Goal: Transaction & Acquisition: Purchase product/service

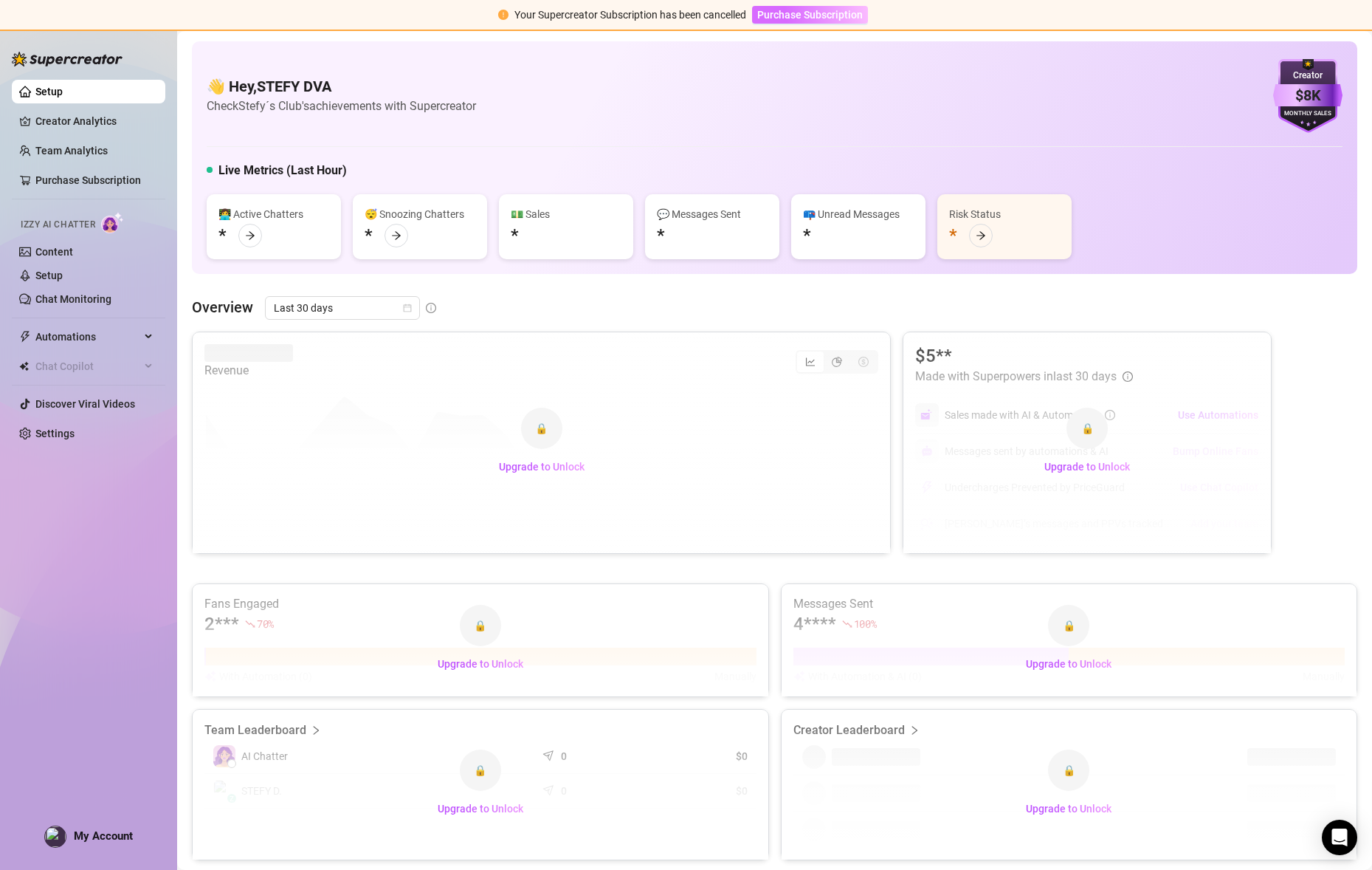
click at [845, 17] on span "Purchase Subscription" at bounding box center [810, 15] width 105 height 12
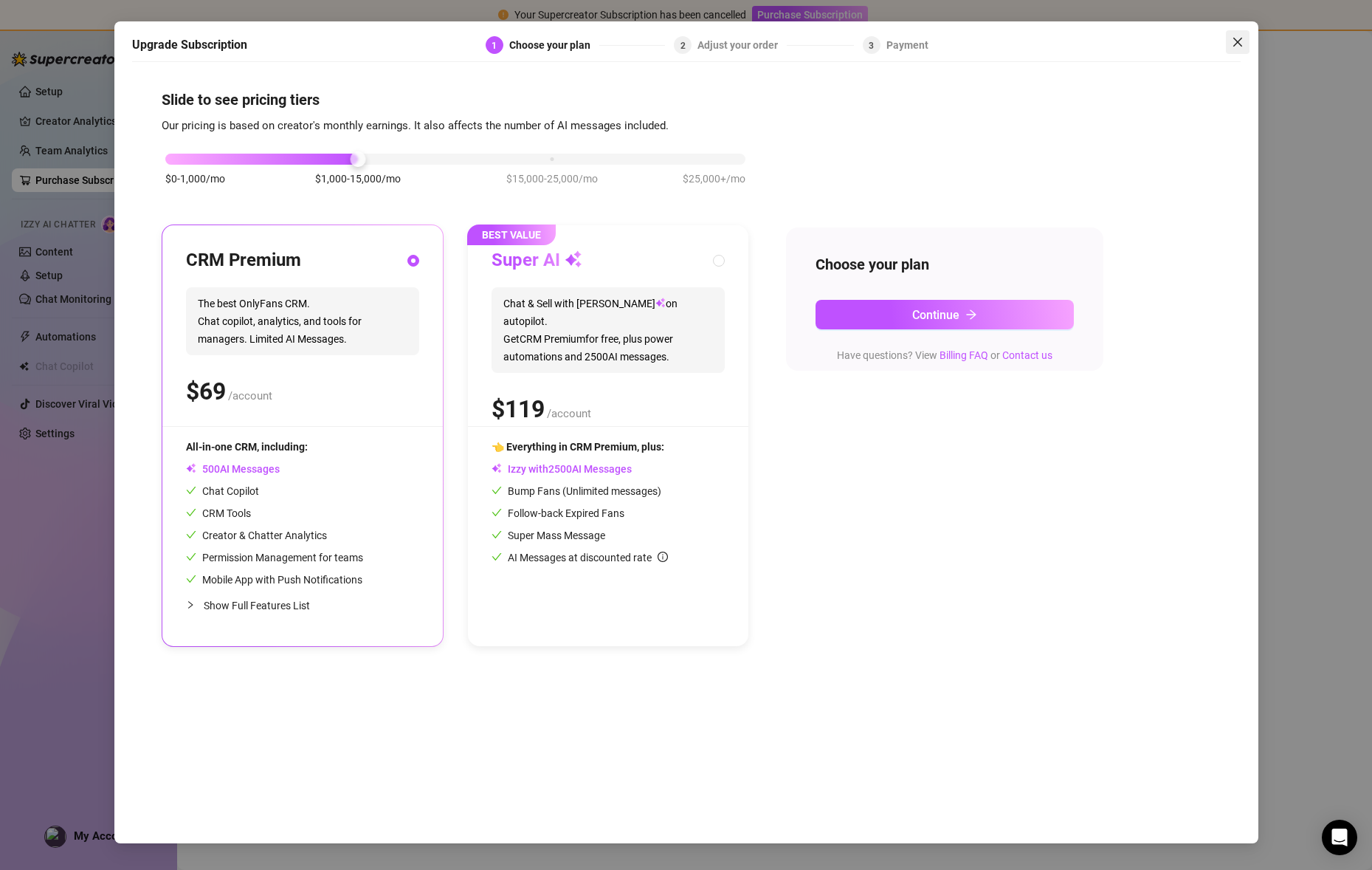
click at [1237, 48] on button "Close" at bounding box center [1237, 41] width 23 height 23
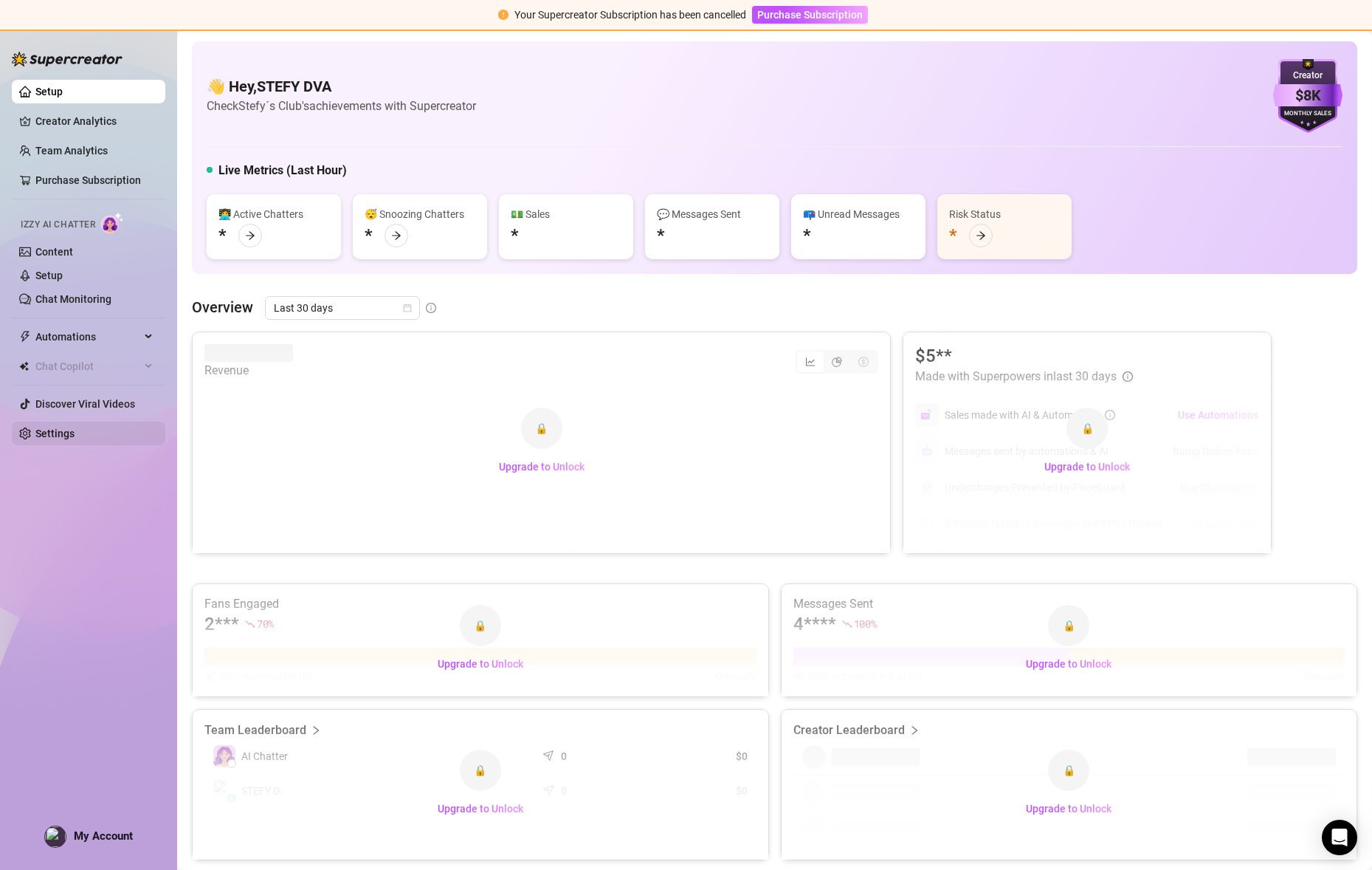
click at [50, 429] on link "Settings" at bounding box center [55, 433] width 39 height 12
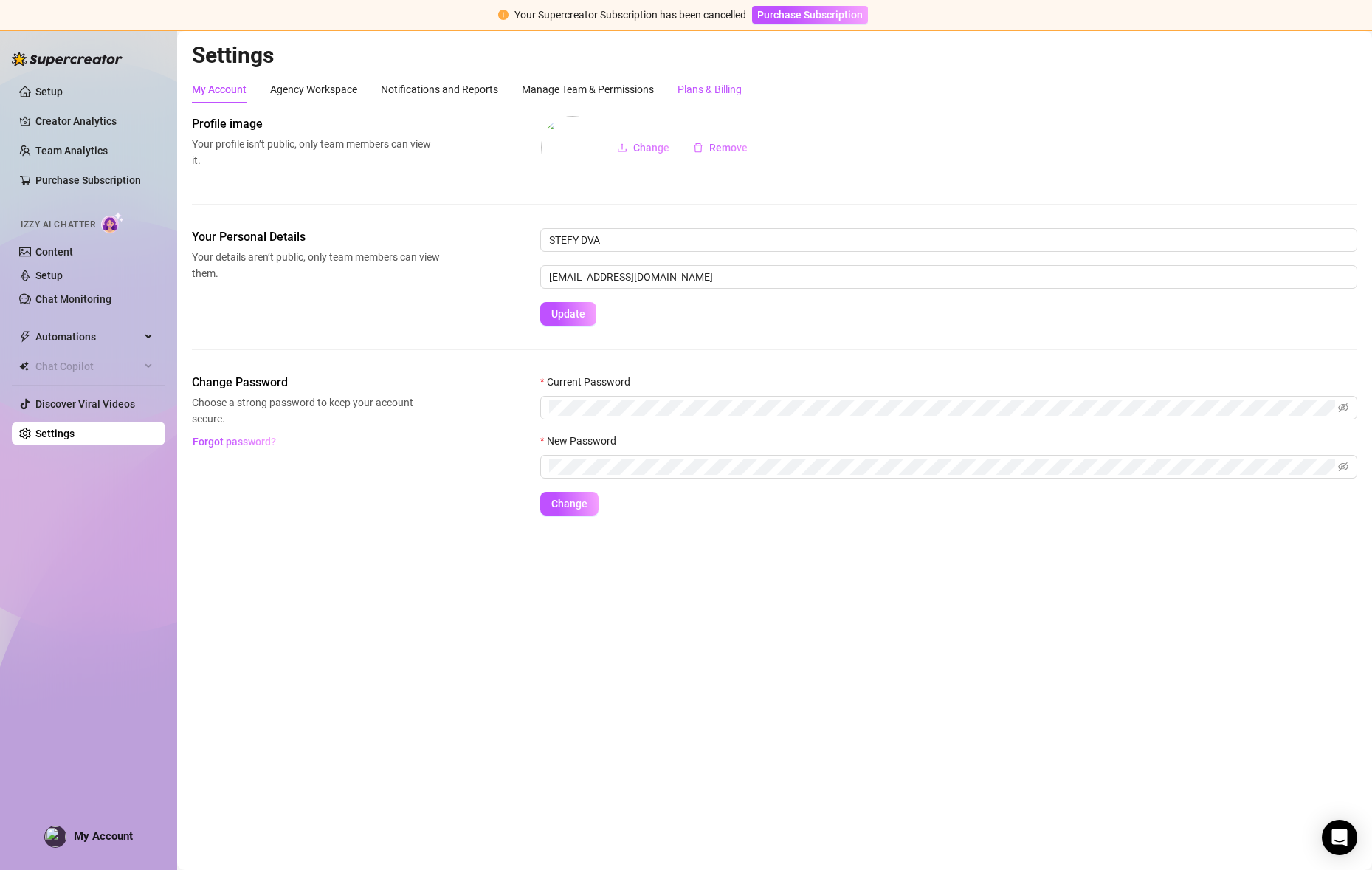
click at [693, 92] on div "Plans & Billing" at bounding box center [709, 90] width 64 height 17
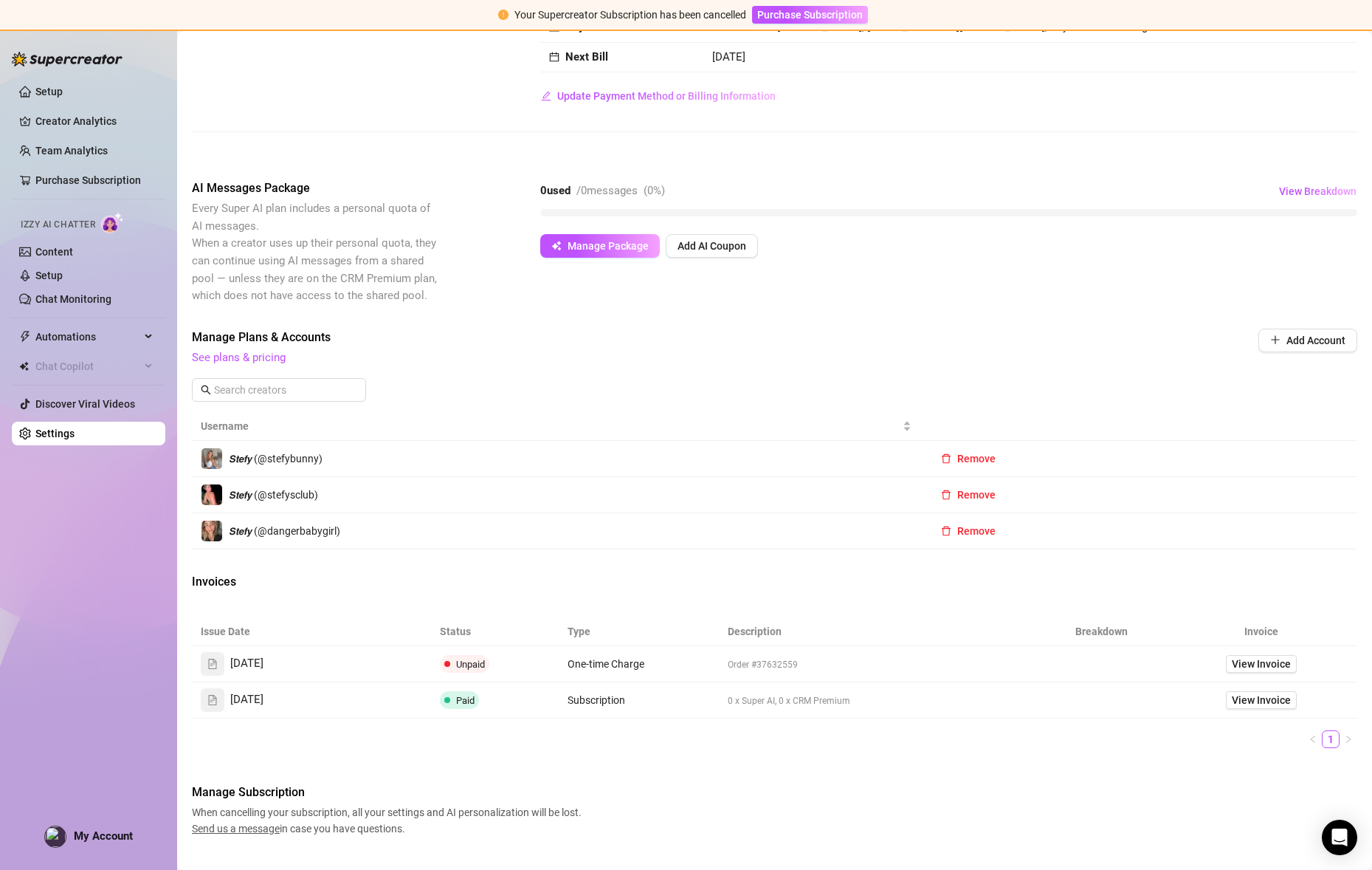
scroll to position [191, 0]
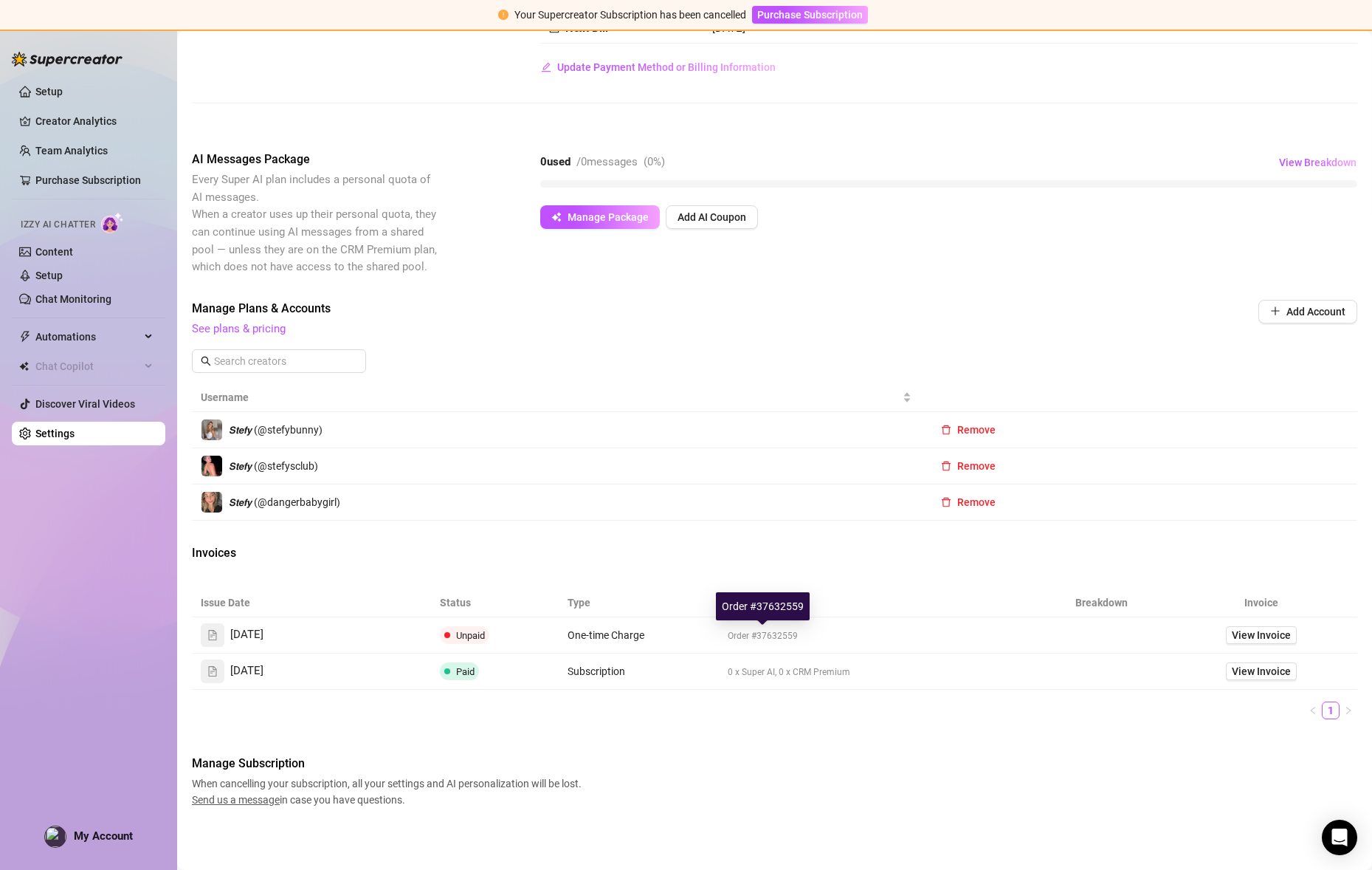
click at [763, 635] on span "Order #37632559" at bounding box center [762, 636] width 70 height 11
drag, startPoint x: 721, startPoint y: 627, endPoint x: 702, endPoint y: 625, distance: 19.1
click at [720, 626] on td "Order #37632559" at bounding box center [879, 635] width 320 height 36
click at [590, 634] on span "One-time Charge" at bounding box center [606, 635] width 77 height 12
drag, startPoint x: 590, startPoint y: 634, endPoint x: 449, endPoint y: 623, distance: 141.4
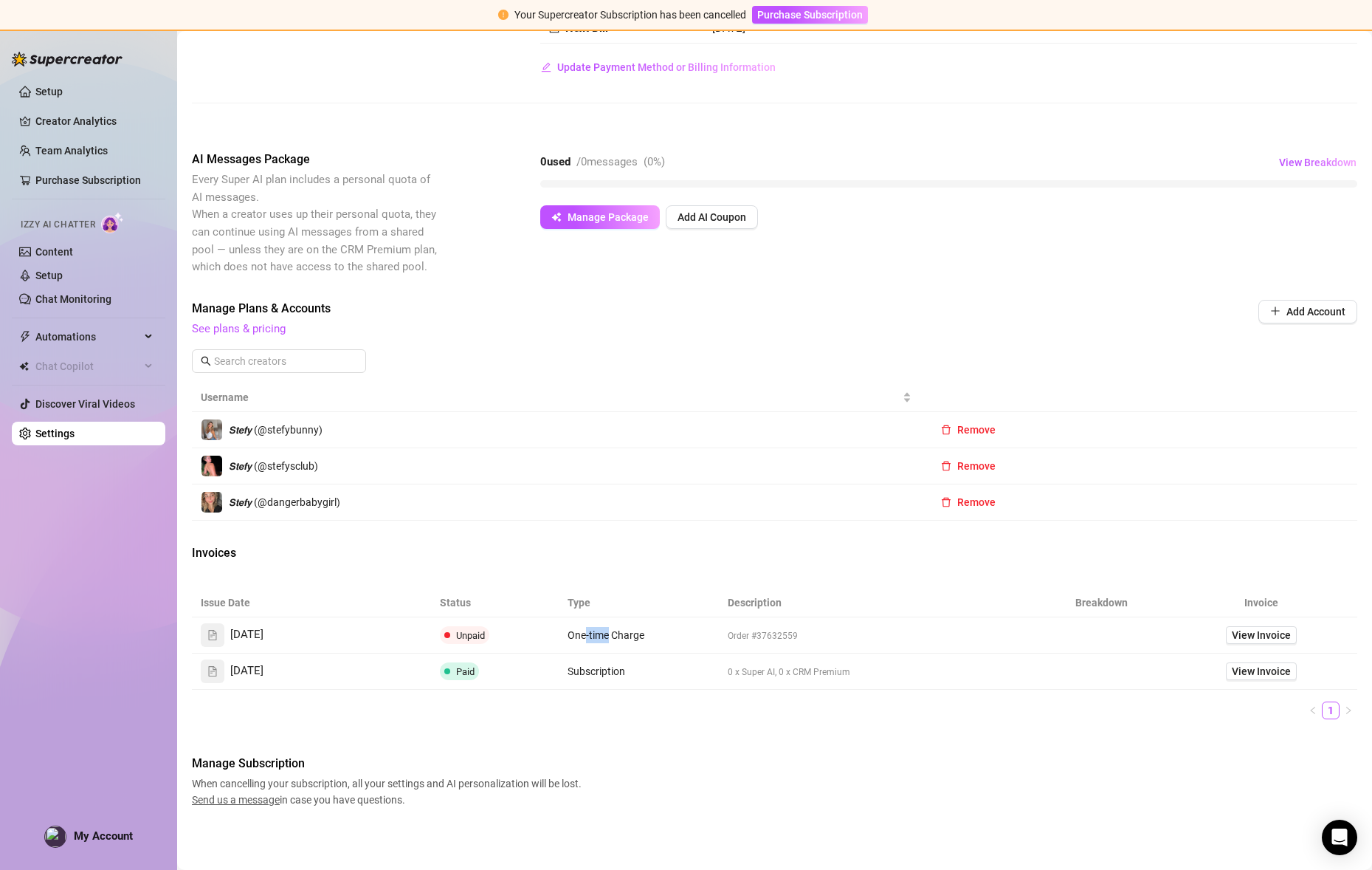
click at [554, 634] on tr "[DATE] Unpaid One-time Charge Order #37632559 View Invoice" at bounding box center [774, 635] width 1165 height 36
click at [238, 625] on div "[DATE]" at bounding box center [311, 636] width 221 height 23
click at [239, 627] on span "[DATE]" at bounding box center [247, 635] width 33 height 18
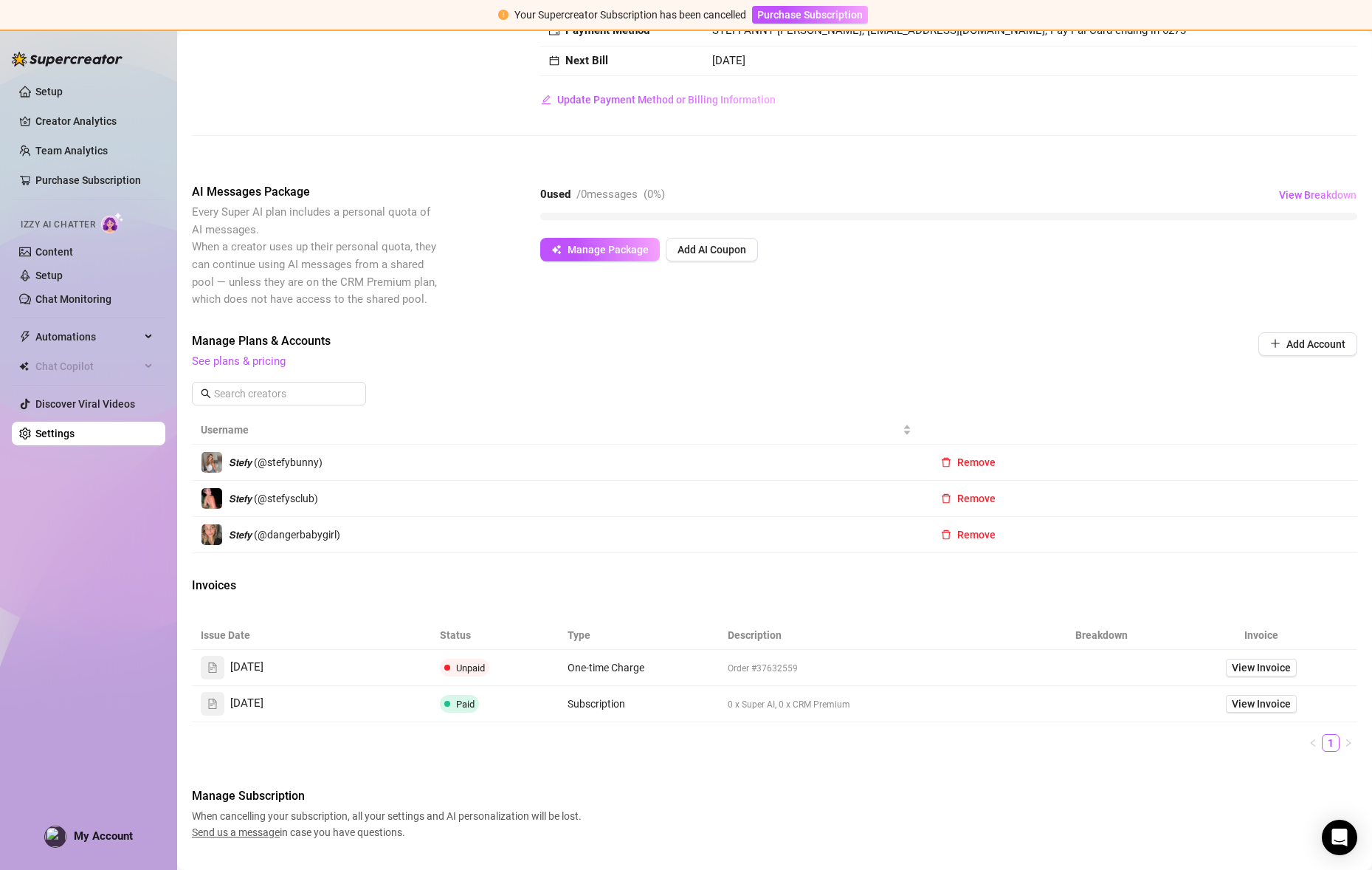
scroll to position [178, 0]
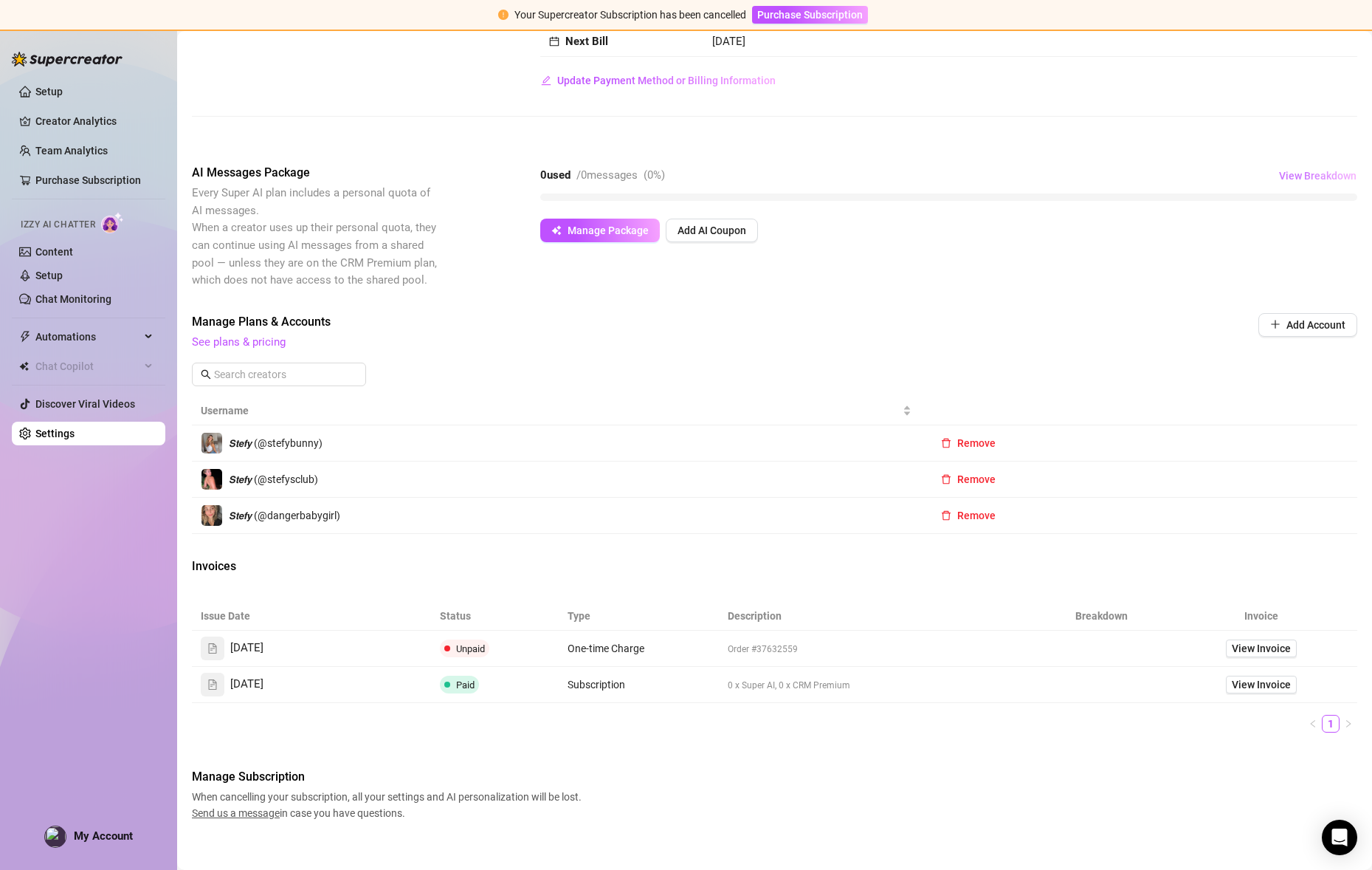
click at [1297, 180] on span "View Breakdown" at bounding box center [1317, 176] width 77 height 12
click at [1308, 175] on span "View Breakdown" at bounding box center [1317, 176] width 77 height 12
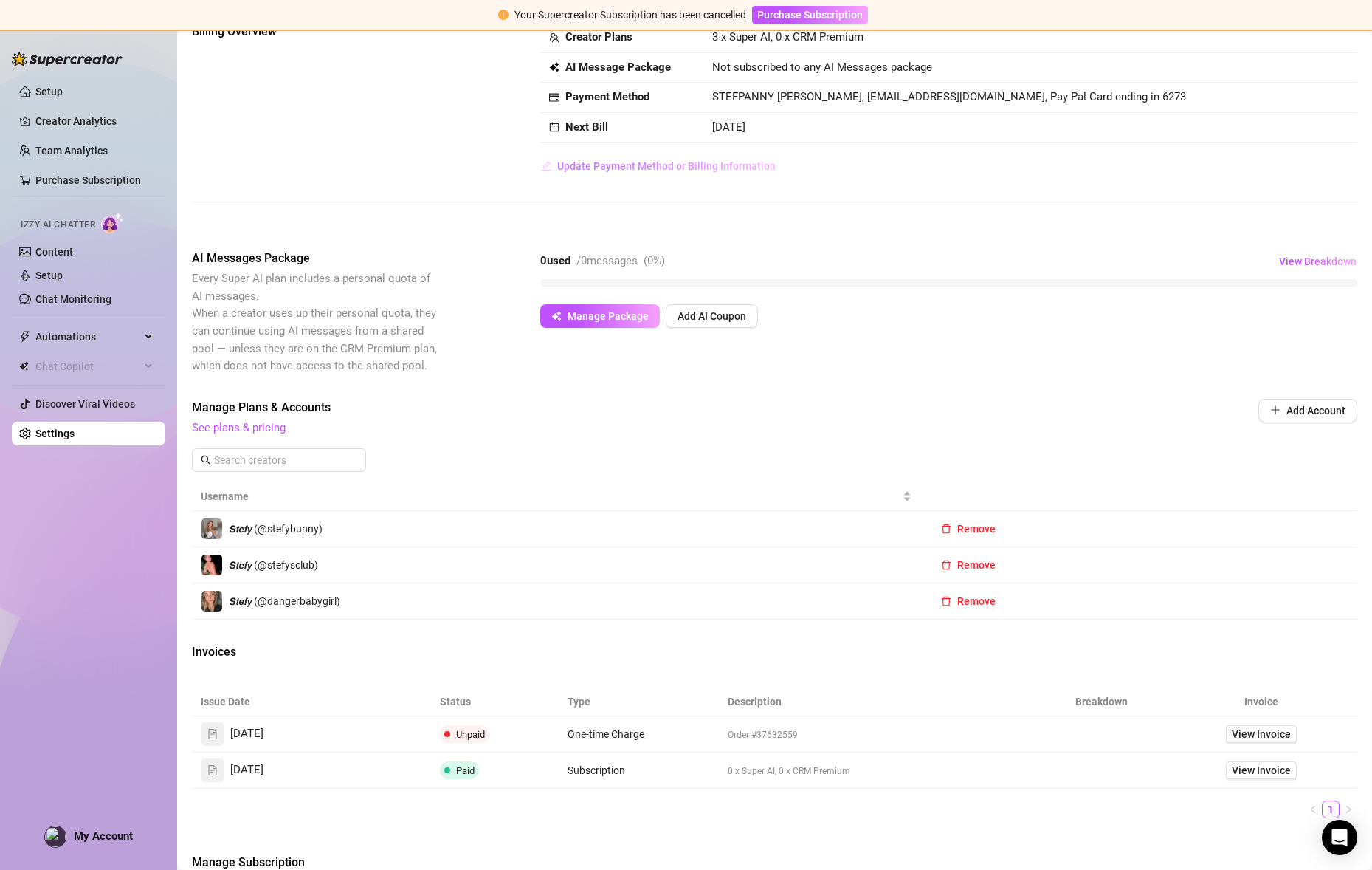
click at [615, 163] on span "Update Payment Method or Billing Information" at bounding box center [666, 166] width 218 height 12
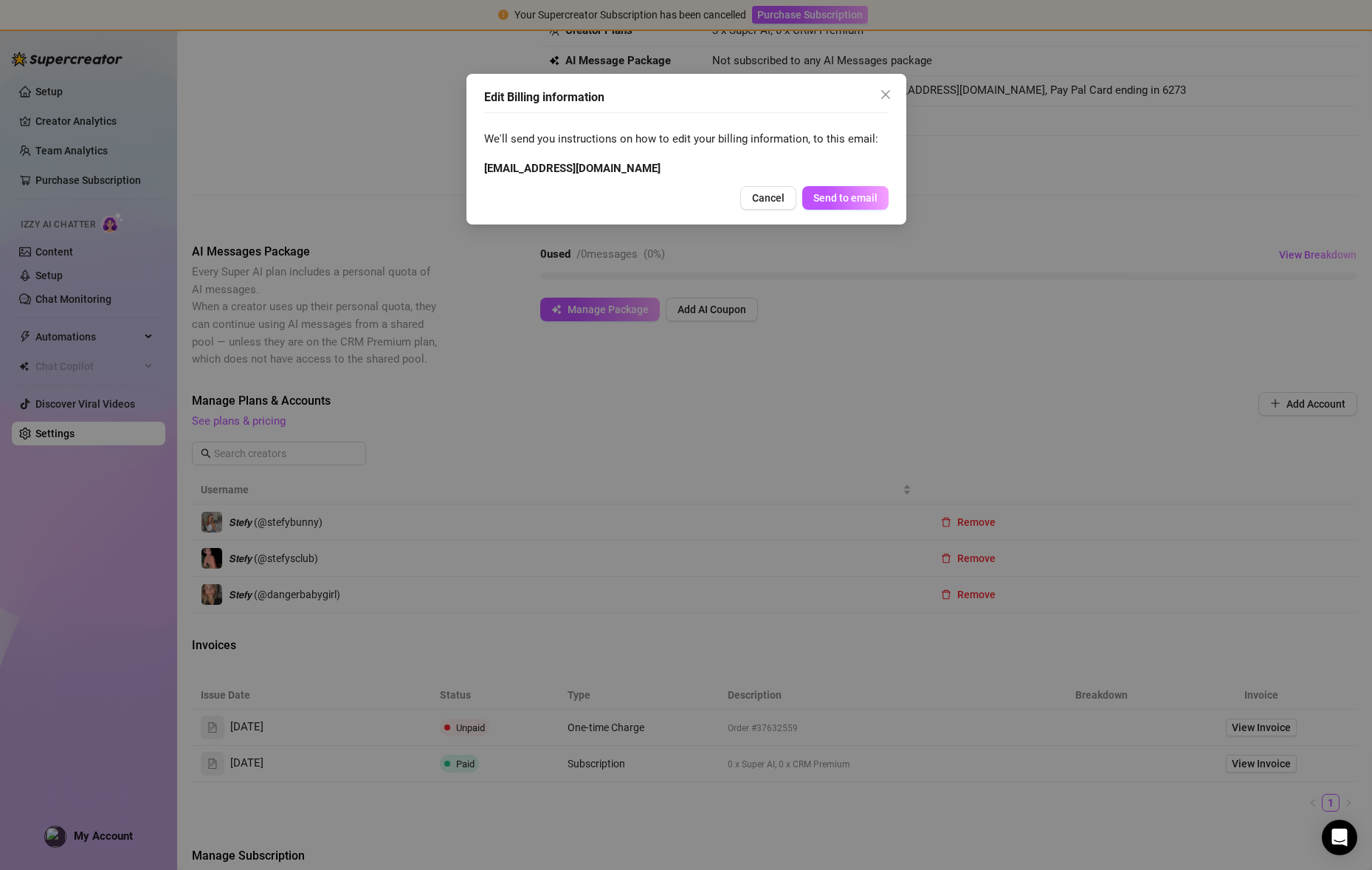
scroll to position [100, 0]
click at [847, 198] on span "Send to email" at bounding box center [845, 198] width 64 height 12
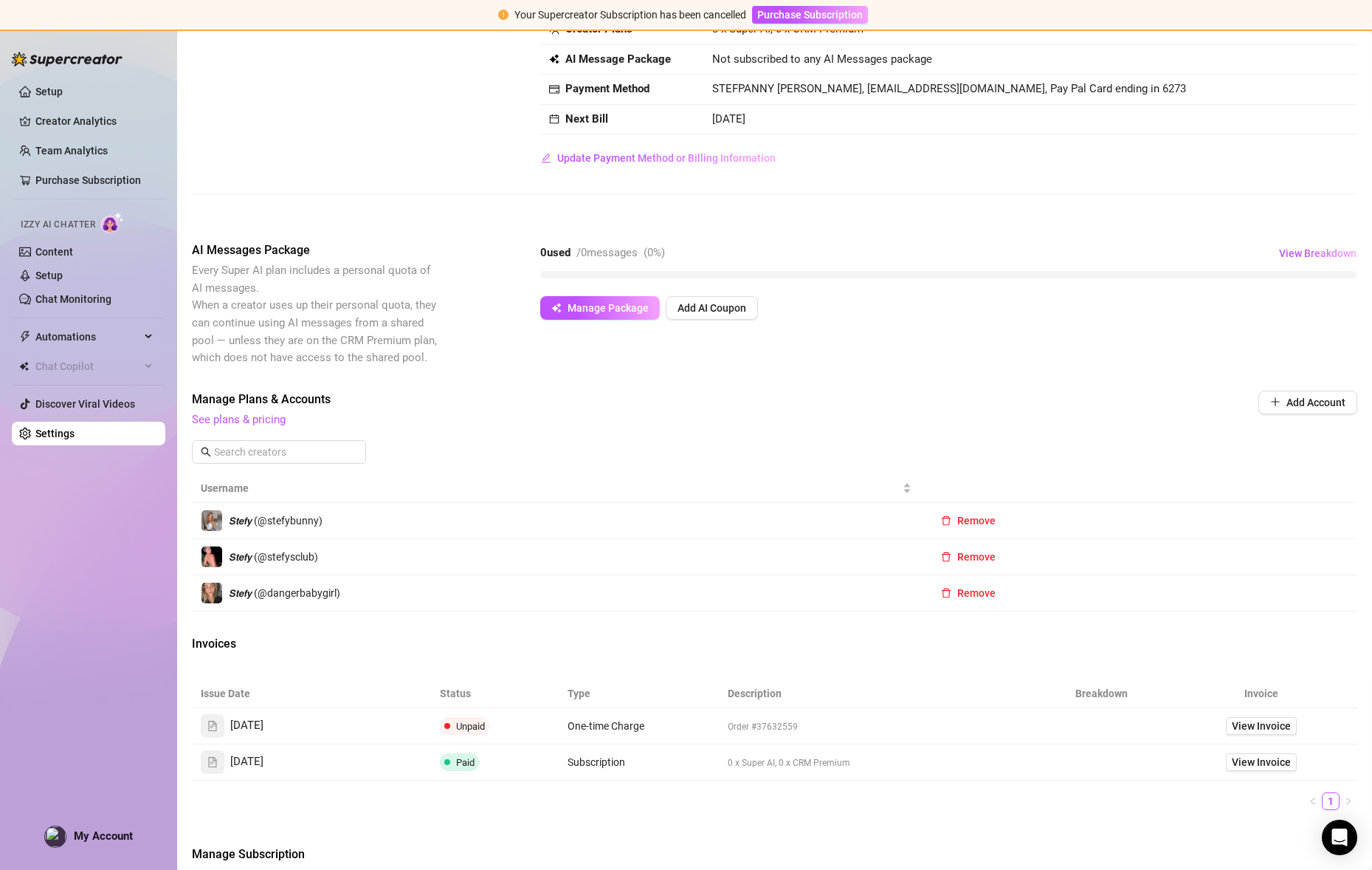
click at [735, 732] on span "Order #37632559" at bounding box center [762, 726] width 70 height 11
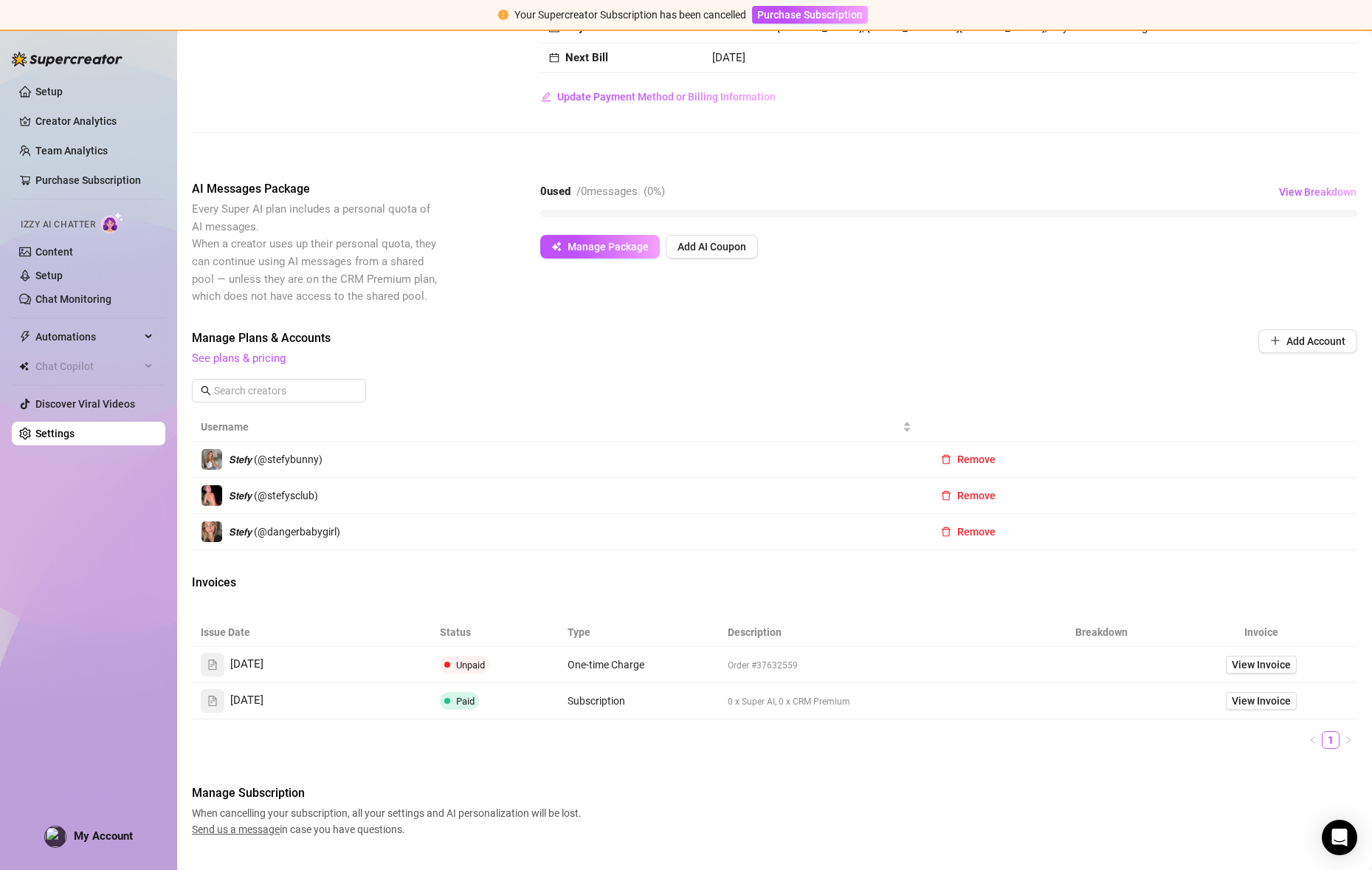
scroll to position [170, 0]
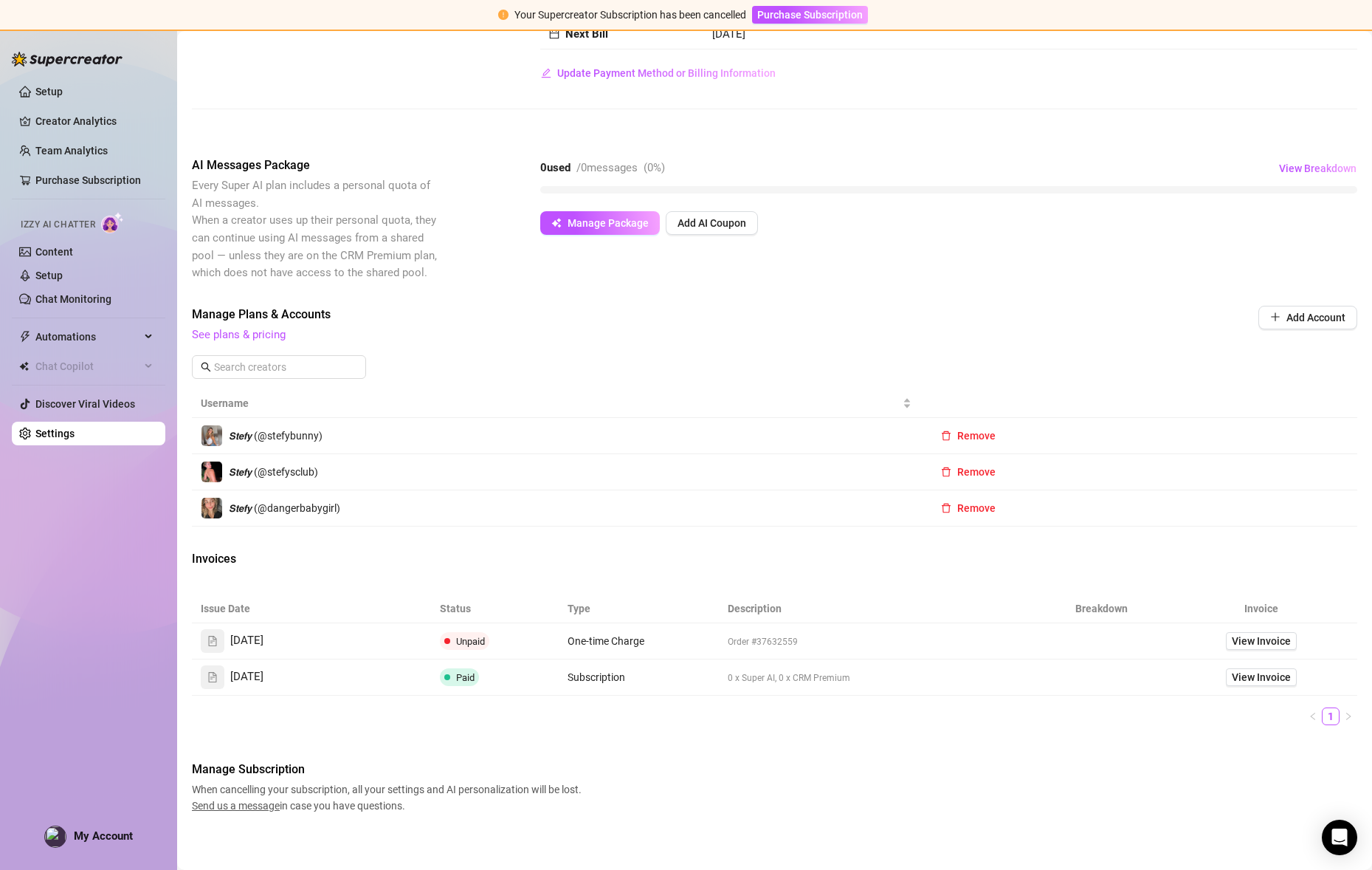
click at [1264, 657] on td "View Invoice" at bounding box center [1261, 641] width 192 height 36
click at [1265, 641] on span "View Invoice" at bounding box center [1261, 639] width 59 height 17
click at [633, 649] on td "One-time Charge" at bounding box center [639, 639] width 159 height 36
click at [448, 640] on span at bounding box center [448, 639] width 6 height 6
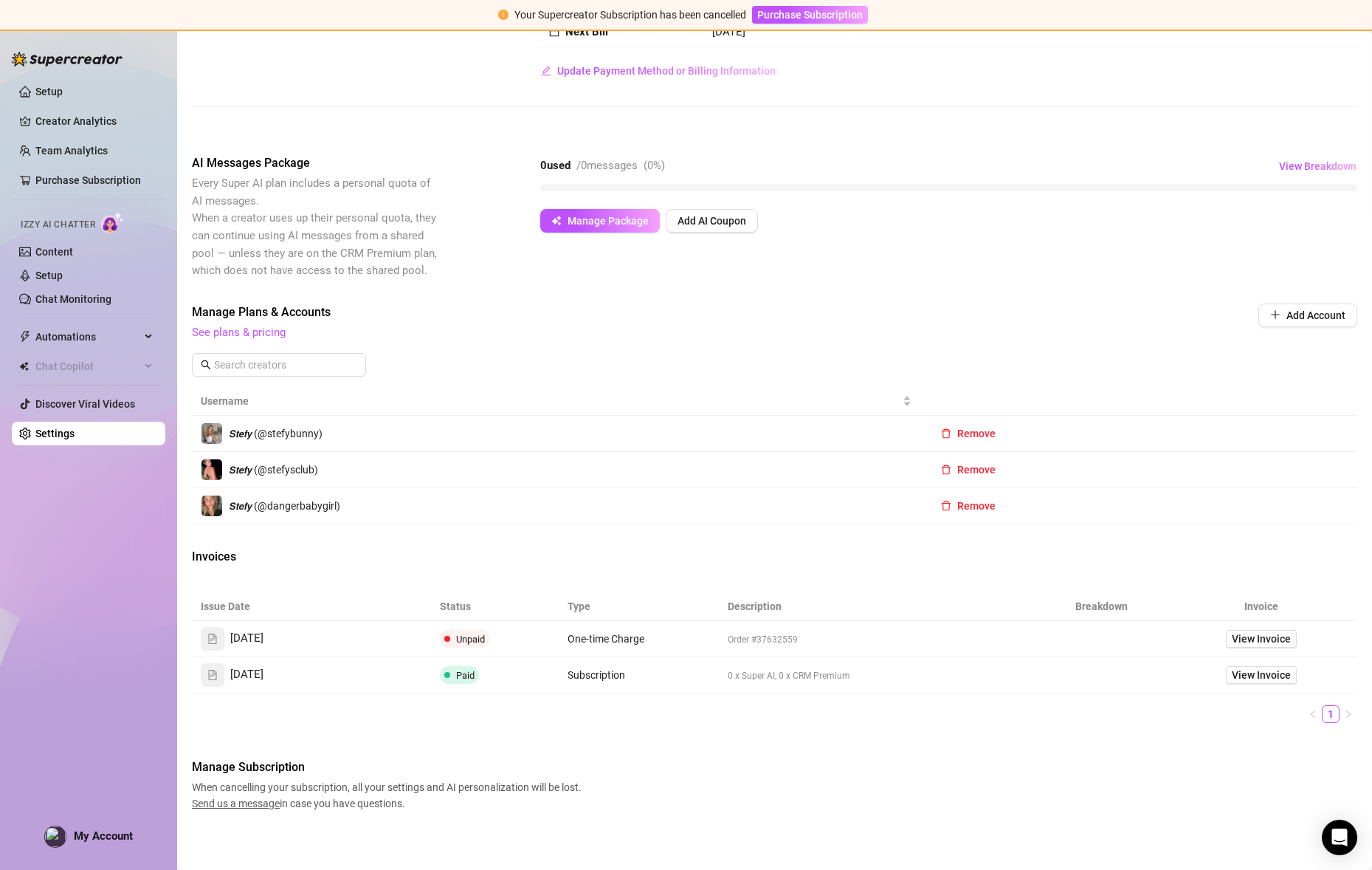
click at [448, 640] on span at bounding box center [448, 639] width 6 height 6
click at [238, 802] on span "Send us a message" at bounding box center [235, 804] width 88 height 12
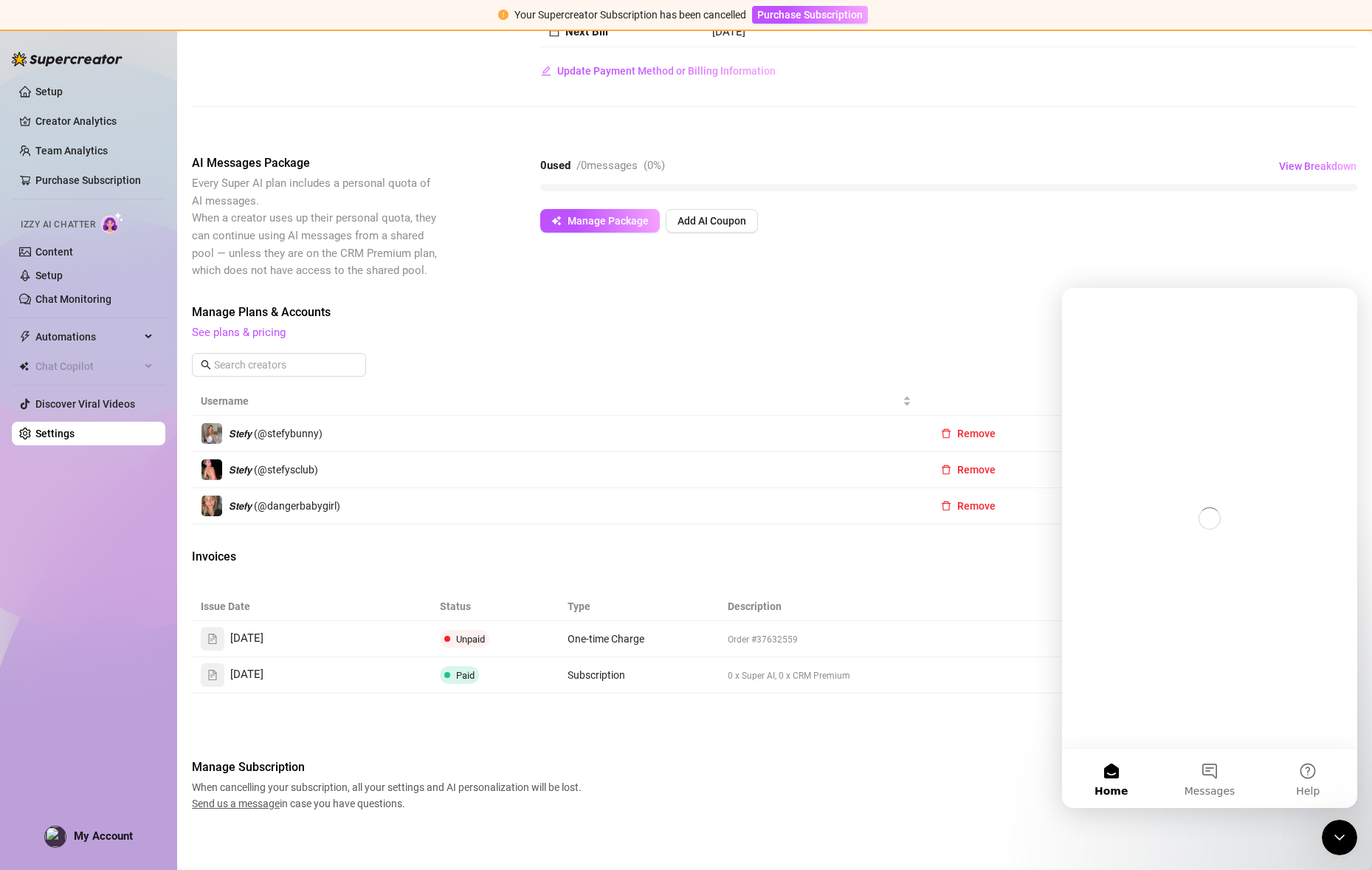
scroll to position [0, 0]
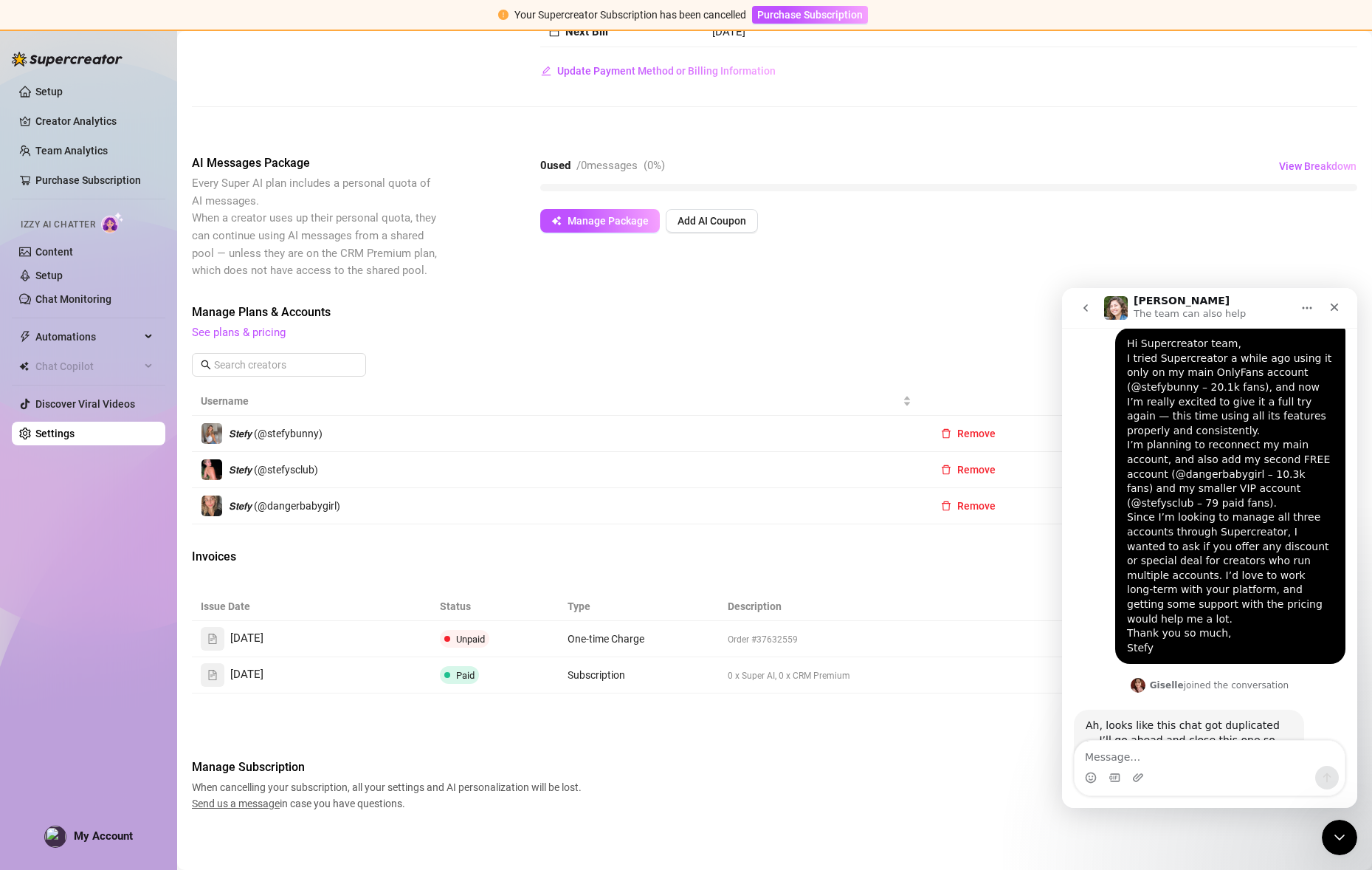
scroll to position [1267, 0]
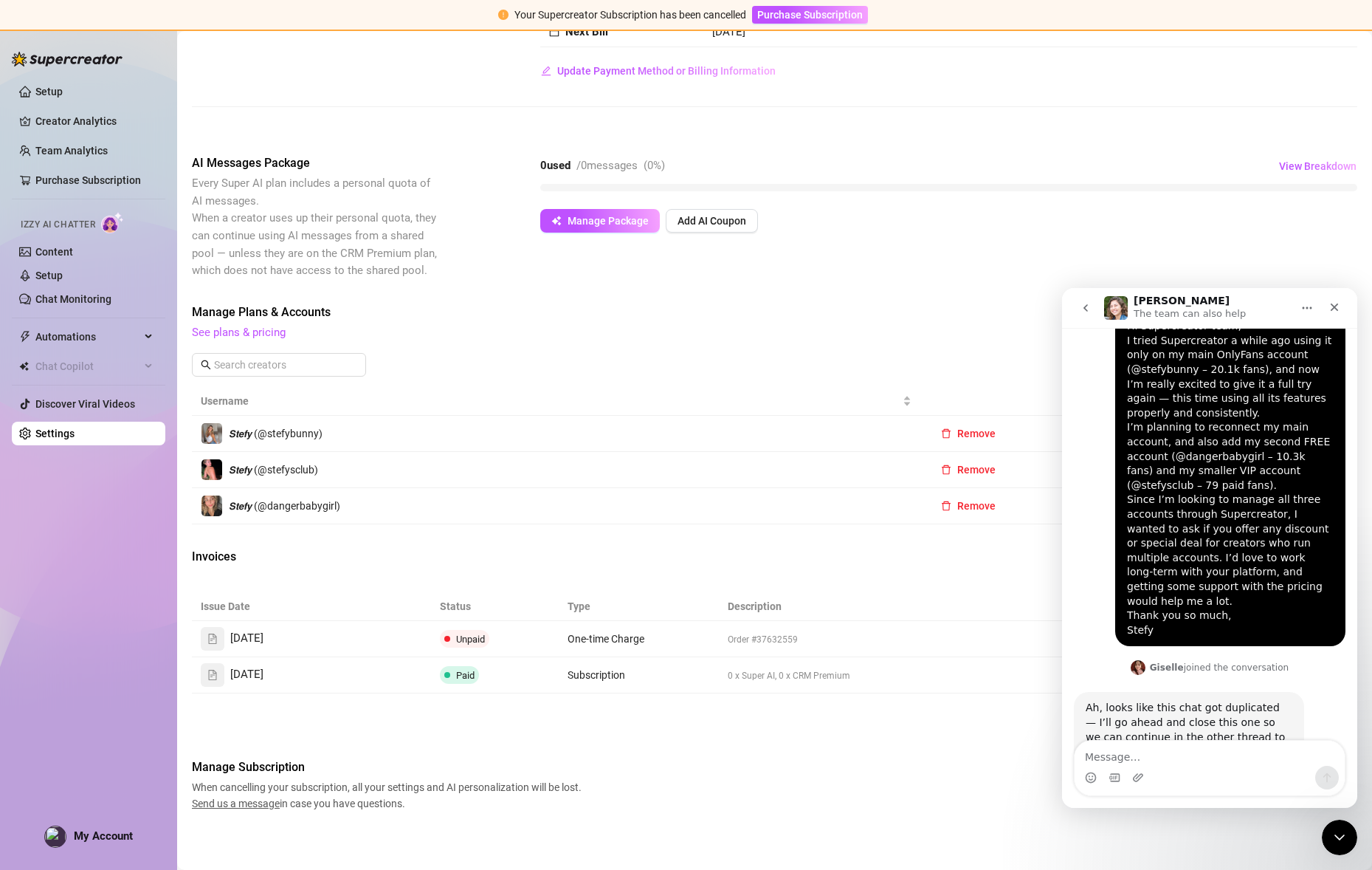
click at [1317, 310] on button "Home" at bounding box center [1307, 307] width 28 height 28
click at [1267, 343] on div "Expand window" at bounding box center [1264, 345] width 105 height 16
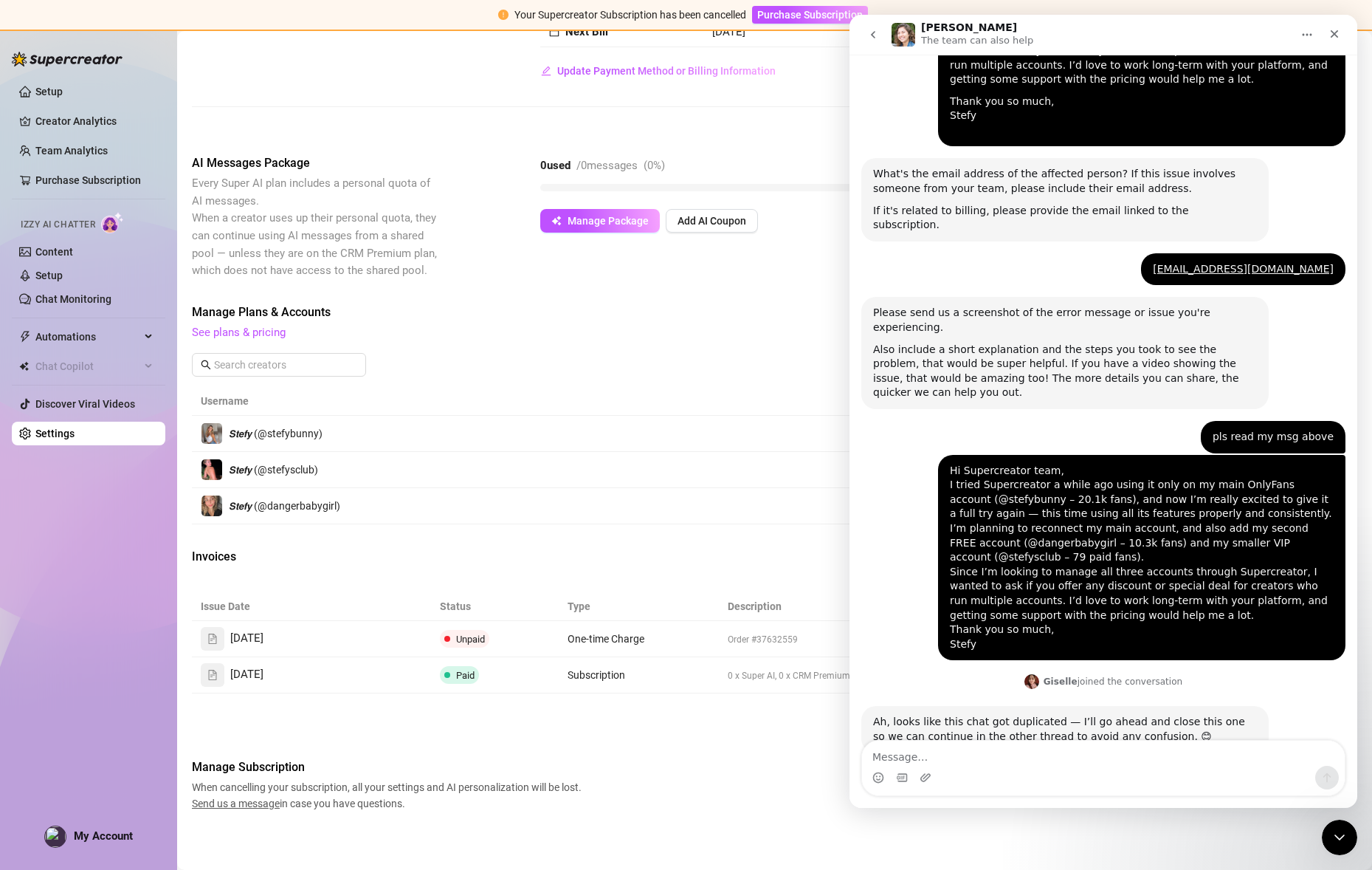
scroll to position [573, 0]
click at [879, 39] on button "go back" at bounding box center [873, 34] width 28 height 28
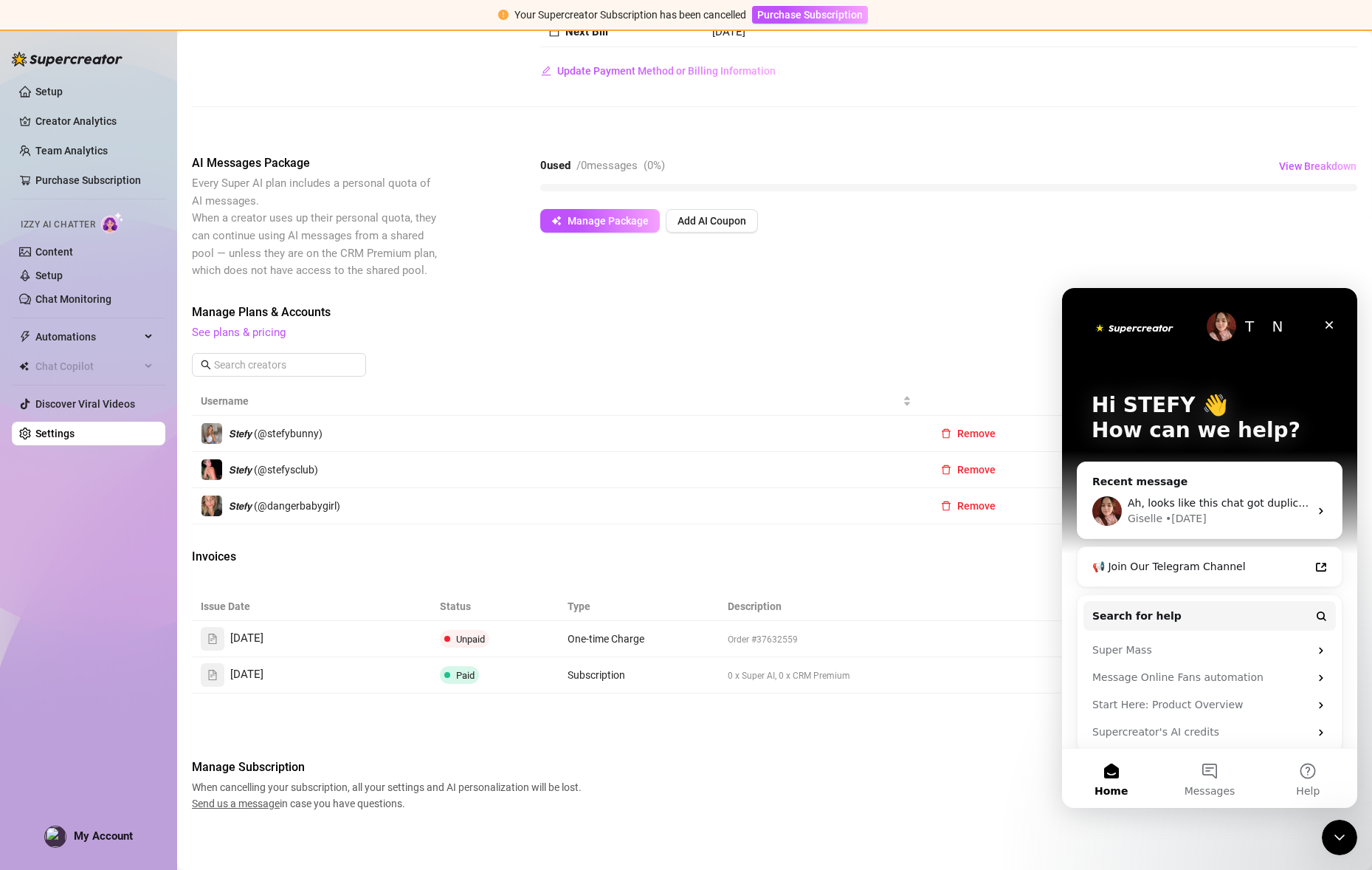
scroll to position [191, 0]
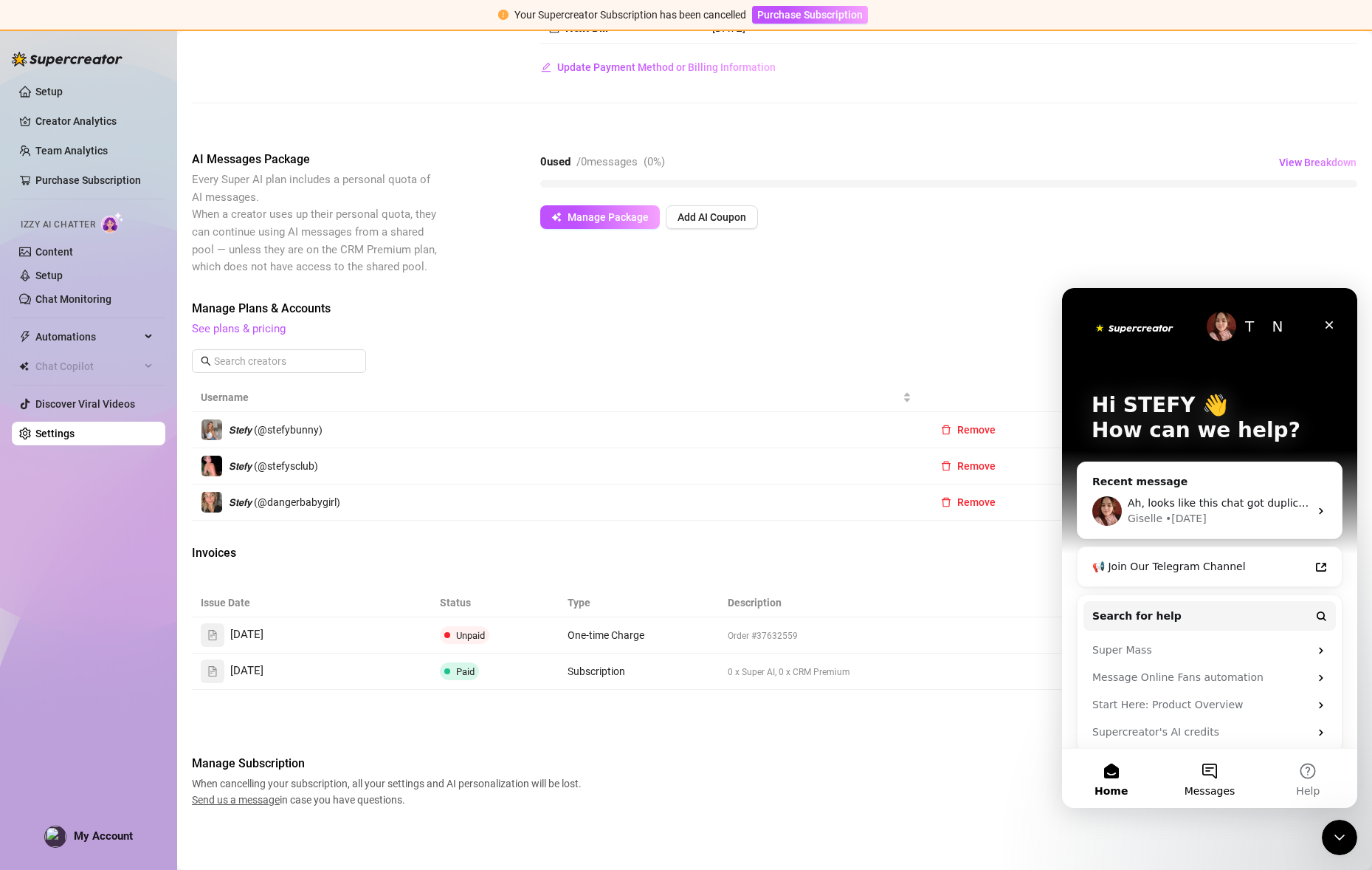
click at [1213, 771] on button "Messages" at bounding box center [1209, 778] width 98 height 59
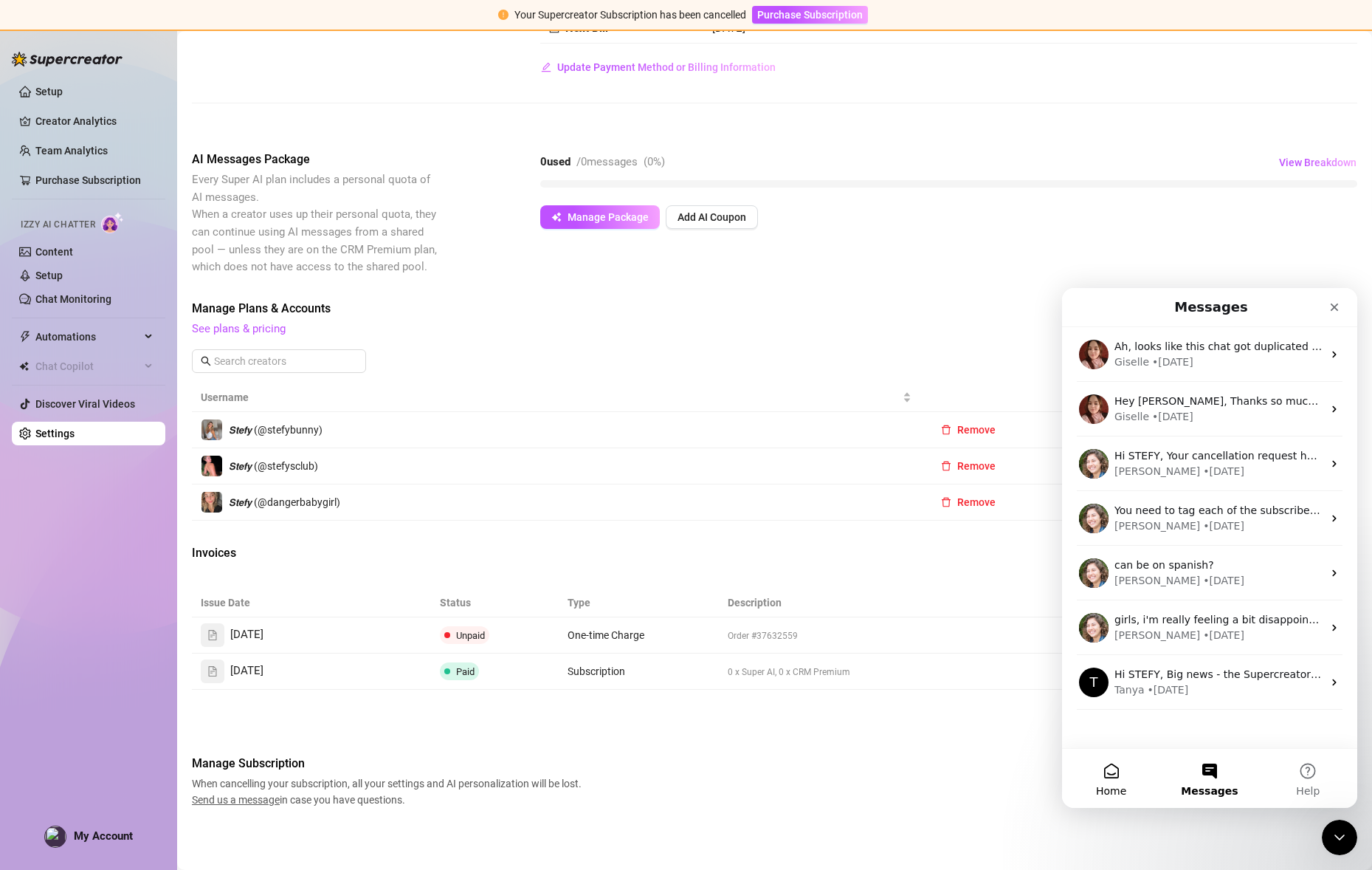
click at [1111, 776] on button "Home" at bounding box center [1111, 778] width 98 height 59
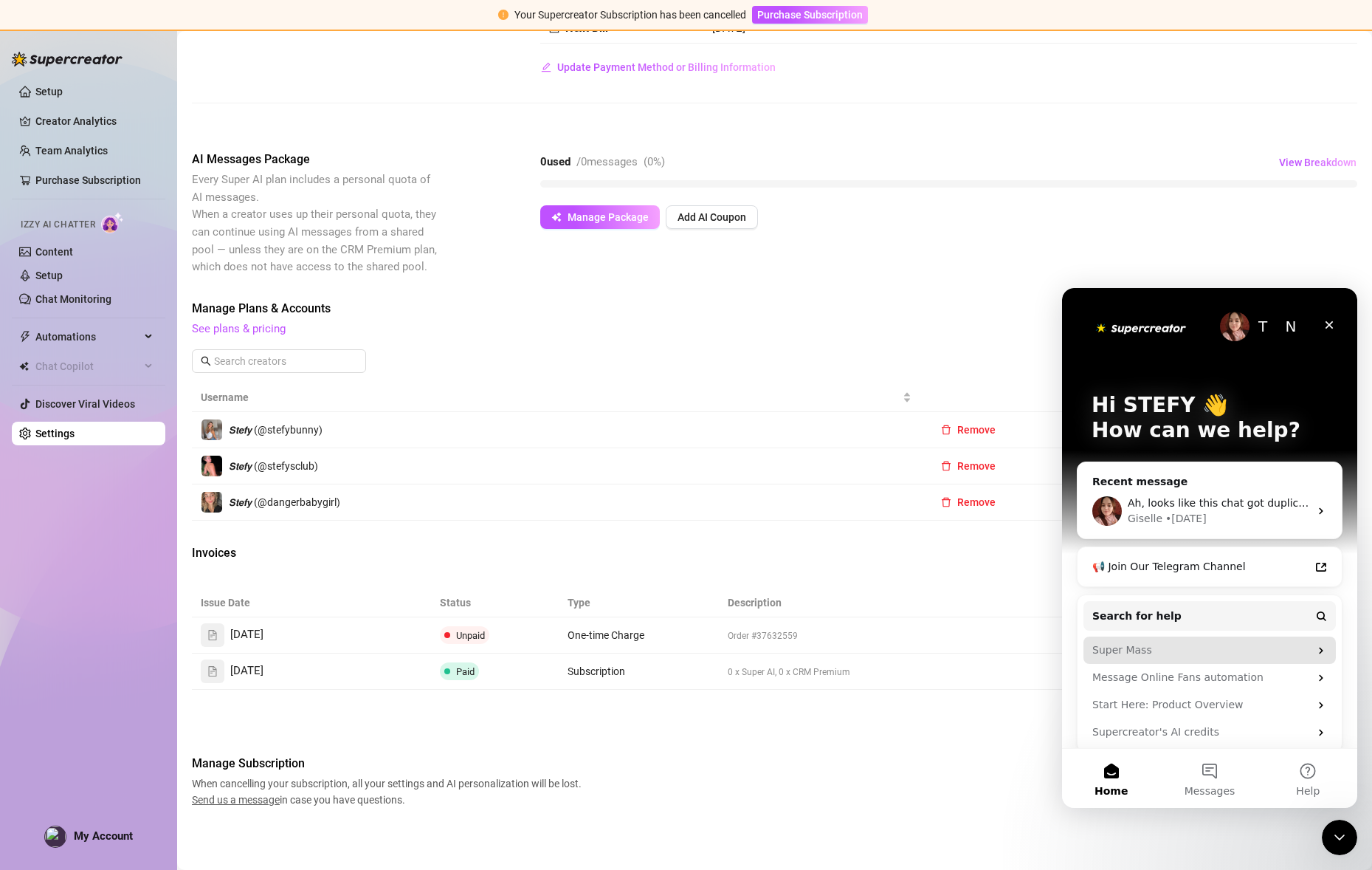
click at [1155, 644] on div "Super Mass" at bounding box center [1200, 650] width 217 height 16
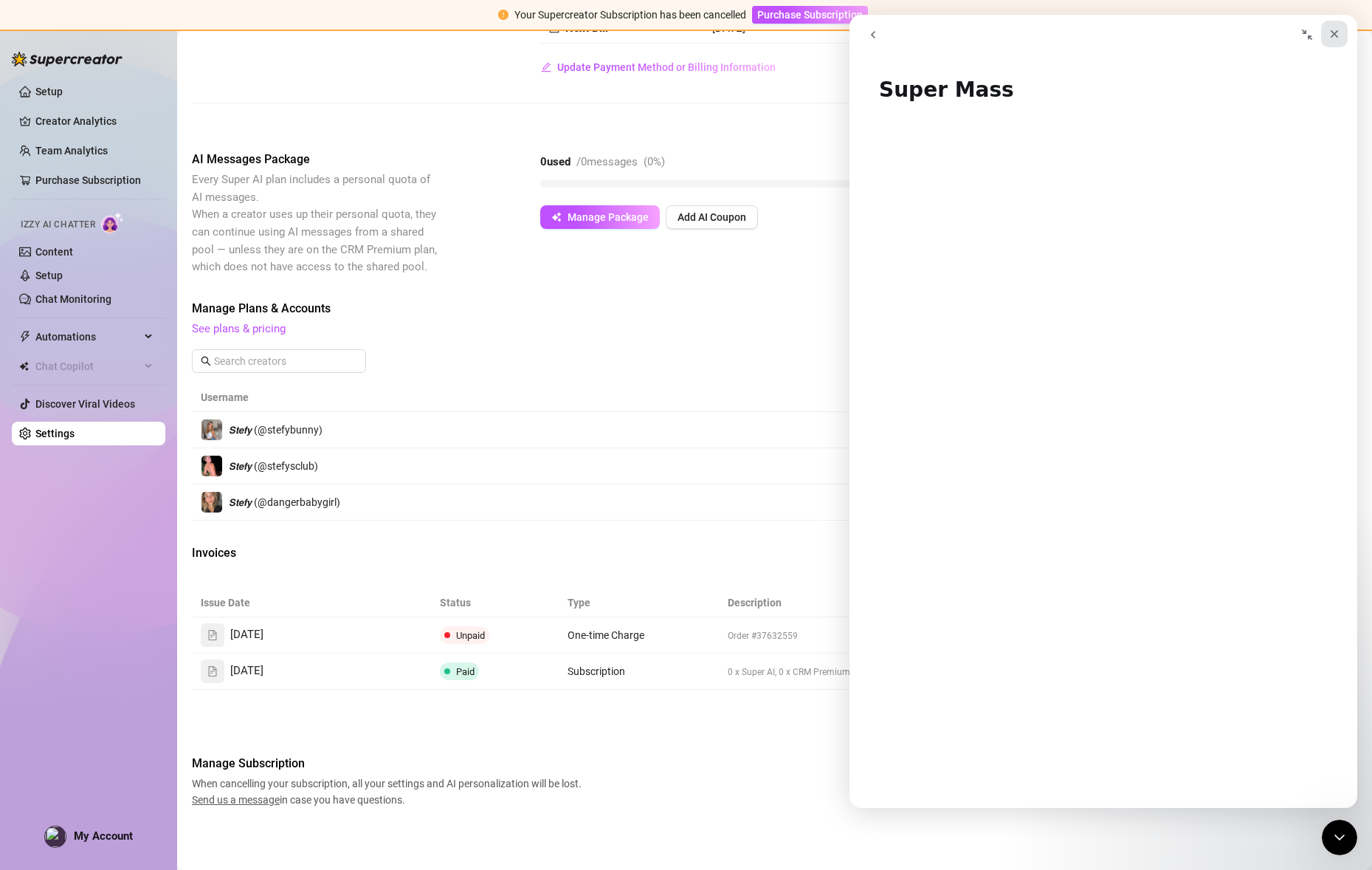
click at [1332, 32] on icon "Close" at bounding box center [1334, 34] width 8 height 8
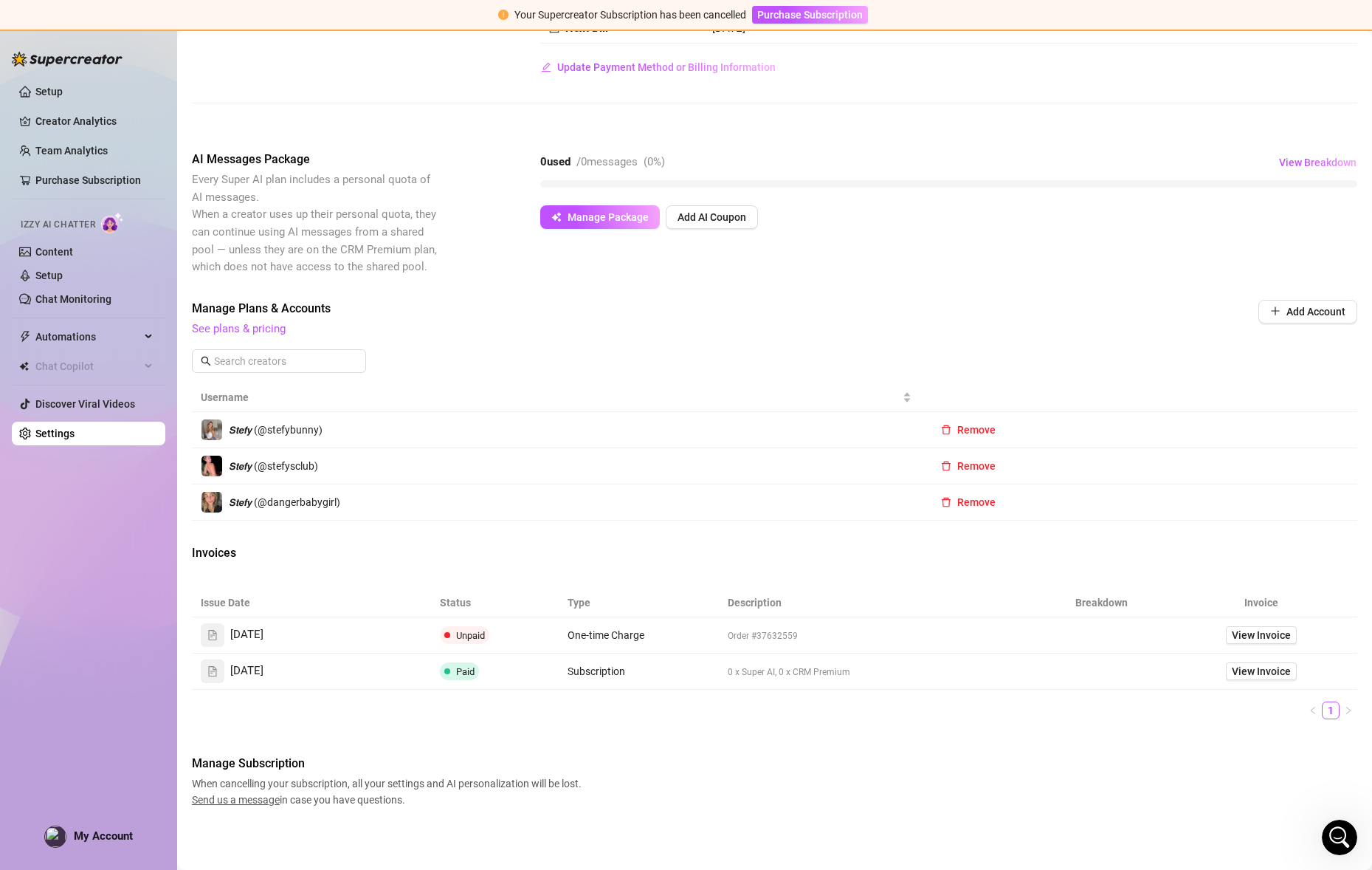
scroll to position [0, 0]
click at [1338, 820] on div "Open Intercom Messenger" at bounding box center [1337, 835] width 49 height 49
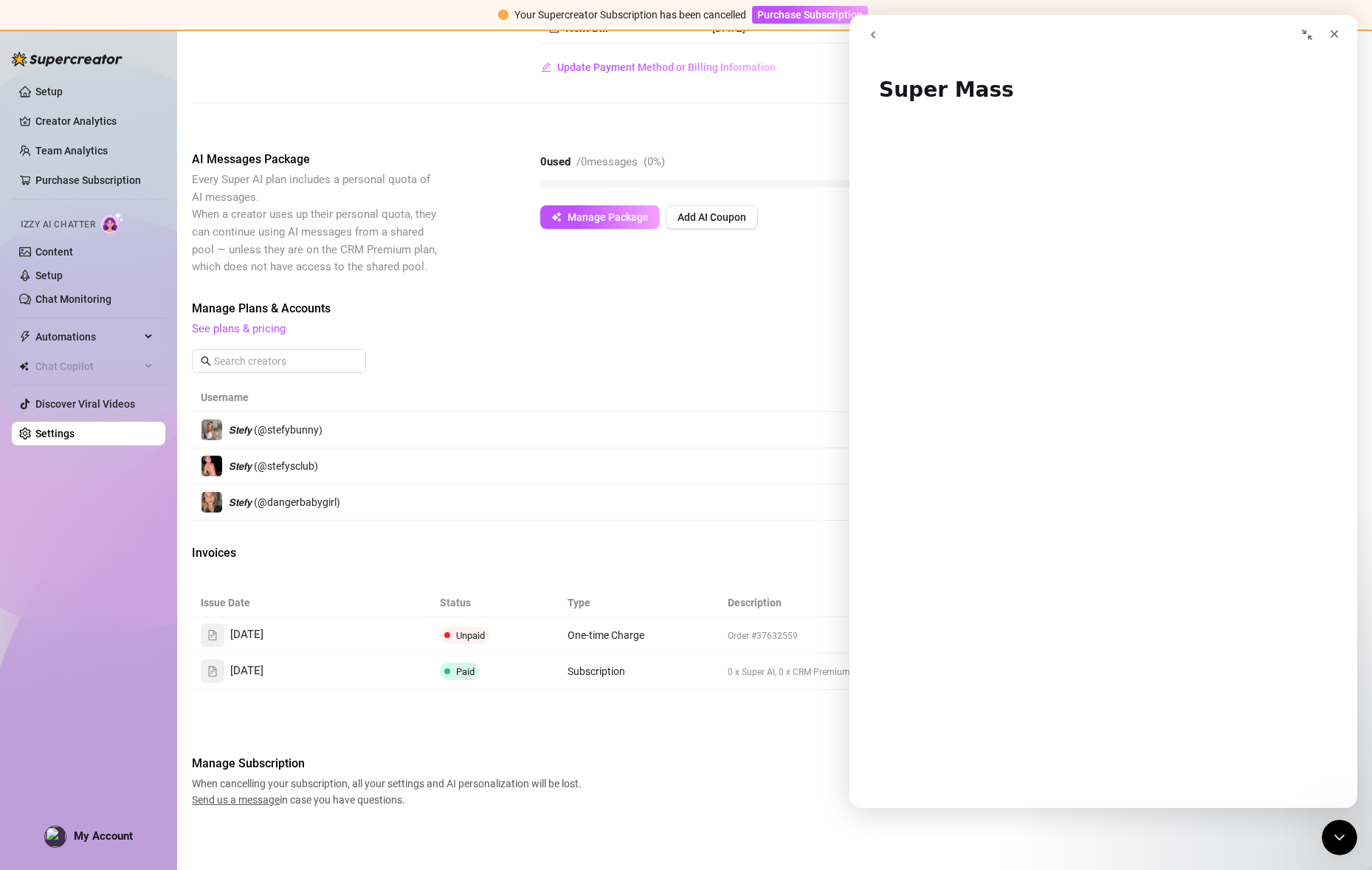
click at [871, 30] on icon "go back" at bounding box center [873, 35] width 12 height 12
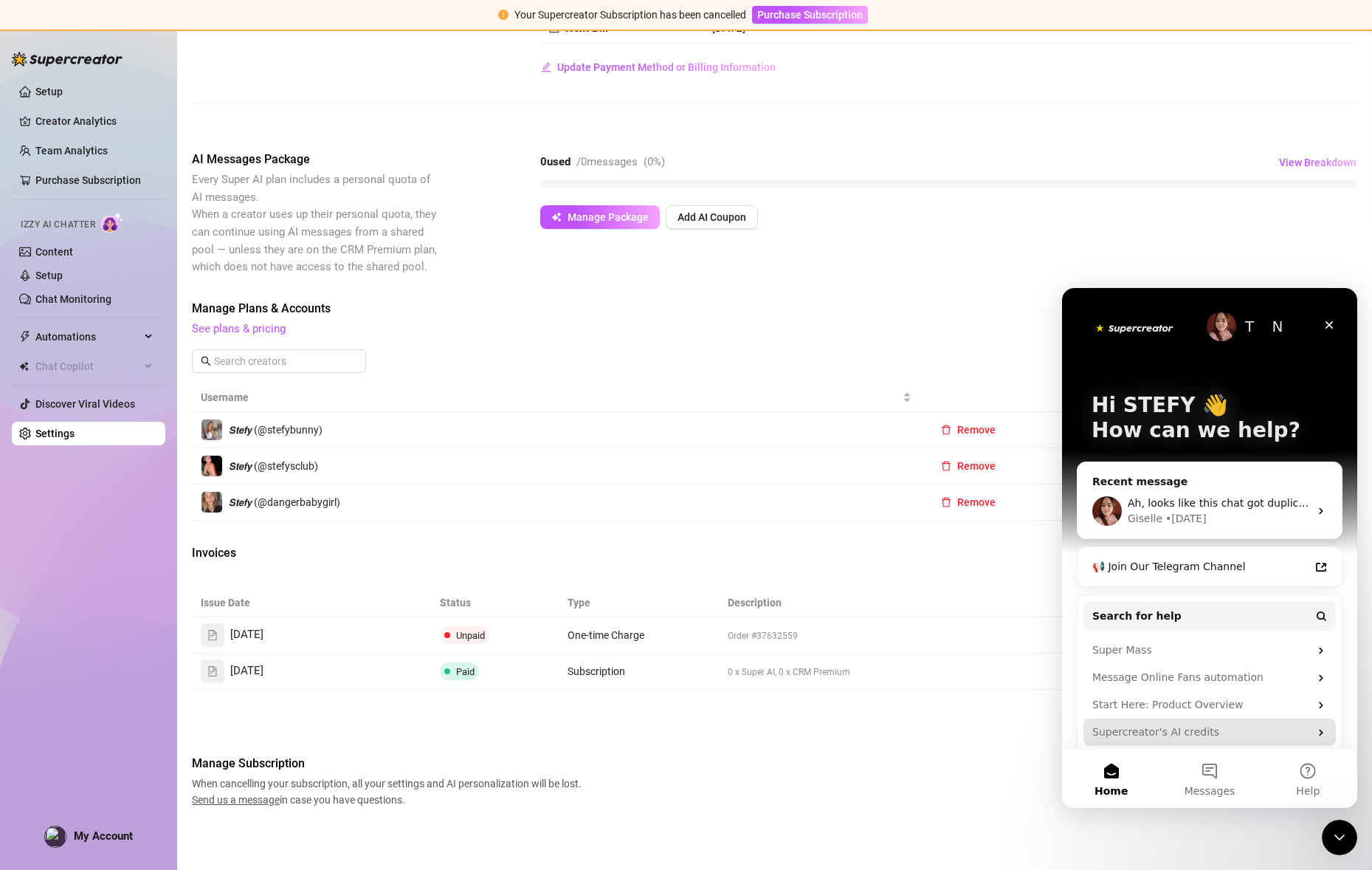
scroll to position [12, 0]
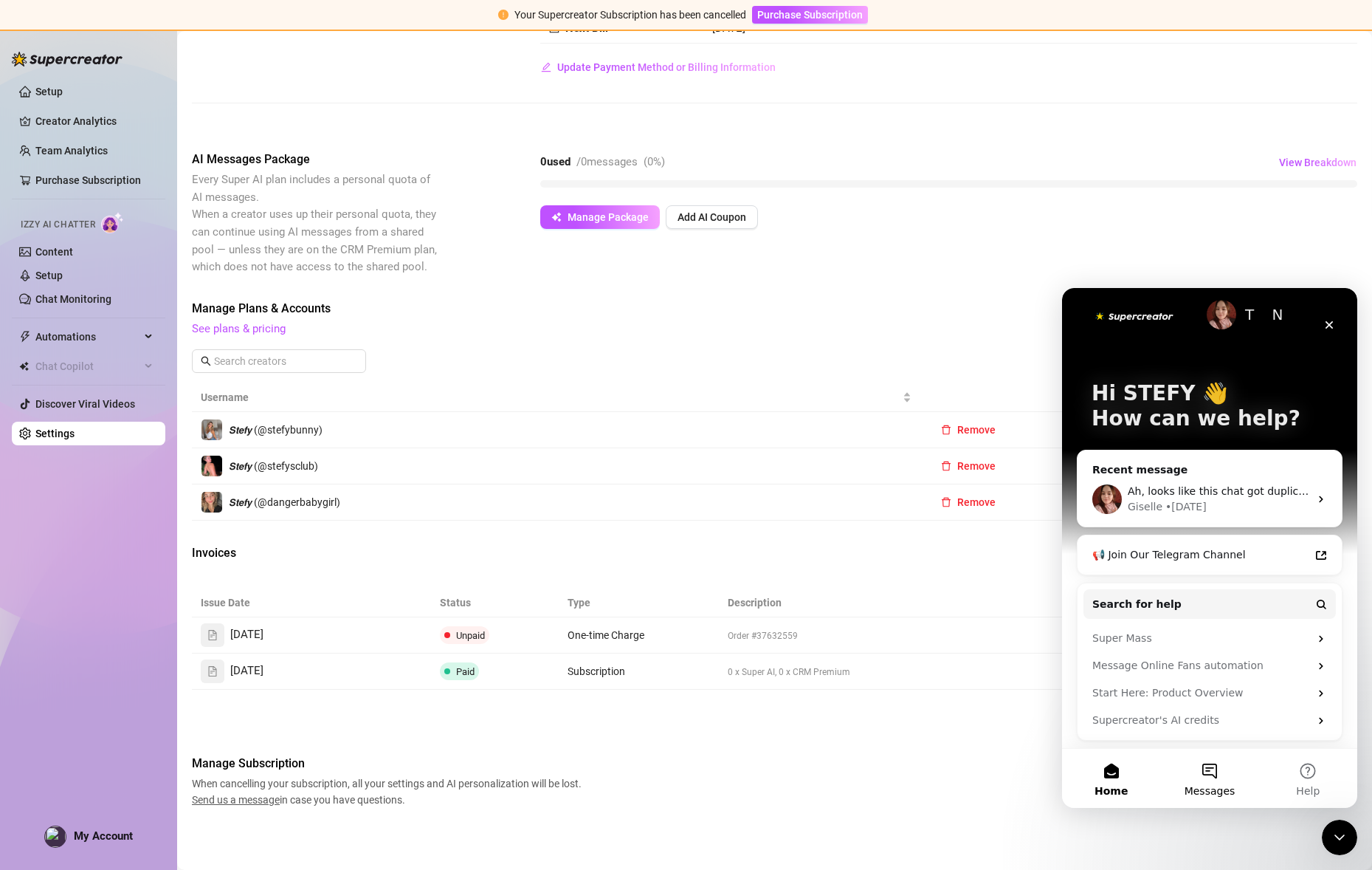
click at [1205, 777] on button "Messages" at bounding box center [1209, 778] width 98 height 59
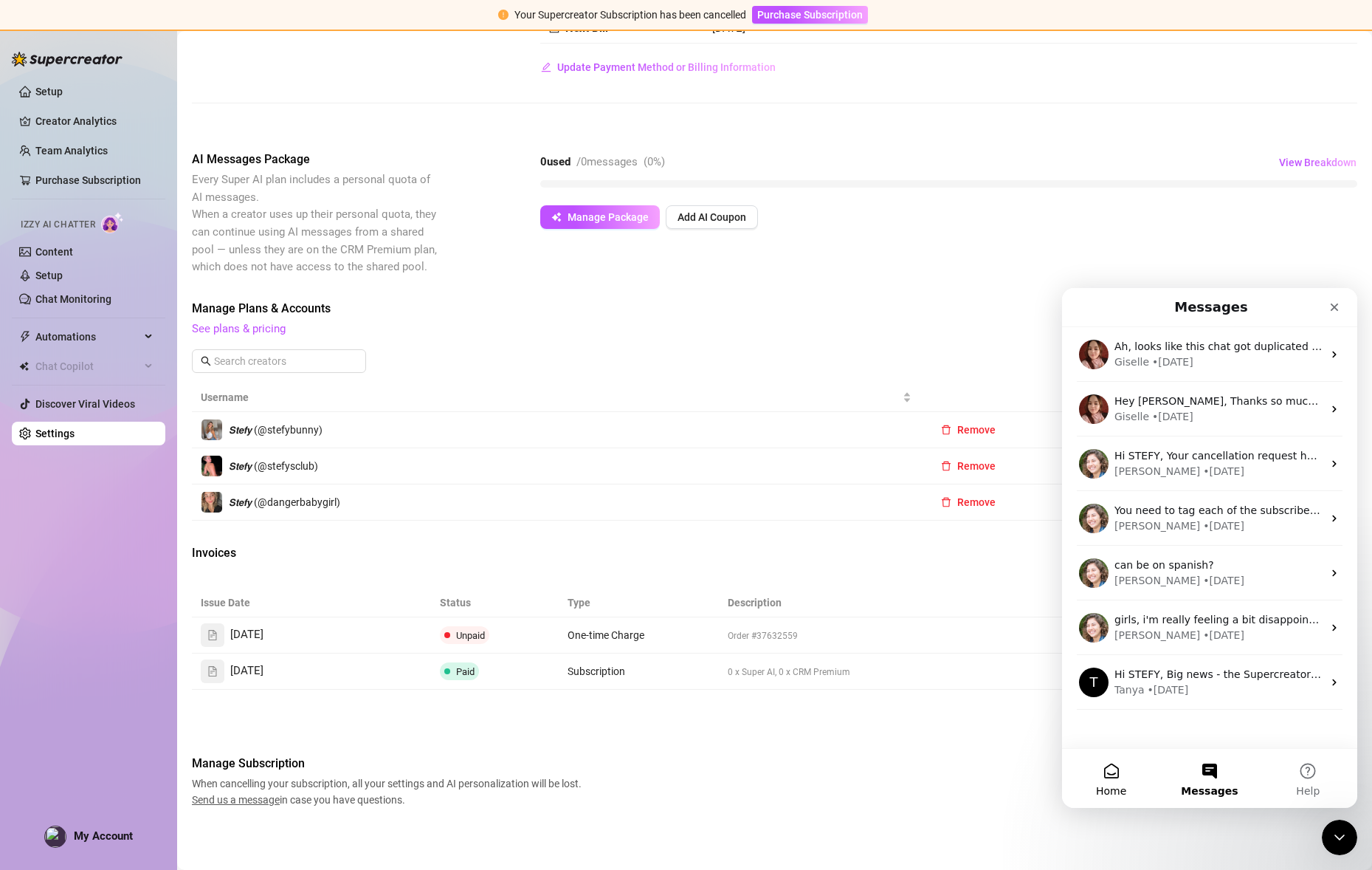
click at [1120, 779] on button "Home" at bounding box center [1111, 778] width 98 height 59
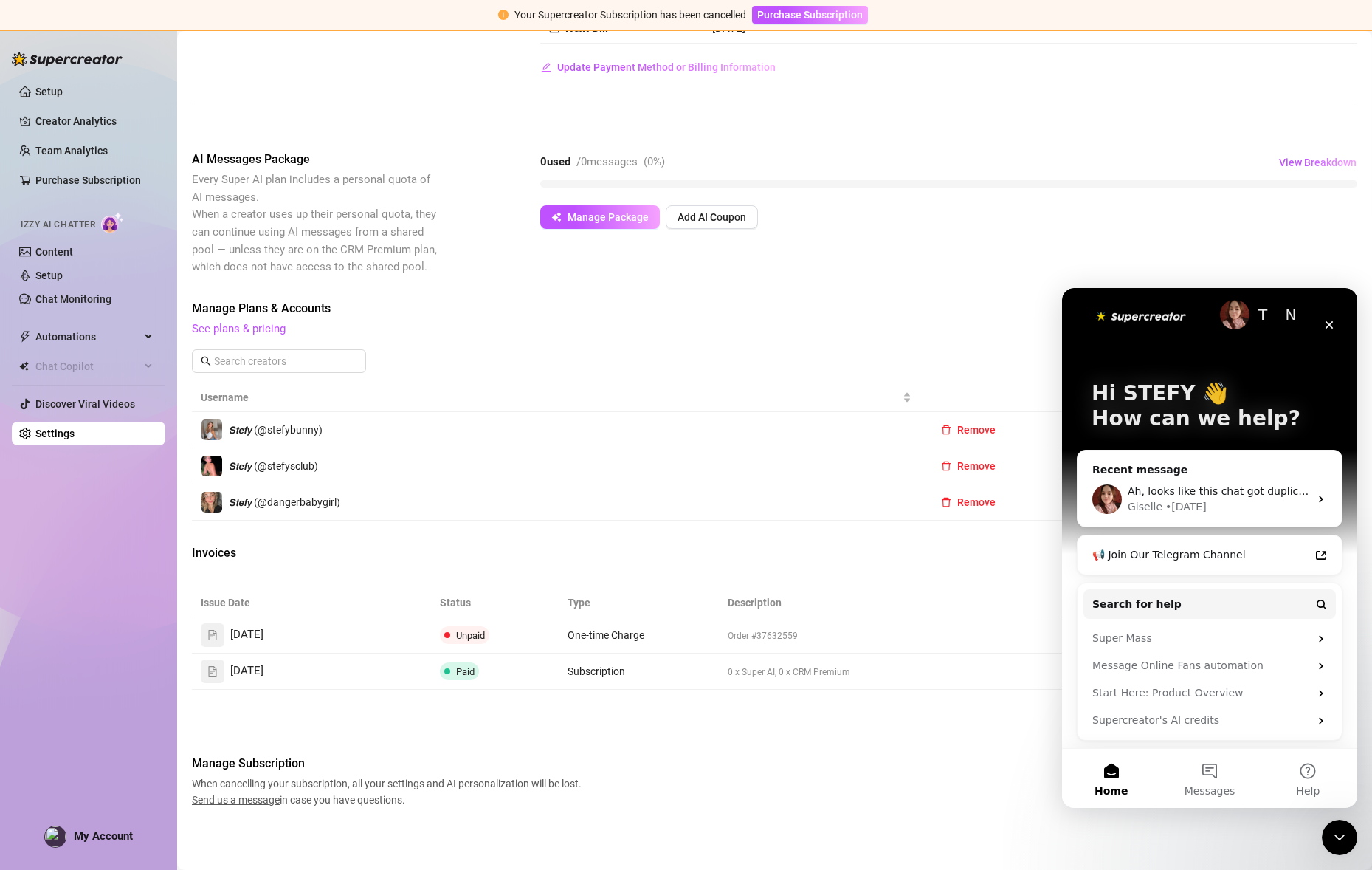
click at [1119, 318] on img "Intercom messenger" at bounding box center [1140, 315] width 99 height 20
click at [1299, 771] on button "Help" at bounding box center [1308, 778] width 98 height 59
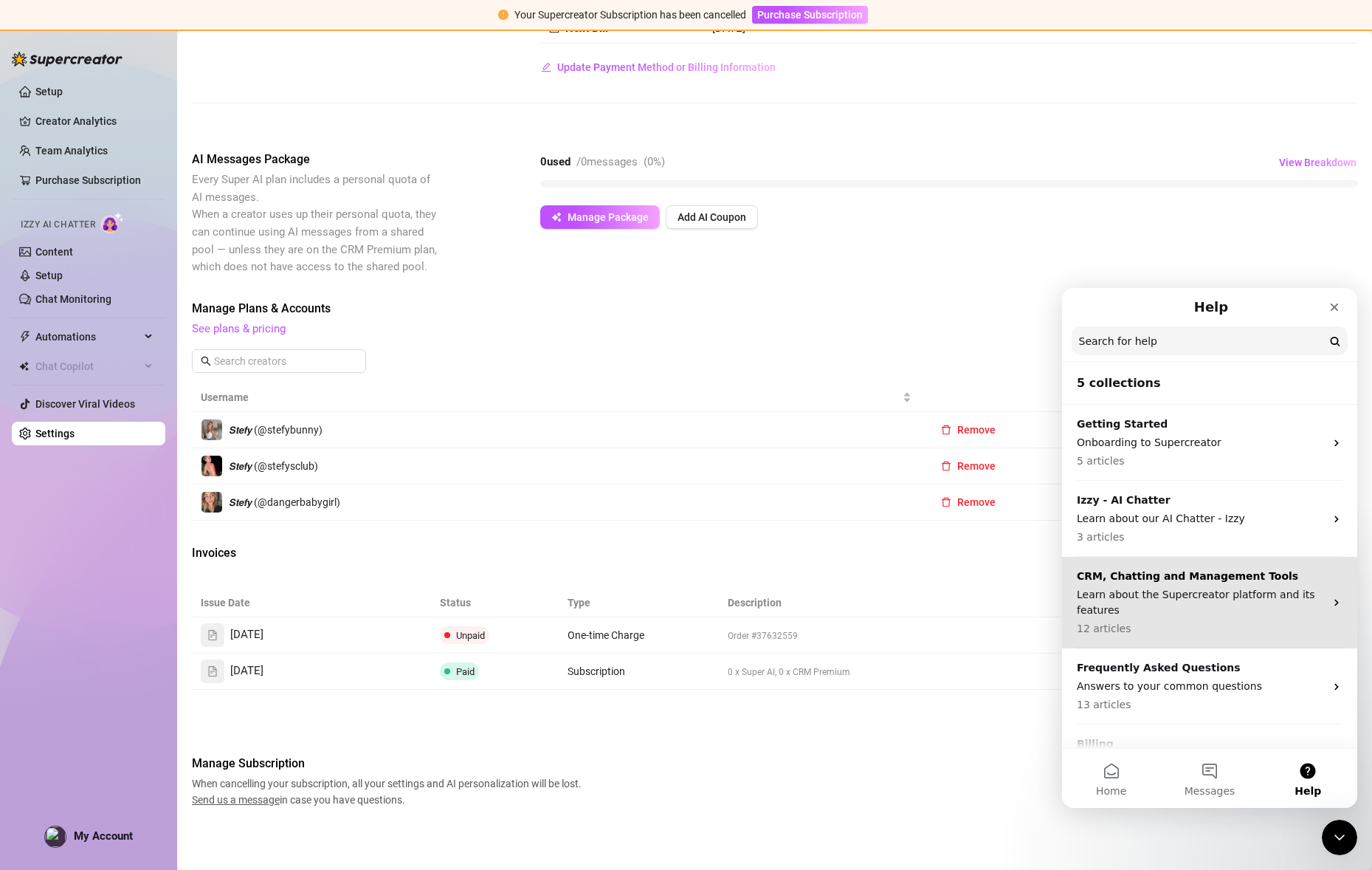
click at [1184, 587] on p "Learn about the Supercreator platform and its features" at bounding box center [1200, 602] width 248 height 31
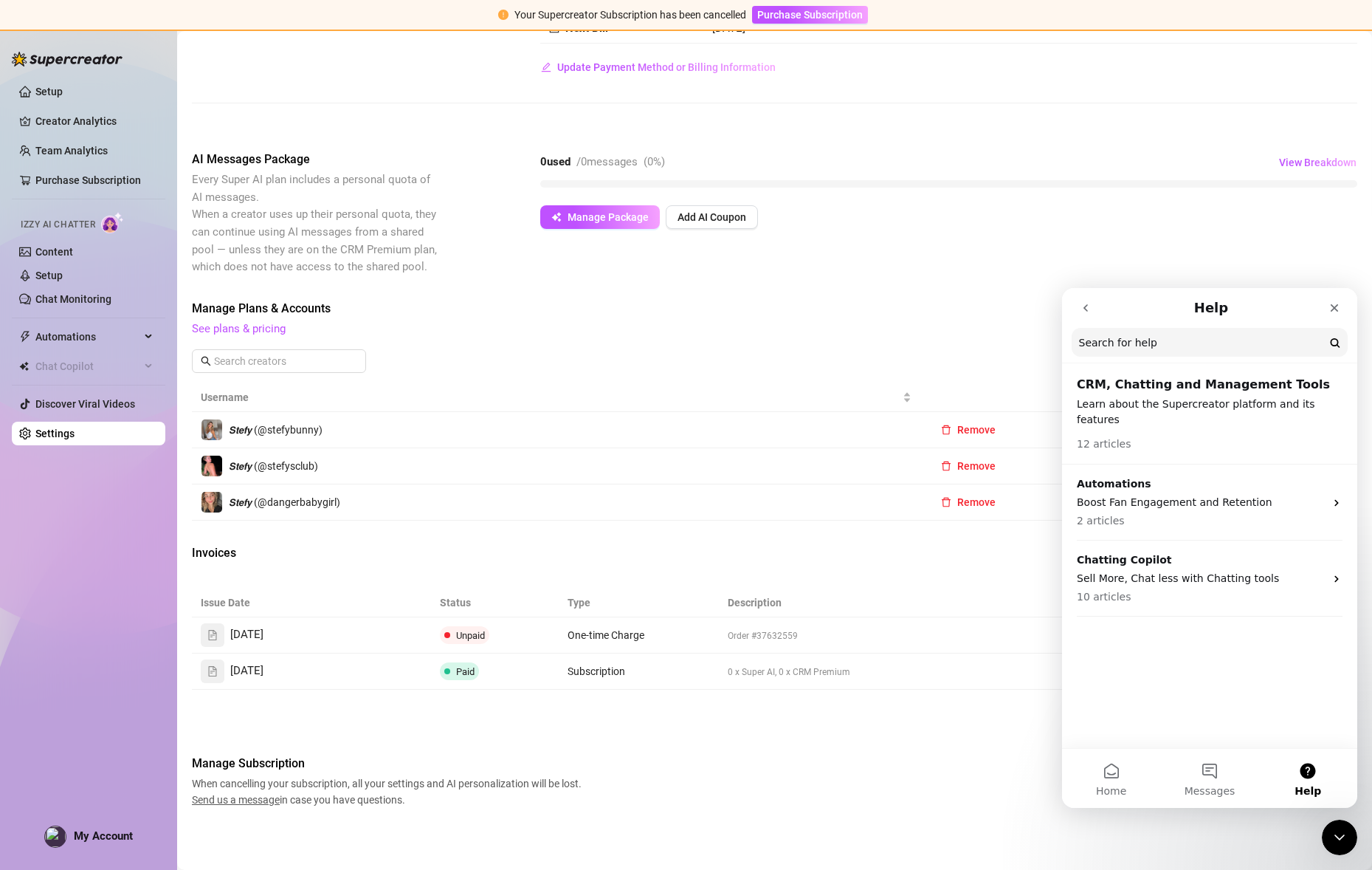
click at [1196, 382] on h2 "CRM, Chatting and Management Tools" at bounding box center [1209, 385] width 266 height 18
click at [1212, 398] on p "Learn about the Supercreator platform and its features" at bounding box center [1209, 412] width 266 height 31
click at [1224, 394] on header "CRM, Chatting and Management Tools Learn about the Supercreator platform and it…" at bounding box center [1210, 414] width 295 height 100
drag, startPoint x: 1125, startPoint y: 420, endPoint x: 1116, endPoint y: 421, distance: 9.1
click at [1124, 427] on div "12 articles" at bounding box center [1209, 440] width 266 height 24
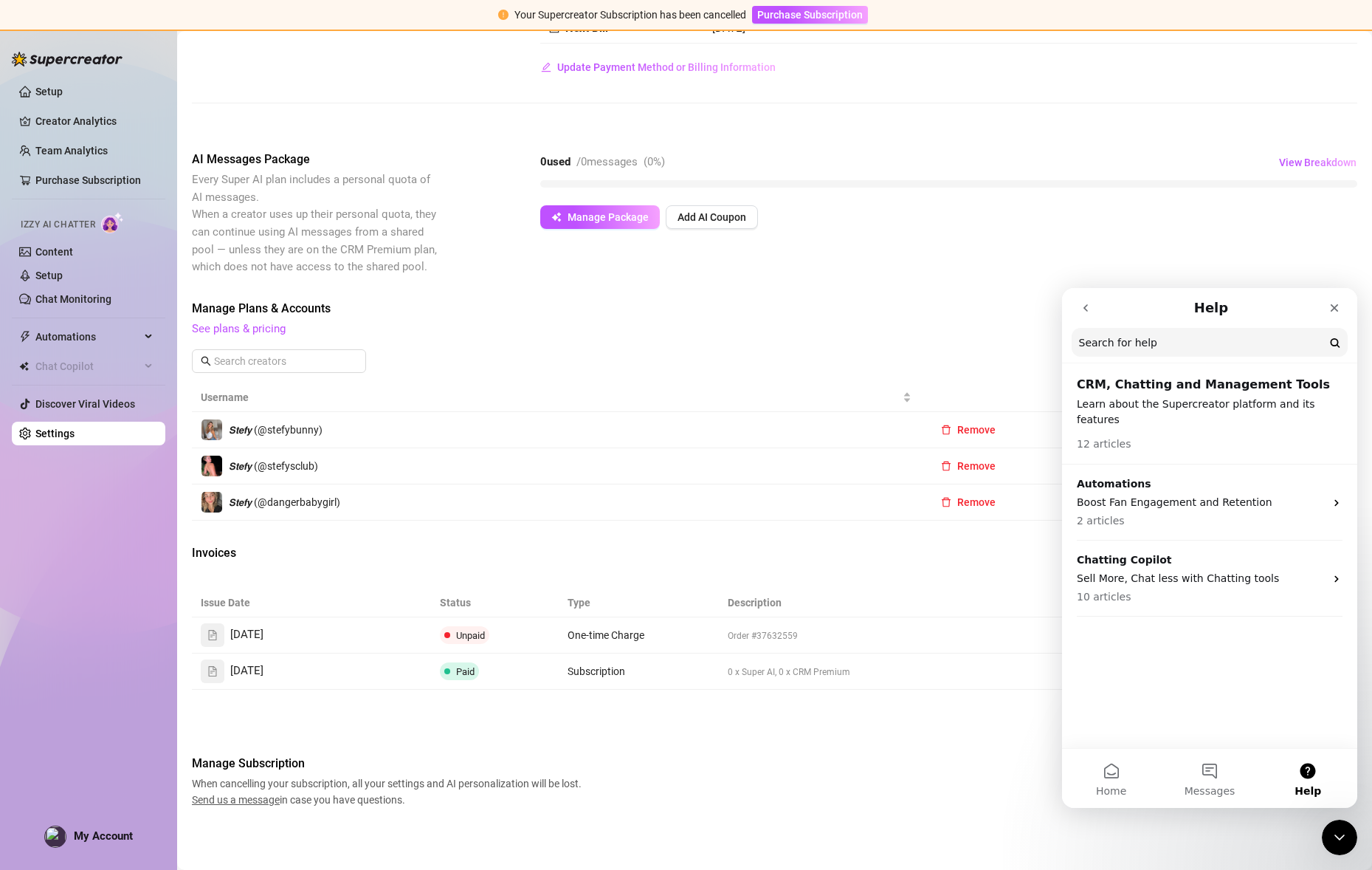
drag, startPoint x: 1063, startPoint y: 418, endPoint x: 1073, endPoint y: 418, distance: 10.0
click at [1066, 418] on header "CRM, Chatting and Management Tools Learn about the Supercreator platform and it…" at bounding box center [1210, 414] width 295 height 100
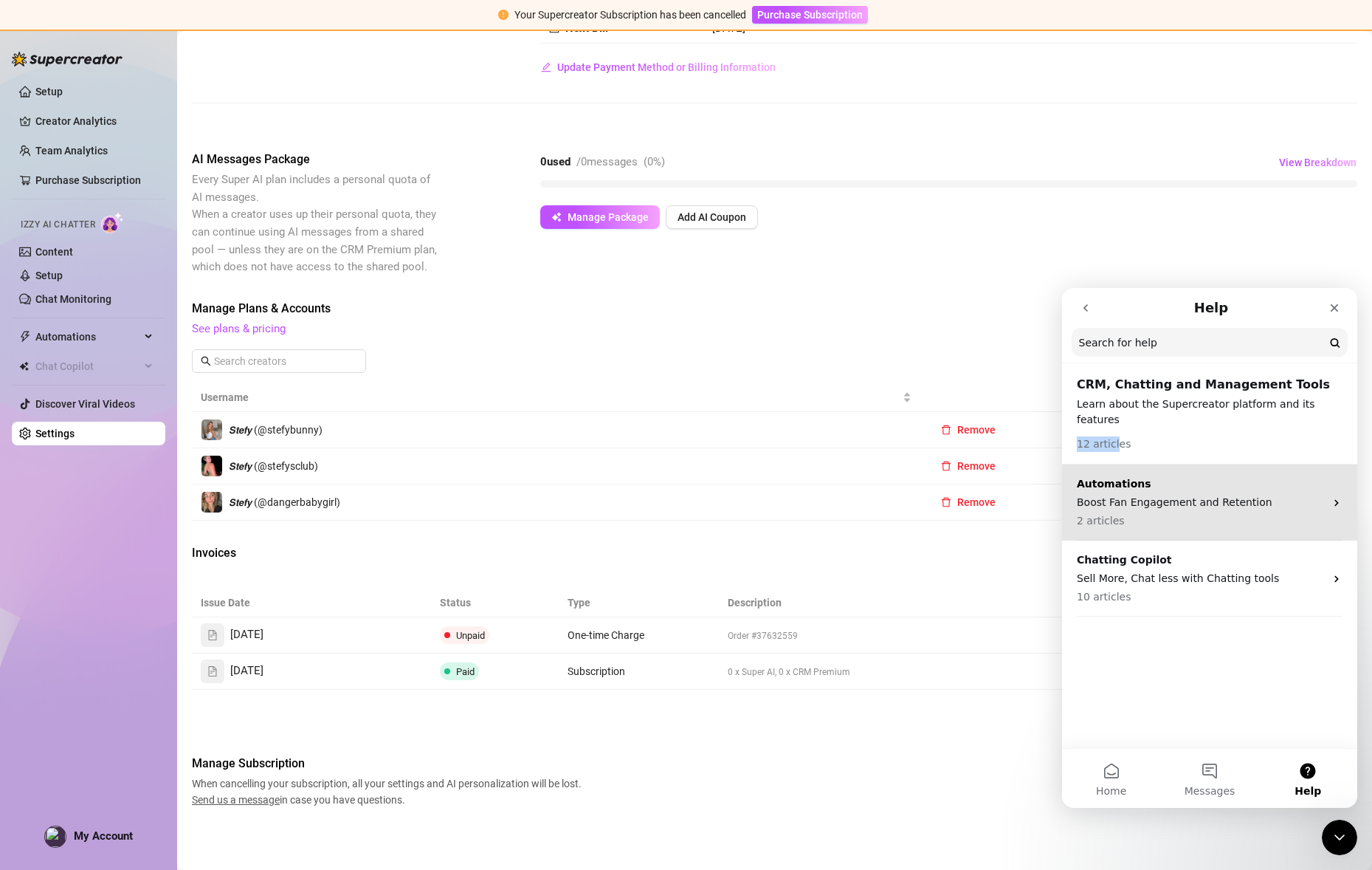
drag, startPoint x: 1114, startPoint y: 419, endPoint x: 1134, endPoint y: 493, distance: 76.7
click at [1116, 427] on div "12 articles" at bounding box center [1209, 440] width 266 height 24
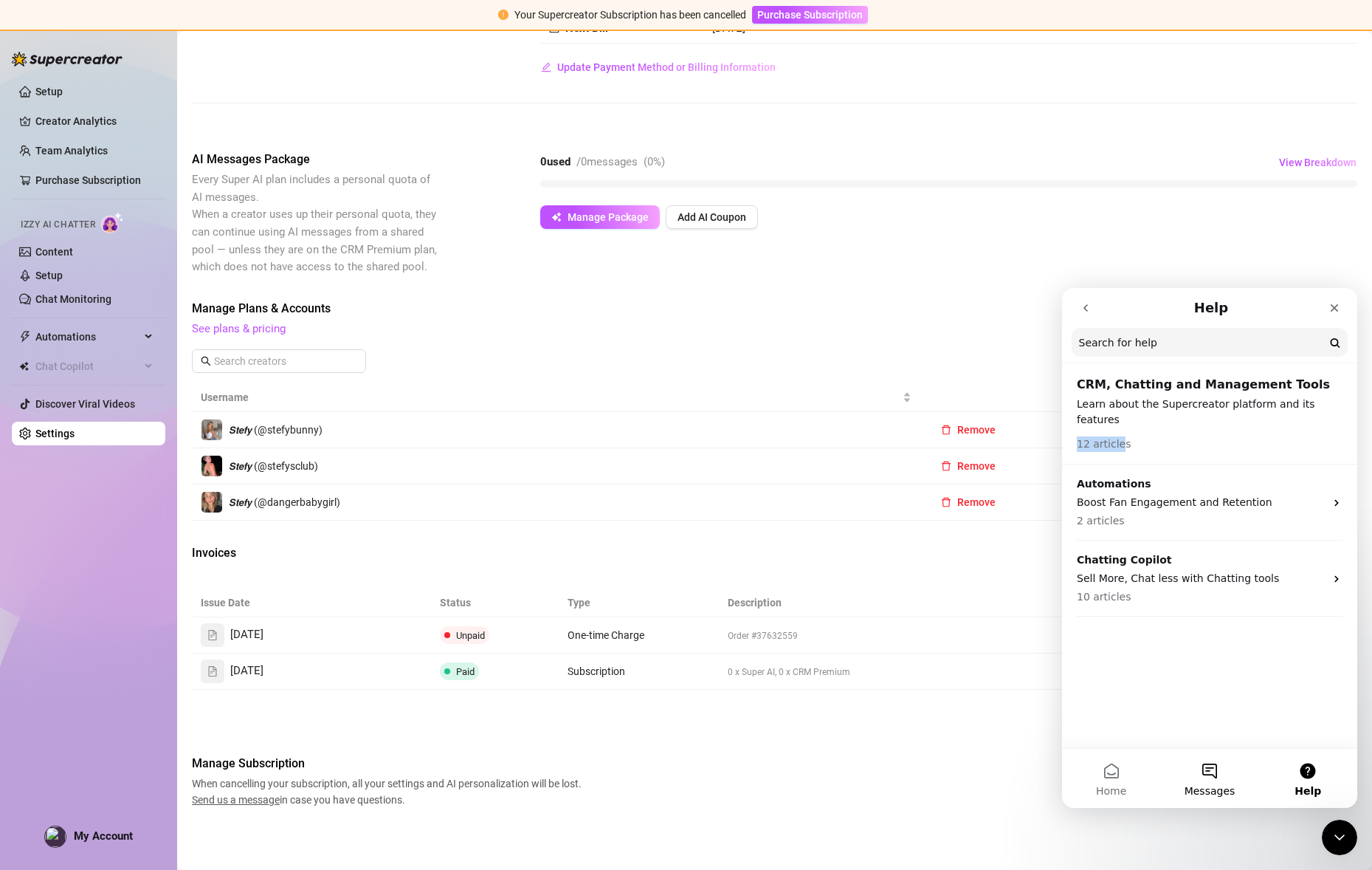
click at [1222, 789] on span "Messages" at bounding box center [1210, 791] width 51 height 11
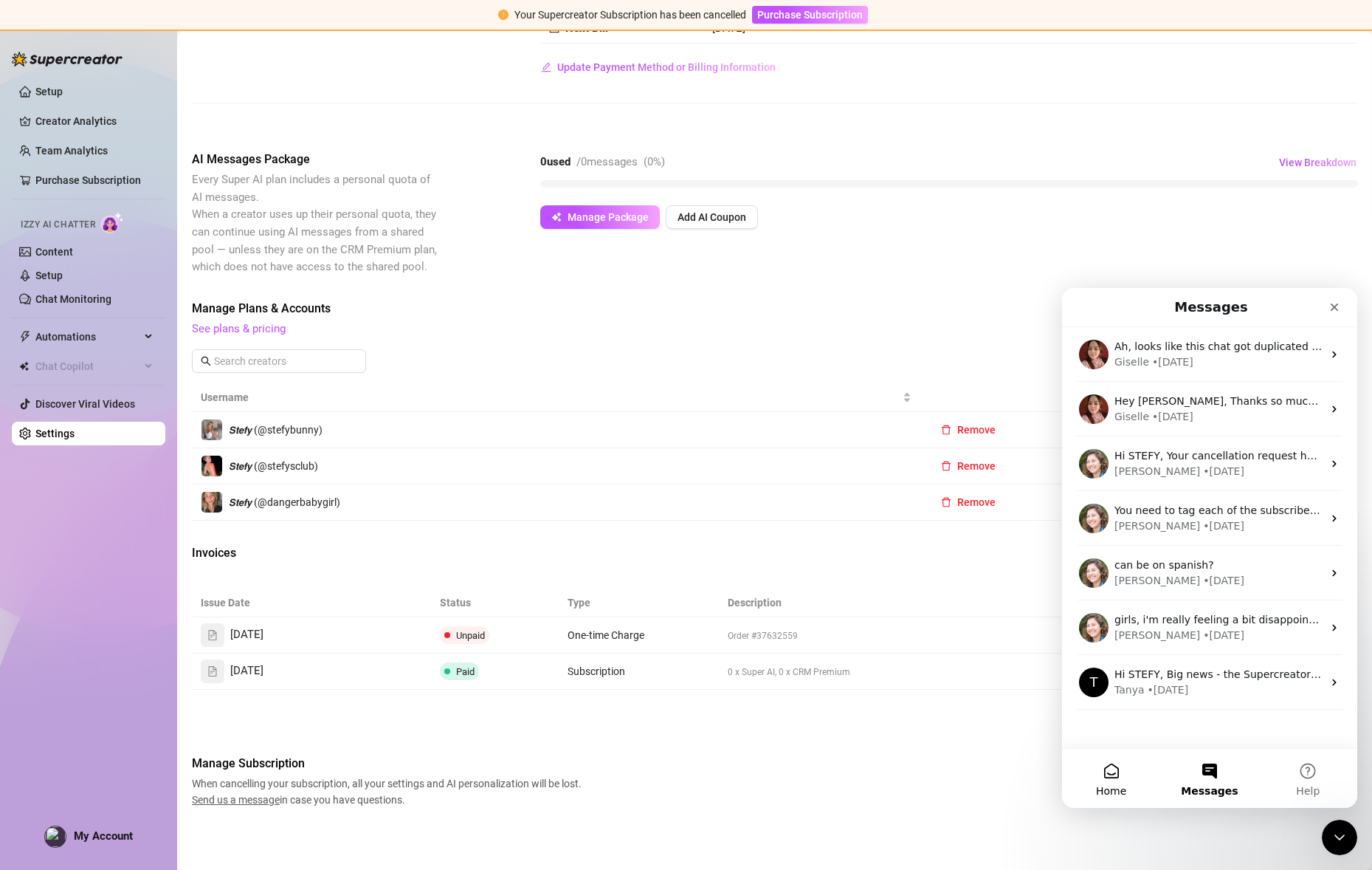
click at [1097, 778] on button "Home" at bounding box center [1111, 778] width 98 height 59
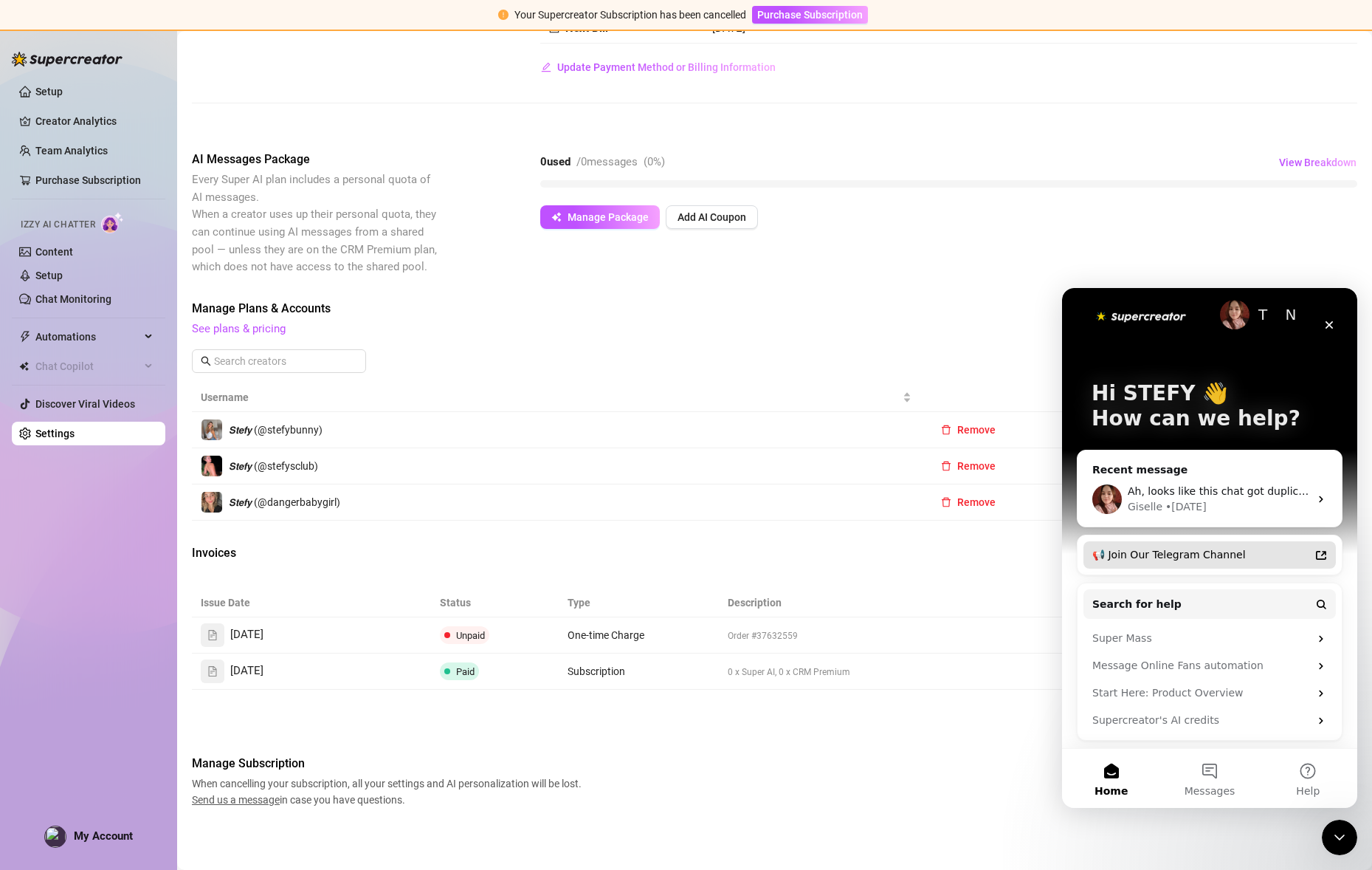
click at [1266, 562] on div "📢 Join Our Telegram Channel" at bounding box center [1200, 555] width 217 height 16
click at [1310, 321] on div "T N" at bounding box center [1210, 314] width 236 height 29
click at [1329, 314] on div "Close" at bounding box center [1328, 324] width 26 height 26
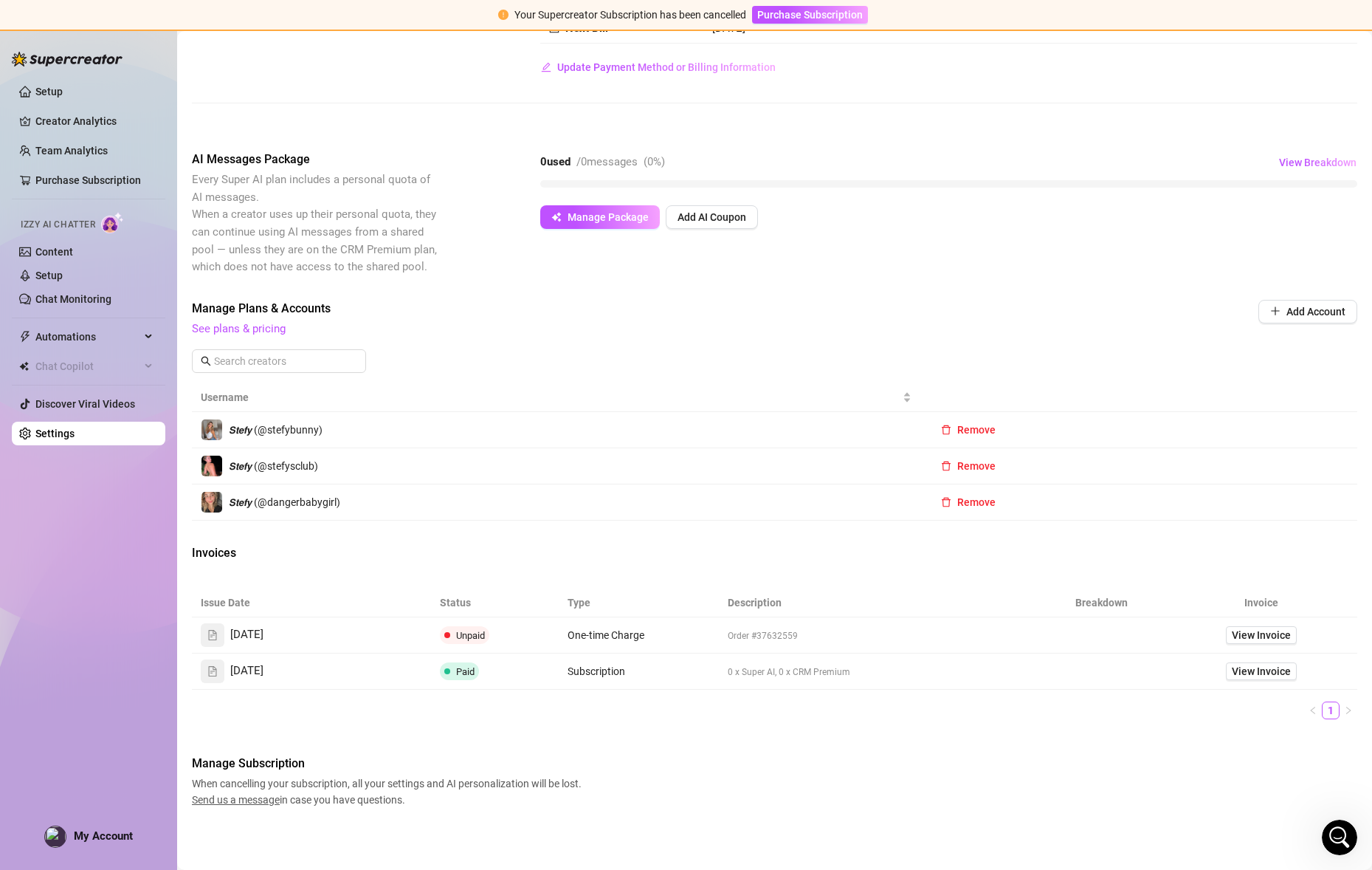
click at [211, 631] on icon "file-text" at bounding box center [213, 635] width 11 height 11
click at [295, 640] on div "[DATE]" at bounding box center [311, 634] width 221 height 23
click at [263, 638] on span "[DATE]" at bounding box center [247, 635] width 33 height 18
click at [74, 427] on link "Settings" at bounding box center [55, 433] width 39 height 12
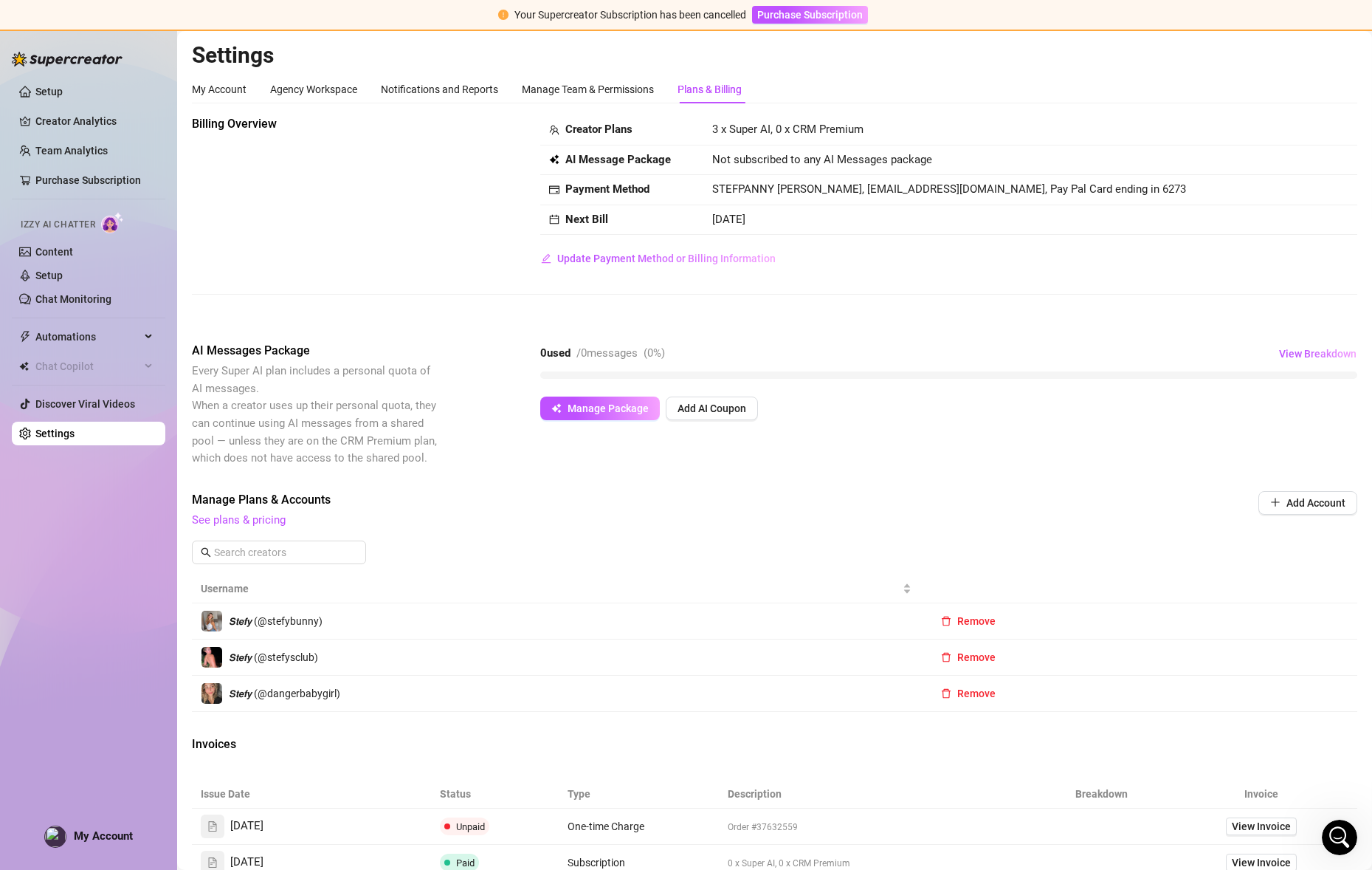
click at [728, 95] on div "Plans & Billing" at bounding box center [709, 90] width 64 height 17
click at [584, 216] on strong "Next Bill" at bounding box center [586, 220] width 43 height 14
click at [578, 224] on strong "Next Bill" at bounding box center [586, 220] width 43 height 14
click at [575, 217] on strong "Next Bill" at bounding box center [586, 220] width 43 height 14
click at [585, 193] on strong "Payment Method" at bounding box center [607, 189] width 84 height 14
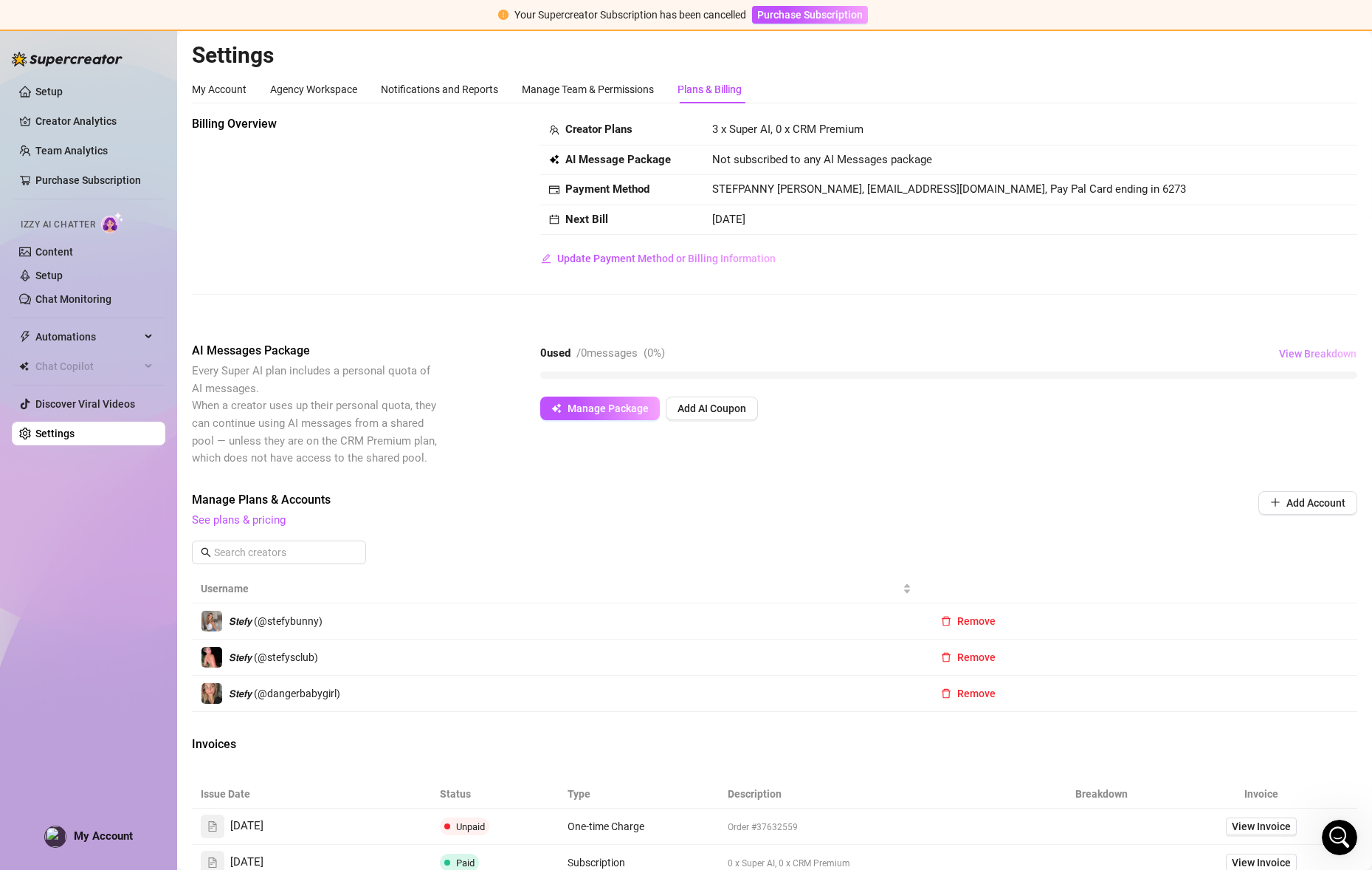
click at [1312, 357] on span "View Breakdown" at bounding box center [1317, 354] width 77 height 12
click at [1316, 352] on span "View Breakdown" at bounding box center [1317, 354] width 77 height 12
click at [694, 409] on span "Add AI Coupon" at bounding box center [712, 409] width 68 height 12
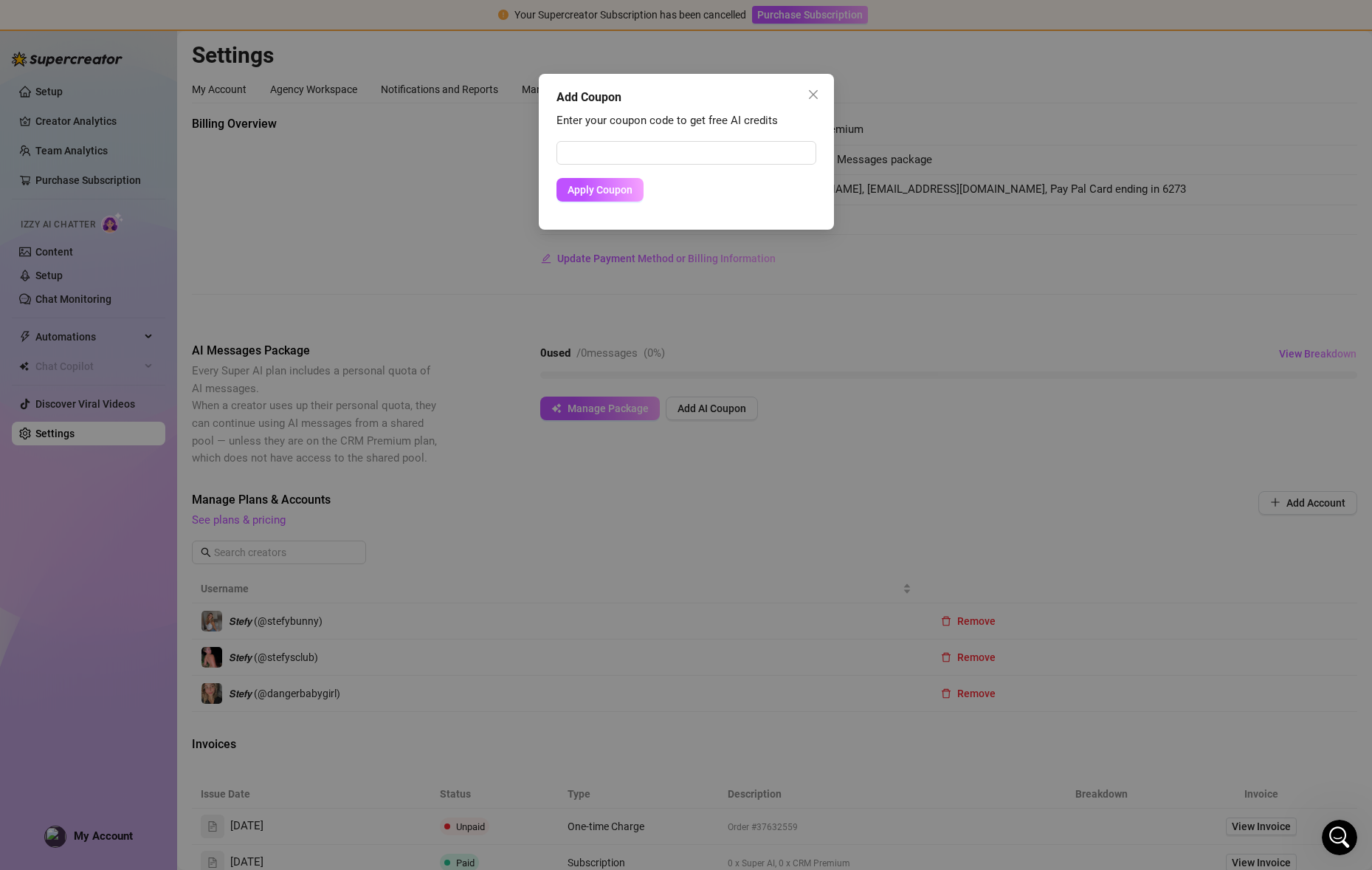
click at [692, 382] on div "Add Coupon Enter your coupon code to get free AI credits Apply Coupon" at bounding box center [686, 435] width 1372 height 870
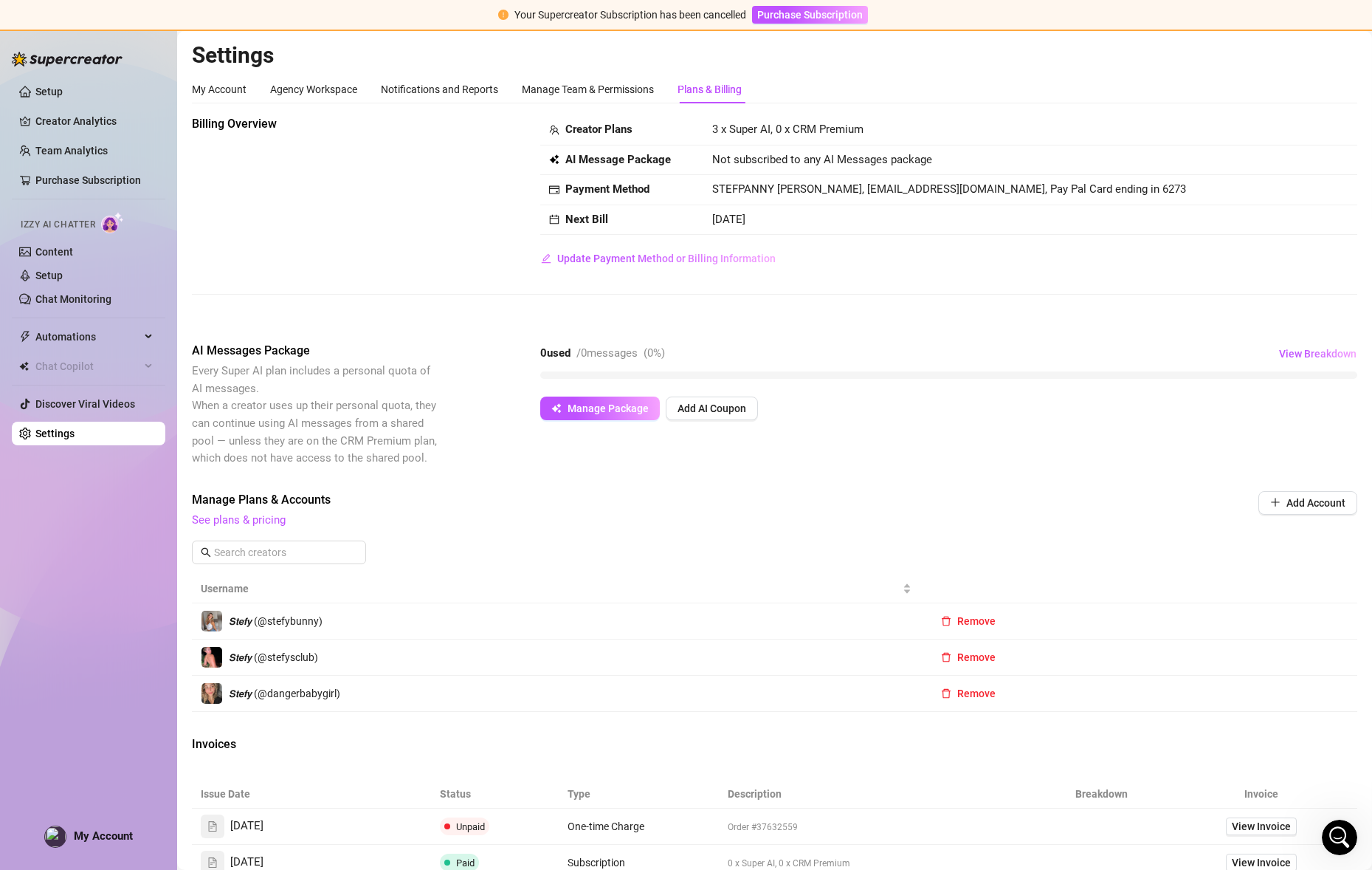
click at [611, 424] on body "Your Supercreator Subscription has been cancelled Purchase Subscription Setup C…" at bounding box center [686, 435] width 1372 height 870
click at [618, 400] on button "Manage Package" at bounding box center [599, 408] width 120 height 23
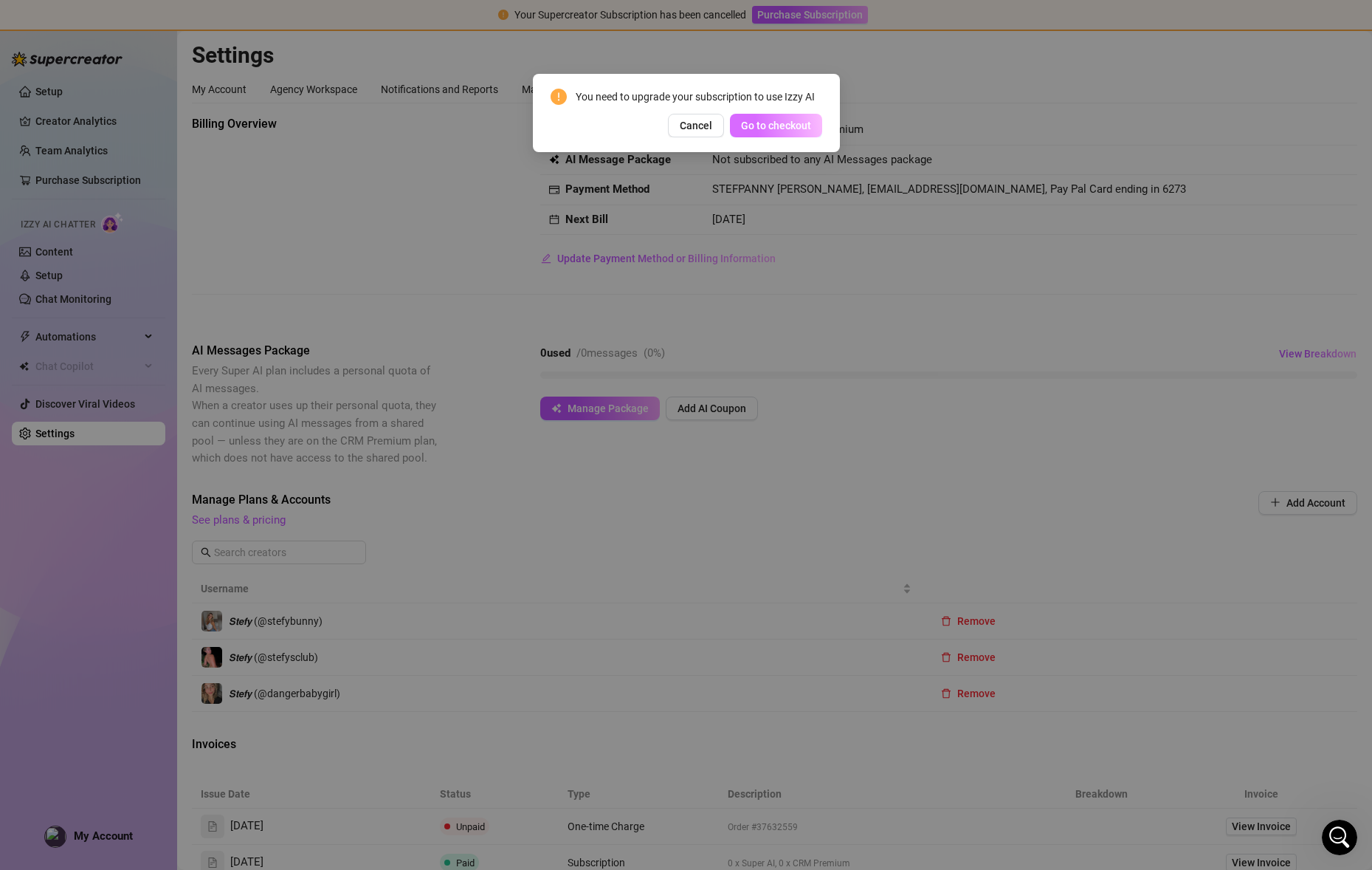
click at [794, 121] on span "Go to checkout" at bounding box center [776, 126] width 70 height 12
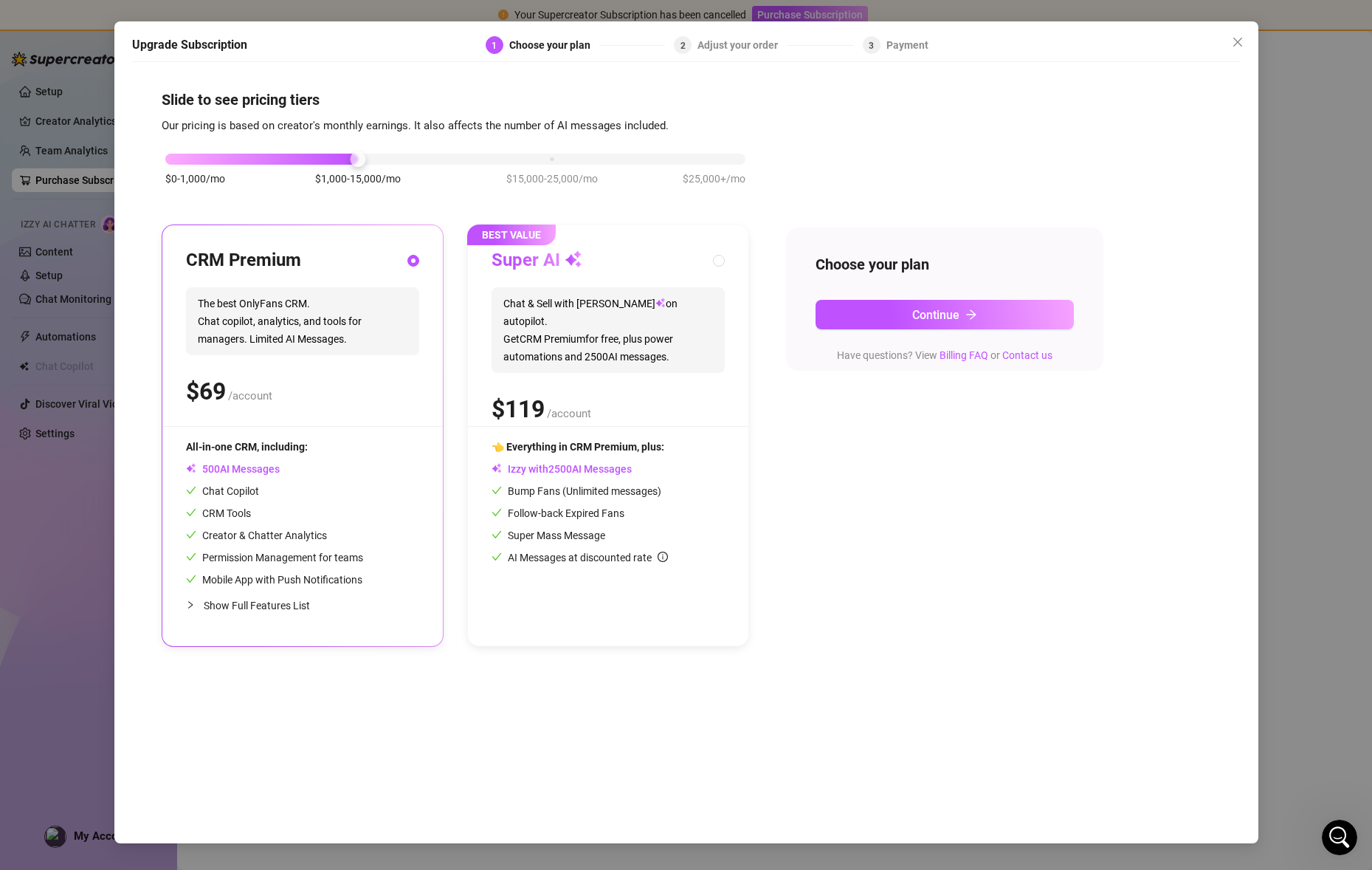
drag, startPoint x: 294, startPoint y: 168, endPoint x: 155, endPoint y: 163, distance: 139.1
click at [155, 163] on div "Slide to see pricing tiers Our pricing is based on creator's monthly earnings. …" at bounding box center [687, 449] width 1109 height 759
drag, startPoint x: 237, startPoint y: 160, endPoint x: 211, endPoint y: 160, distance: 26.0
click at [236, 160] on div "$0-1,000/mo $1,000-15,000/mo $15,000-25,000/mo $25,000+/mo" at bounding box center [455, 155] width 580 height 9
click at [192, 172] on span "$0-1,000/mo" at bounding box center [195, 179] width 59 height 17
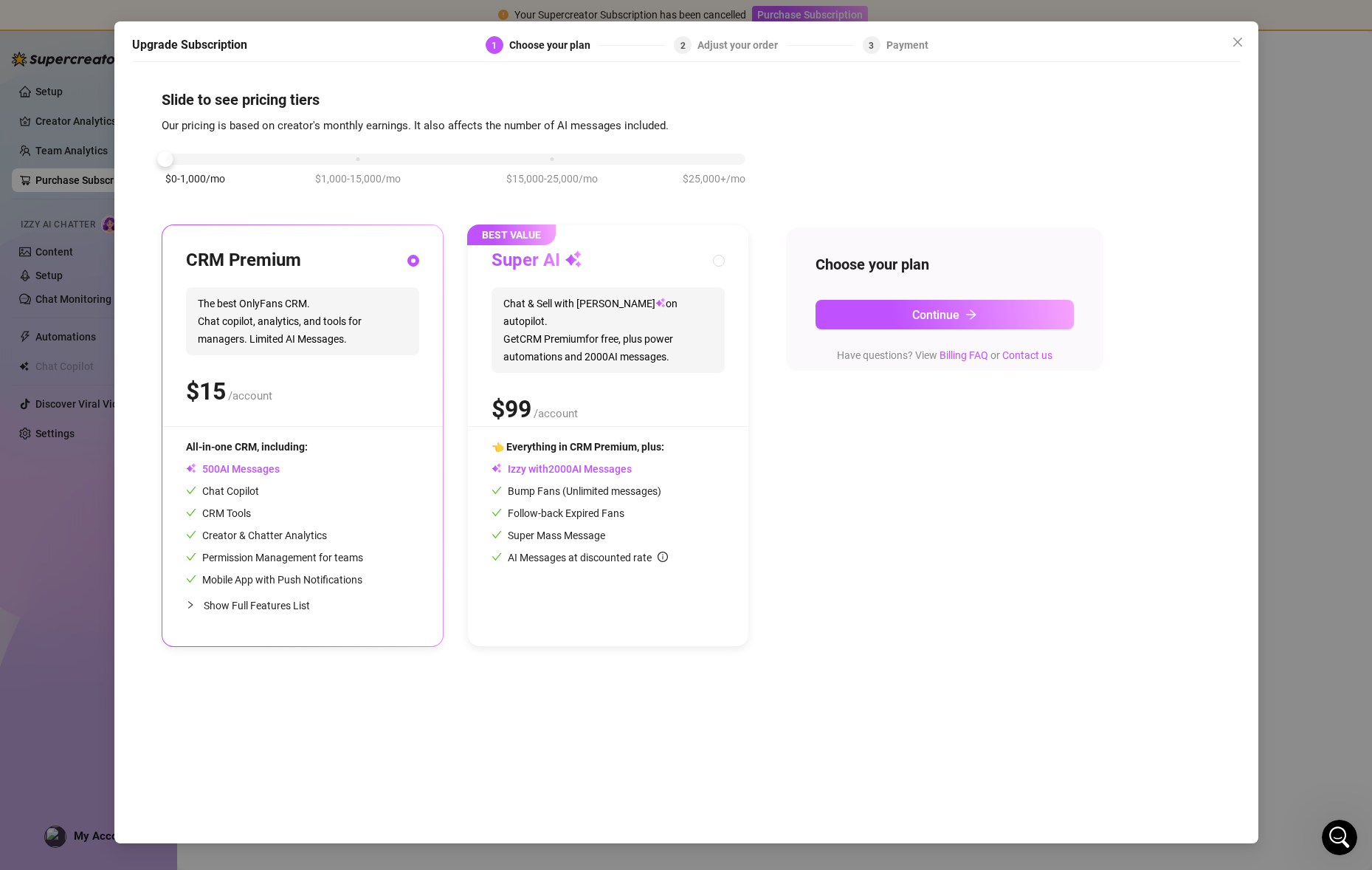
click at [202, 159] on div at bounding box center [455, 159] width 580 height 11
click at [853, 327] on button "Continue" at bounding box center [944, 314] width 258 height 29
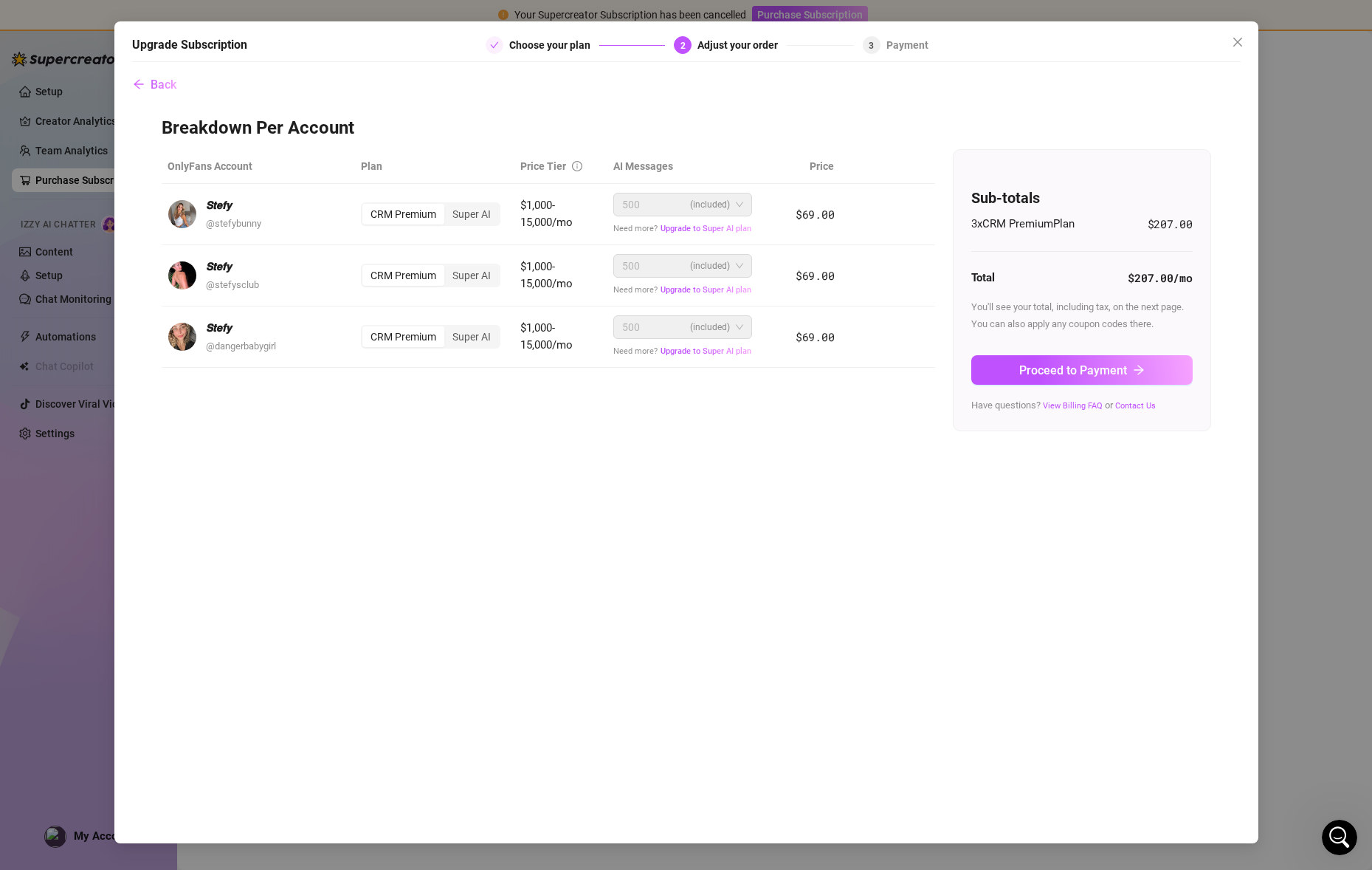
drag, startPoint x: 548, startPoint y: 175, endPoint x: 421, endPoint y: 178, distance: 127.0
click at [548, 175] on th "Price Tier" at bounding box center [561, 166] width 93 height 35
click at [409, 216] on div "CRM Premium" at bounding box center [403, 214] width 82 height 20
click at [366, 206] on input "CRM Premium" at bounding box center [366, 206] width 0 height 0
click at [396, 284] on div "CRM Premium" at bounding box center [403, 275] width 82 height 20
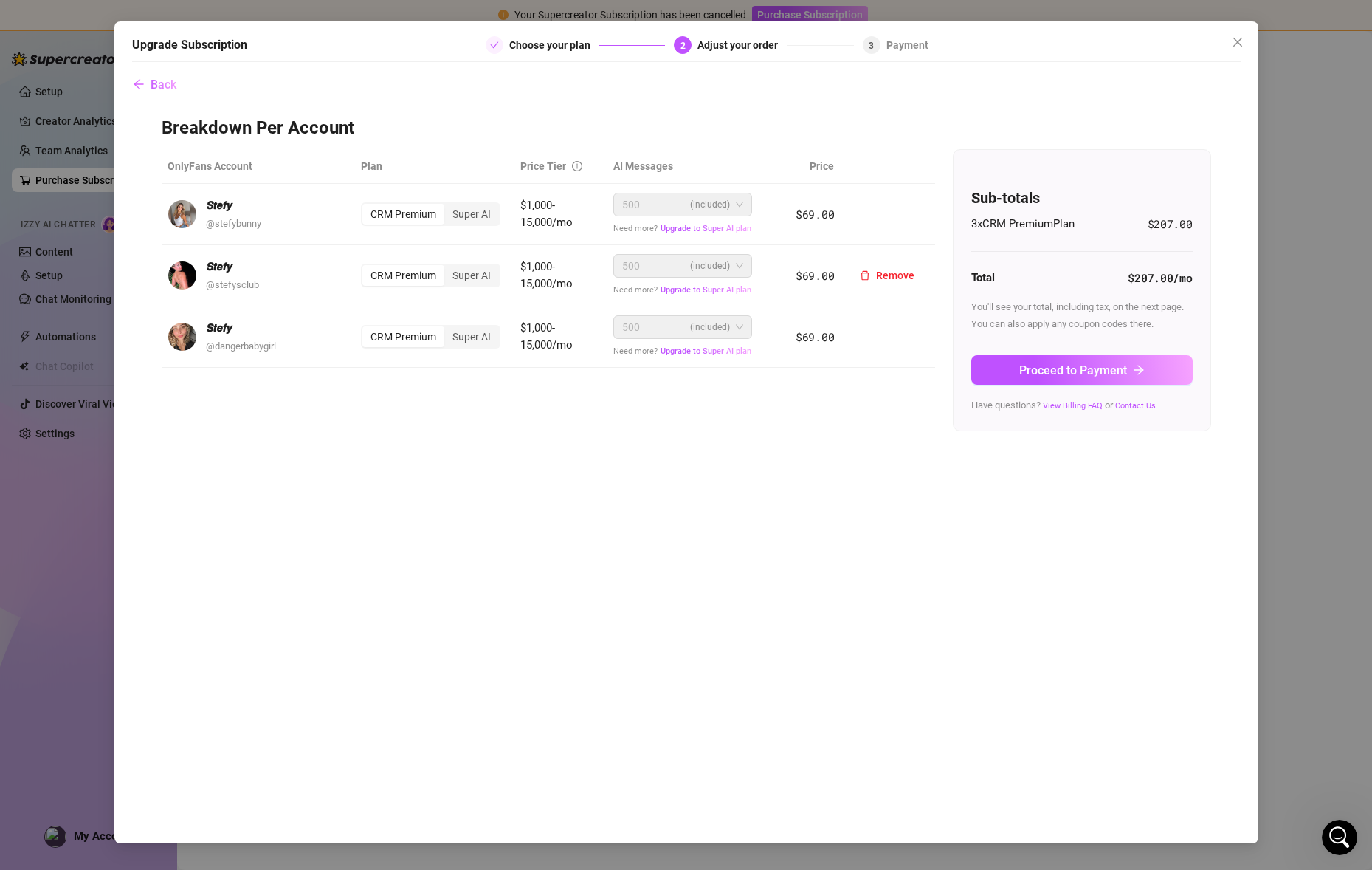
click at [366, 267] on input "CRM Premium" at bounding box center [366, 267] width 0 height 0
click at [407, 347] on div "CRM Premium Super AI" at bounding box center [430, 336] width 139 height 23
click at [1110, 366] on span "Proceed to Payment" at bounding box center [1073, 370] width 108 height 14
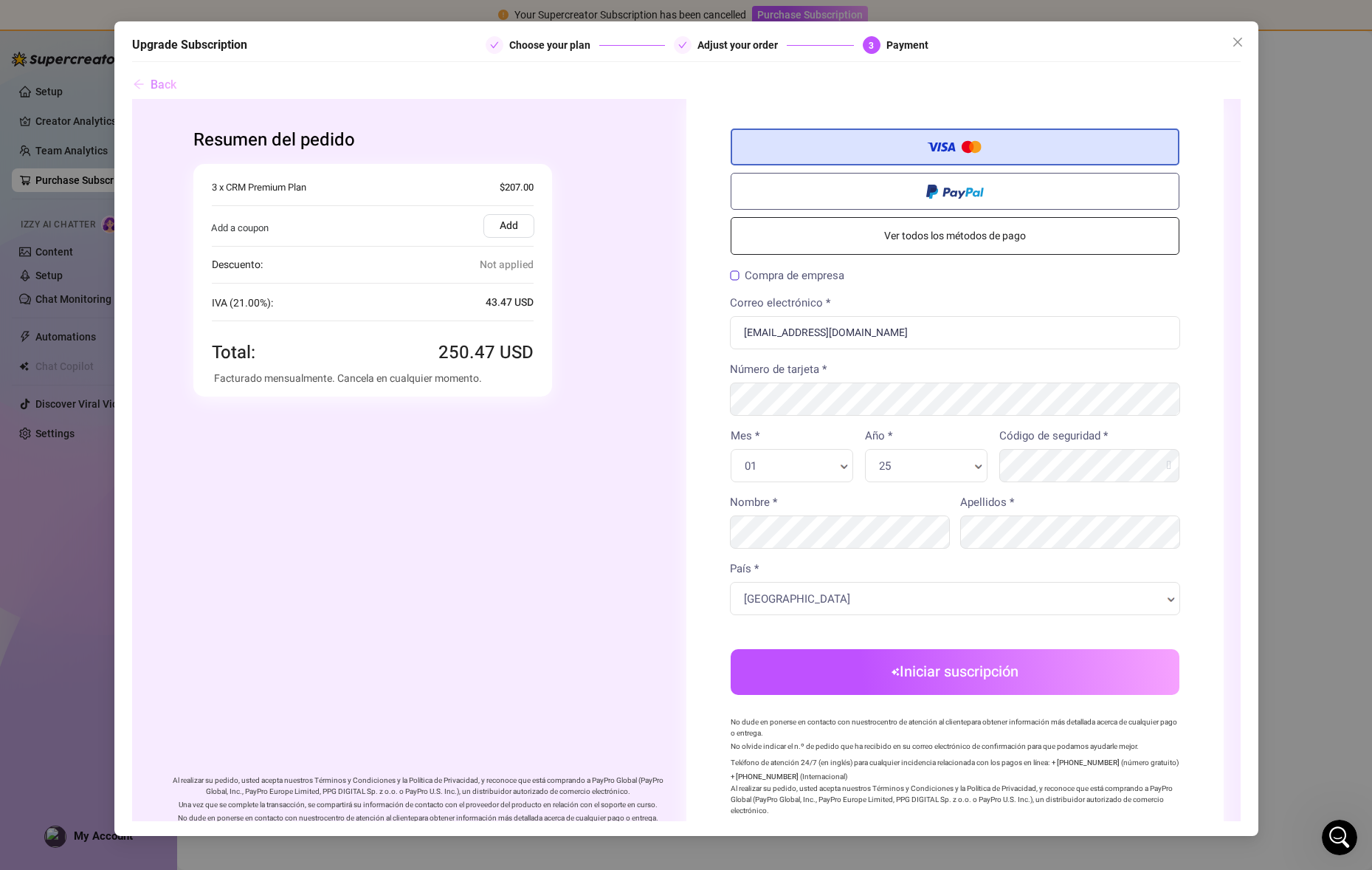
drag, startPoint x: 129, startPoint y: 93, endPoint x: 141, endPoint y: 84, distance: 15.0
click at [129, 93] on div "Upgrade Subscription Choose your plan Adjust your order 3 Payment Back" at bounding box center [686, 428] width 1144 height 814
drag, startPoint x: 141, startPoint y: 84, endPoint x: 154, endPoint y: 85, distance: 13.0
click at [143, 84] on icon "arrow-left" at bounding box center [139, 84] width 12 height 12
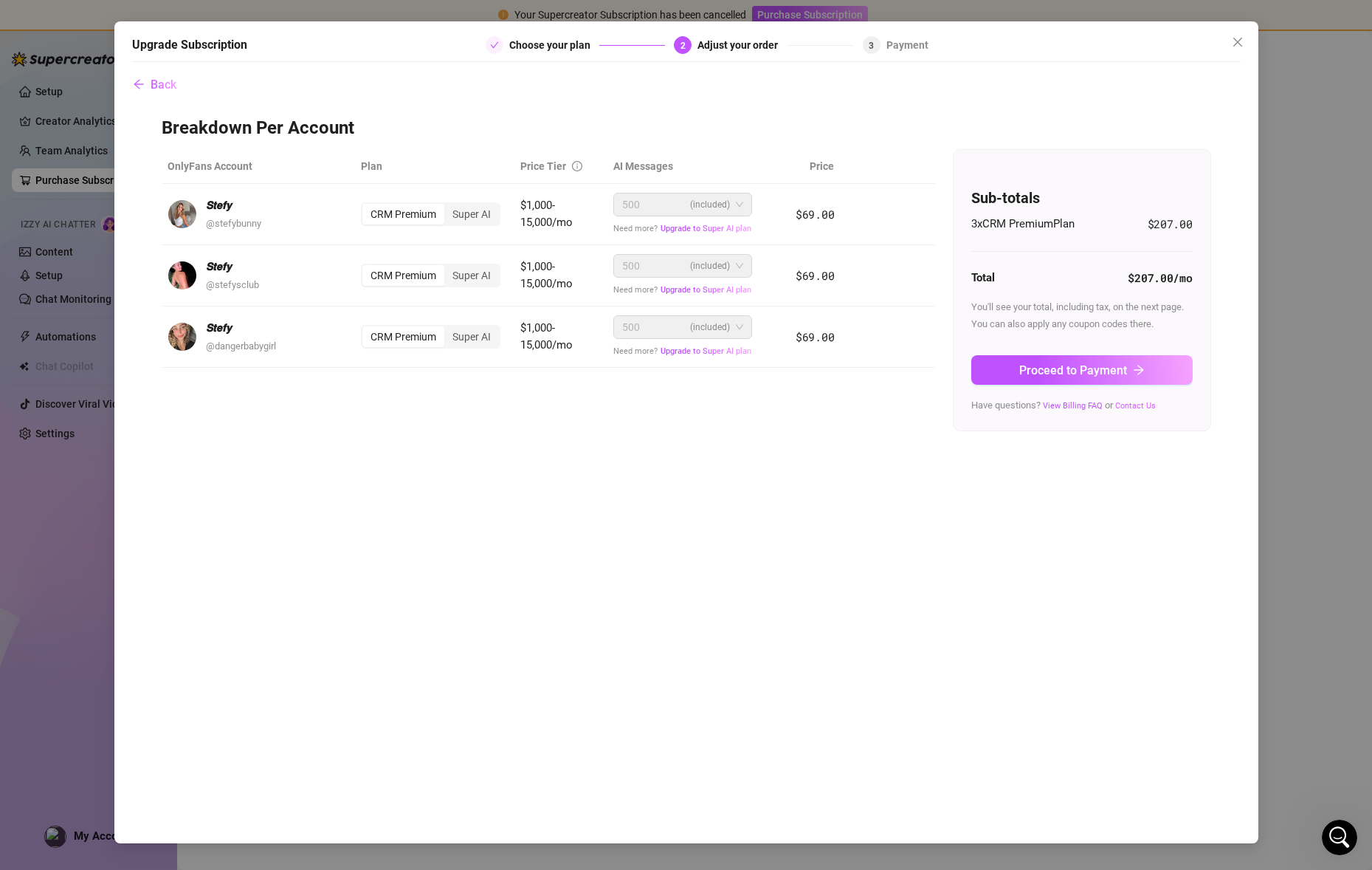
click at [1128, 401] on link "Contact Us" at bounding box center [1135, 406] width 41 height 10
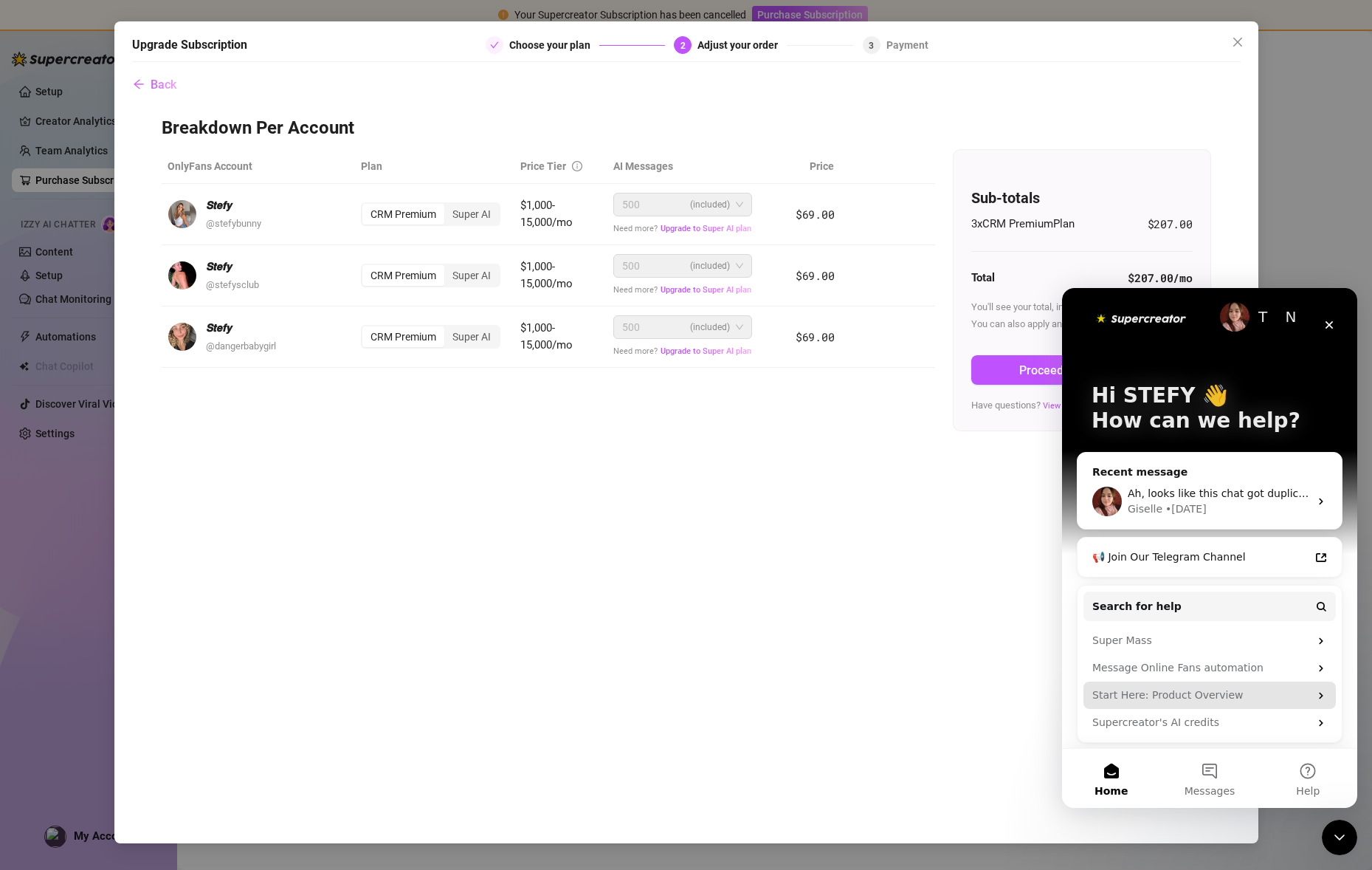
scroll to position [12, 0]
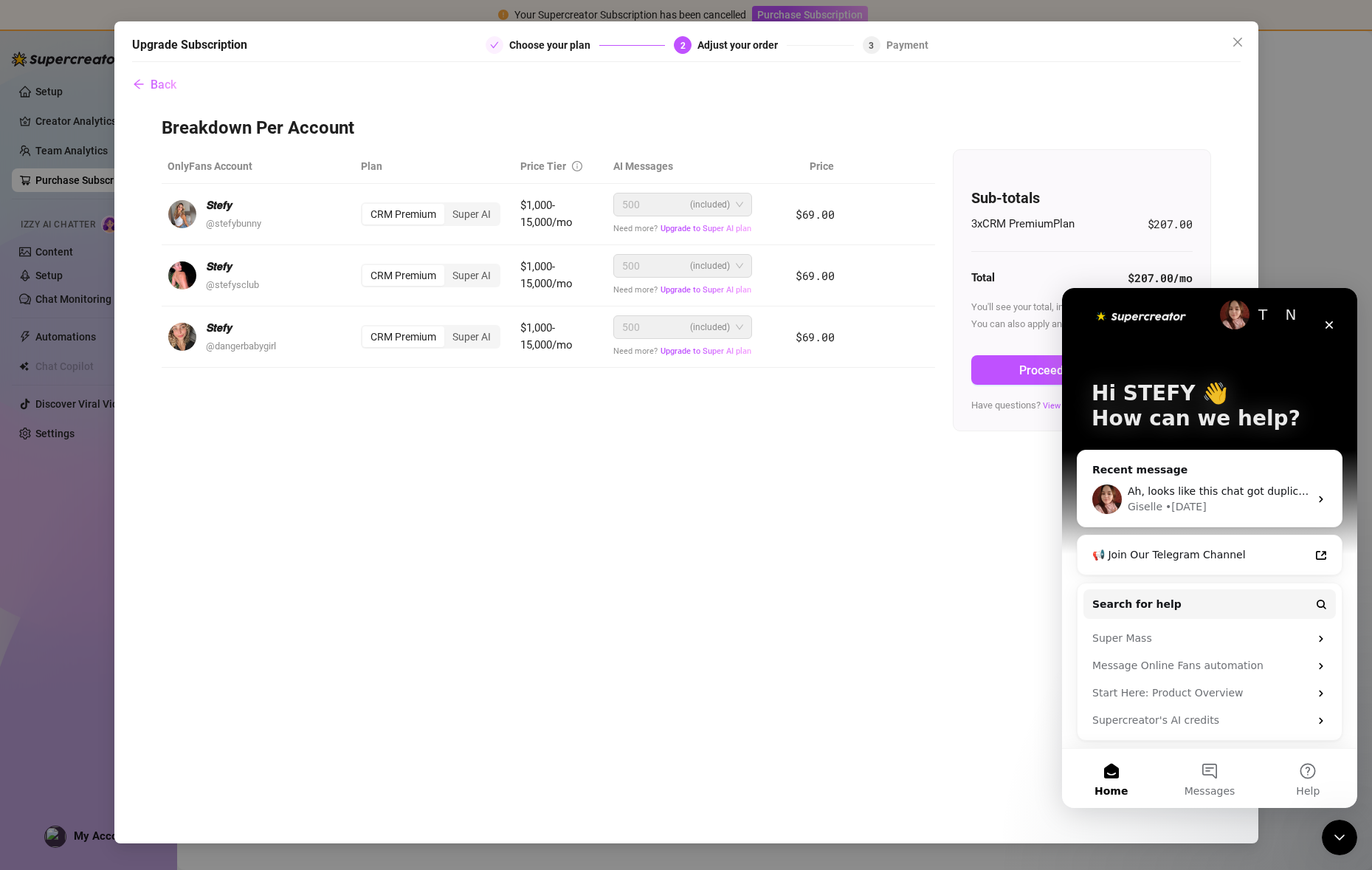
click at [751, 488] on div "Back Breakdown Per Account OnlyFans Account Plan Price Tier AI Messages Price 𝙎…" at bounding box center [687, 449] width 1109 height 759
click at [560, 345] on span "$1,000-15,000/mo" at bounding box center [547, 336] width 53 height 31
click at [1131, 86] on div "Back Breakdown Per Account OnlyFans Account Plan Price Tier AI Messages Price 𝙎…" at bounding box center [687, 449] width 1109 height 759
click at [1018, 262] on div "3 x CRM Premium Plan $207.00 Total $207.00 /mo You'll see your total, including…" at bounding box center [1082, 314] width 221 height 197
drag, startPoint x: 1335, startPoint y: 338, endPoint x: 1335, endPoint y: 329, distance: 9.0
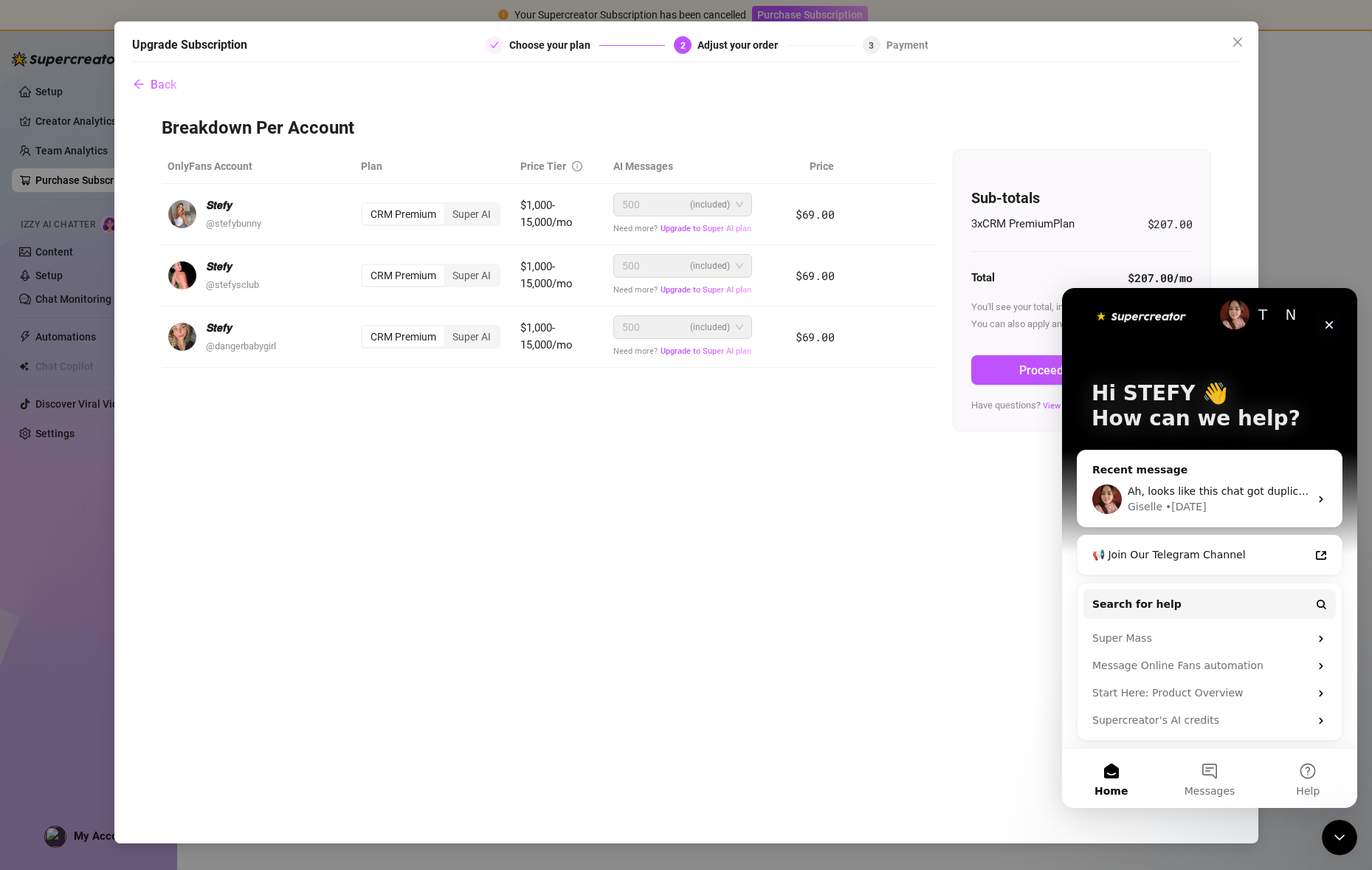
click at [1335, 338] on div "T N Hi STEFY 👋 How can we help?" at bounding box center [1209, 409] width 266 height 266
click at [1335, 329] on div "Close" at bounding box center [1328, 324] width 26 height 26
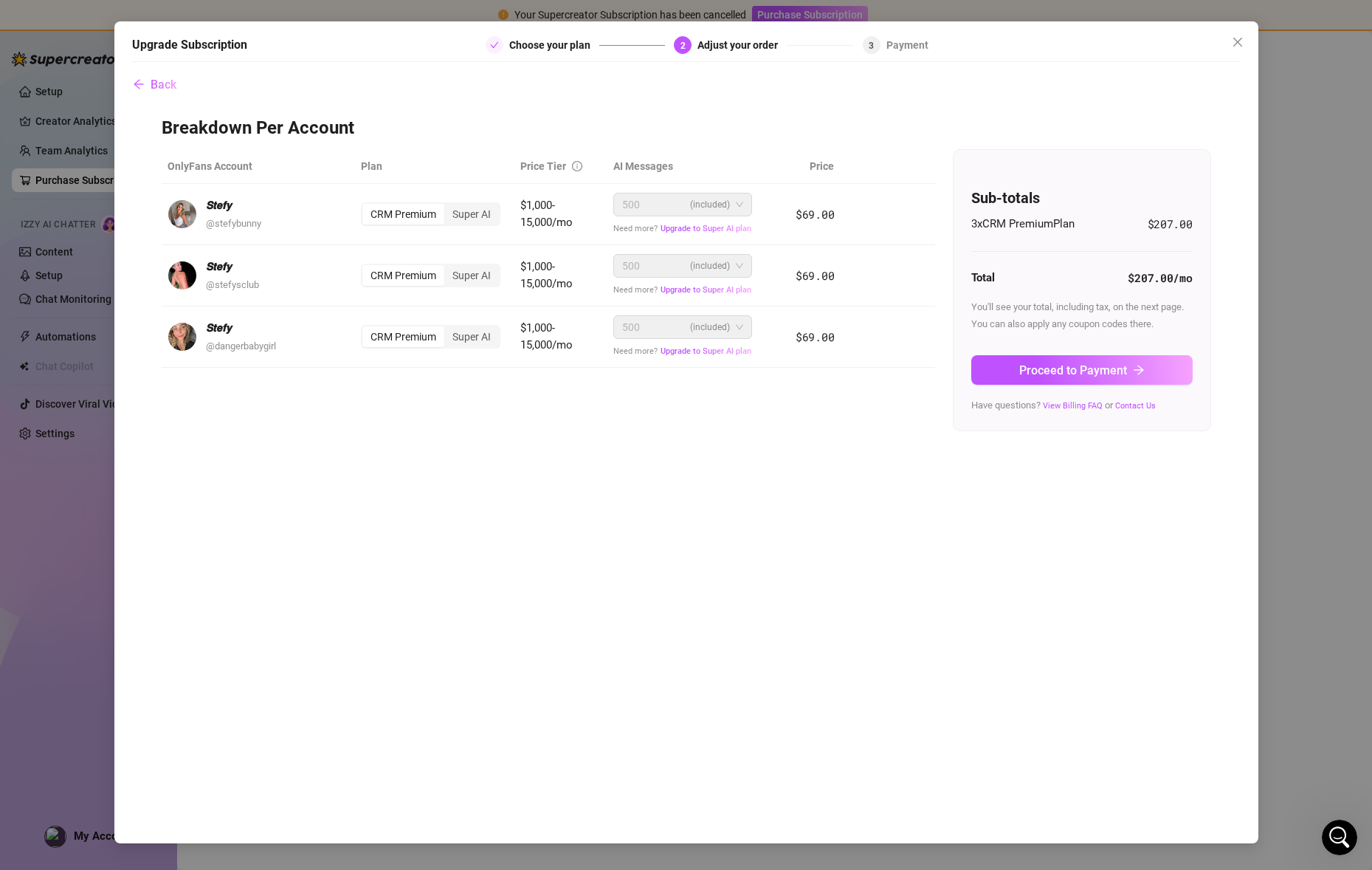
click at [1236, 23] on div "Upgrade Subscription Choose your plan 2 Adjust your order 3 Payment Back Breakd…" at bounding box center [686, 432] width 1144 height 822
click at [1233, 33] on button "Close" at bounding box center [1237, 41] width 23 height 23
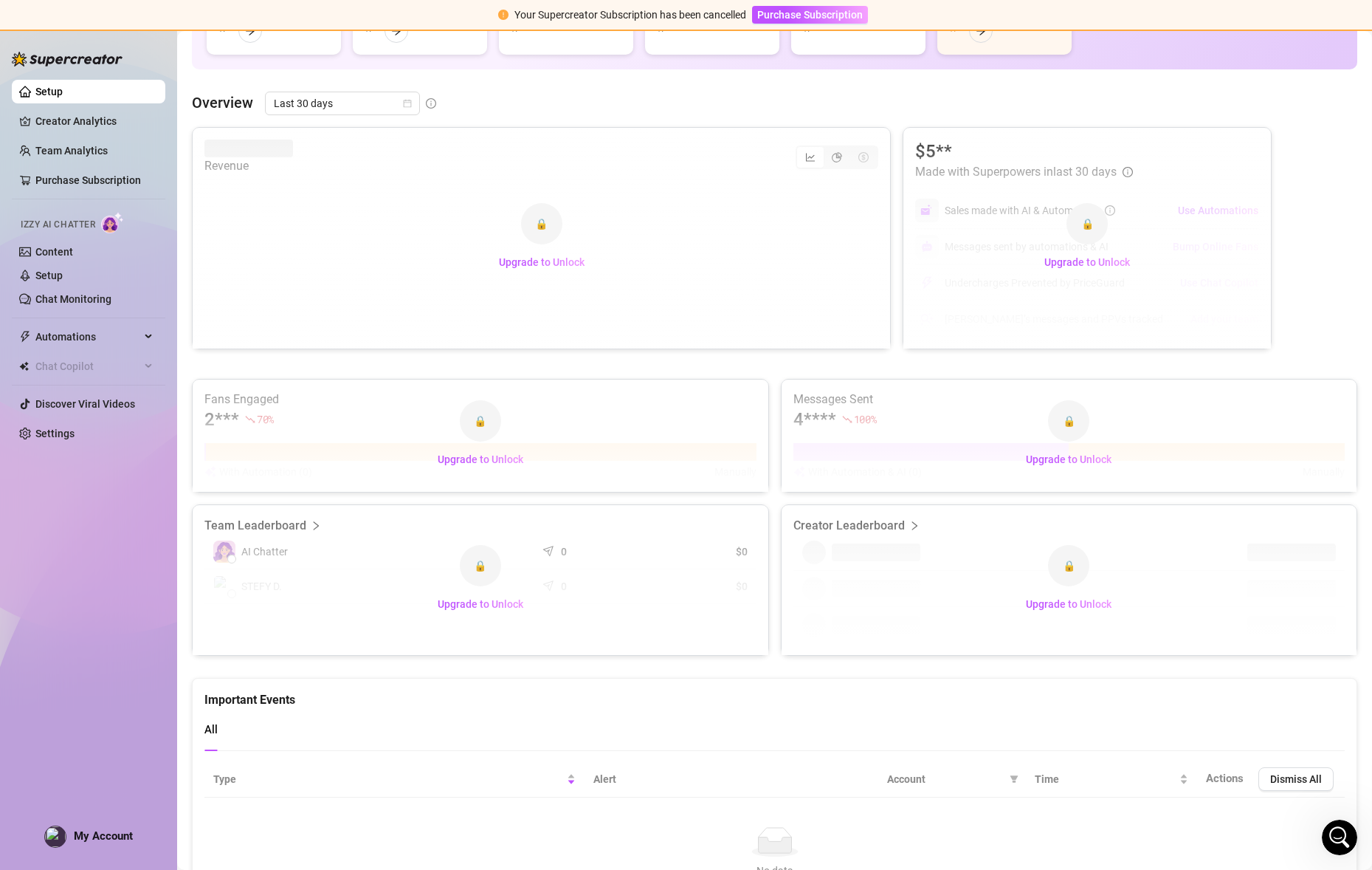
scroll to position [205, 0]
click at [49, 427] on link "Settings" at bounding box center [55, 433] width 39 height 12
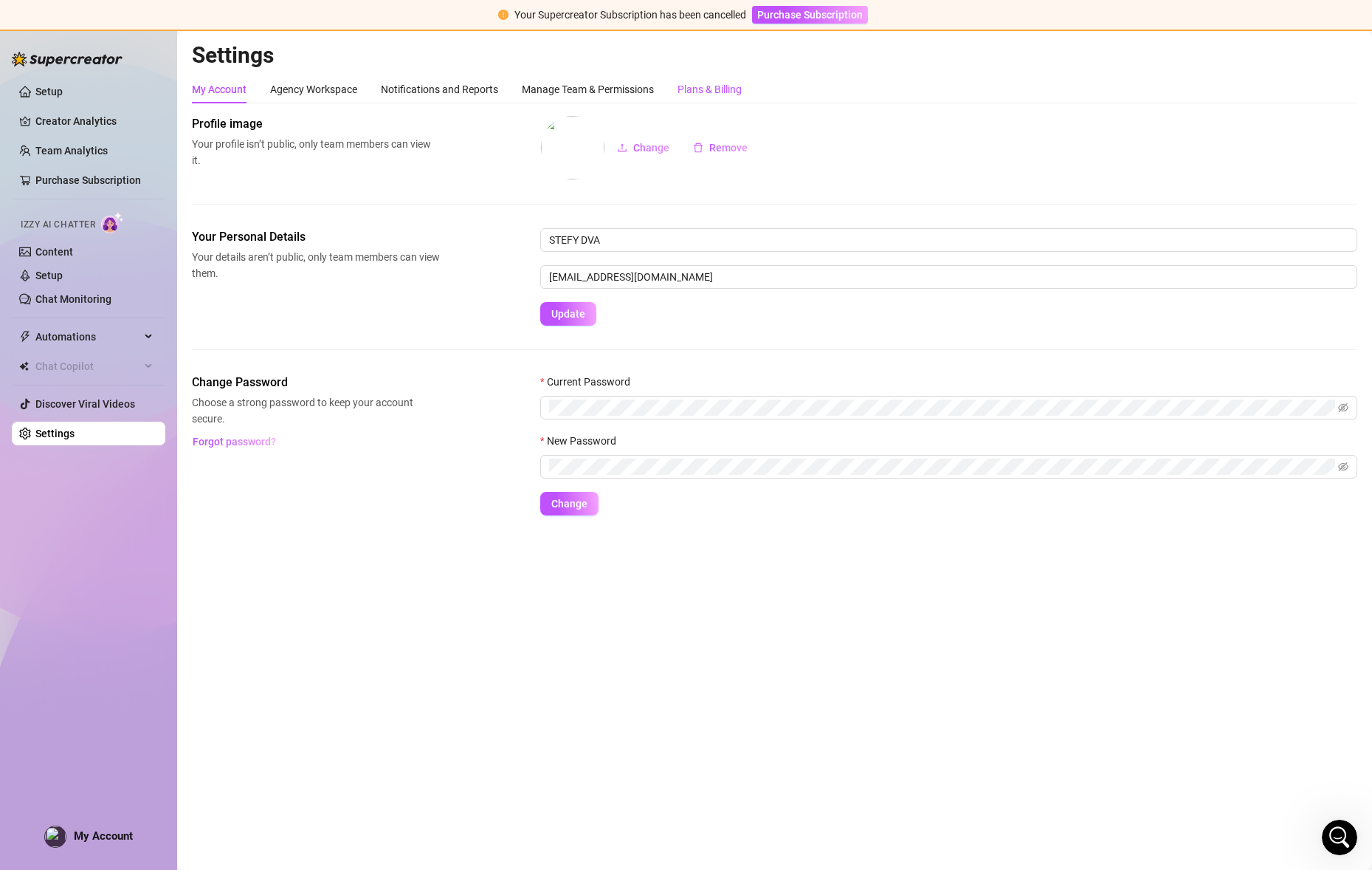
click at [719, 84] on div "Plans & Billing" at bounding box center [709, 90] width 64 height 17
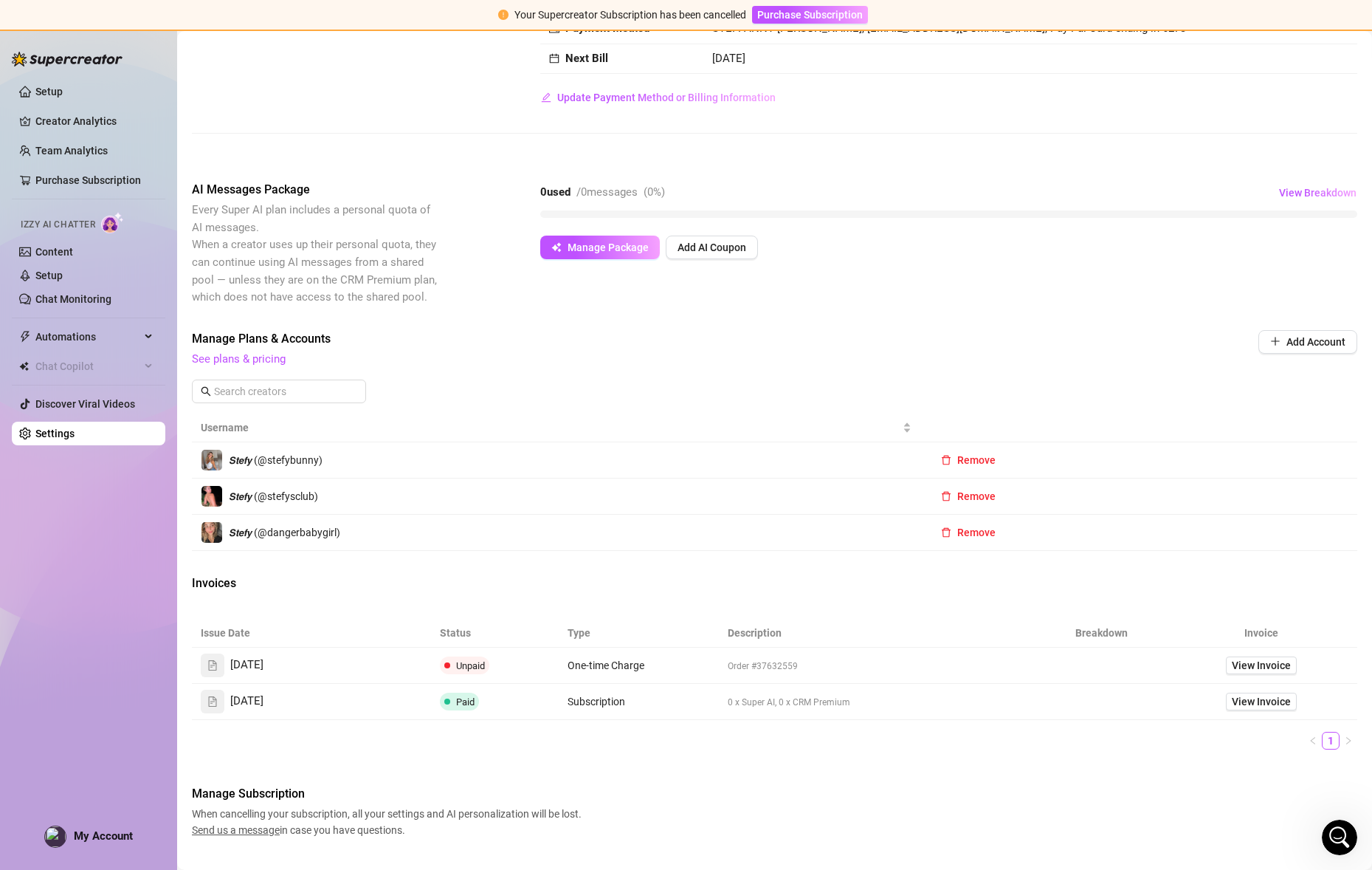
scroll to position [167, 0]
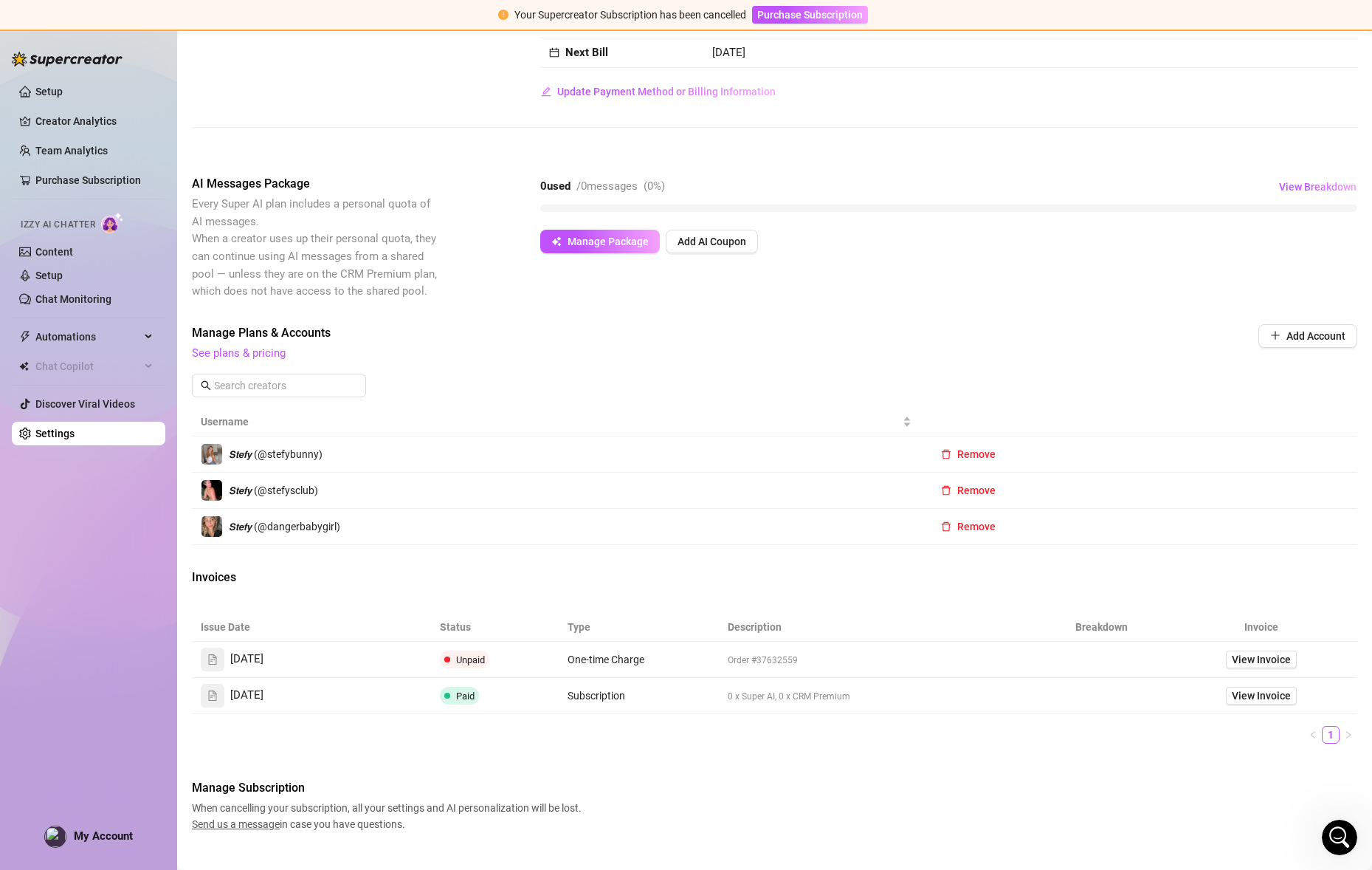
click at [426, 664] on td "[DATE]" at bounding box center [311, 660] width 239 height 36
click at [453, 655] on span "Unpaid" at bounding box center [465, 659] width 50 height 18
click at [453, 656] on span "Unpaid" at bounding box center [465, 659] width 50 height 18
drag, startPoint x: 1173, startPoint y: 653, endPoint x: 1139, endPoint y: 659, distance: 34.5
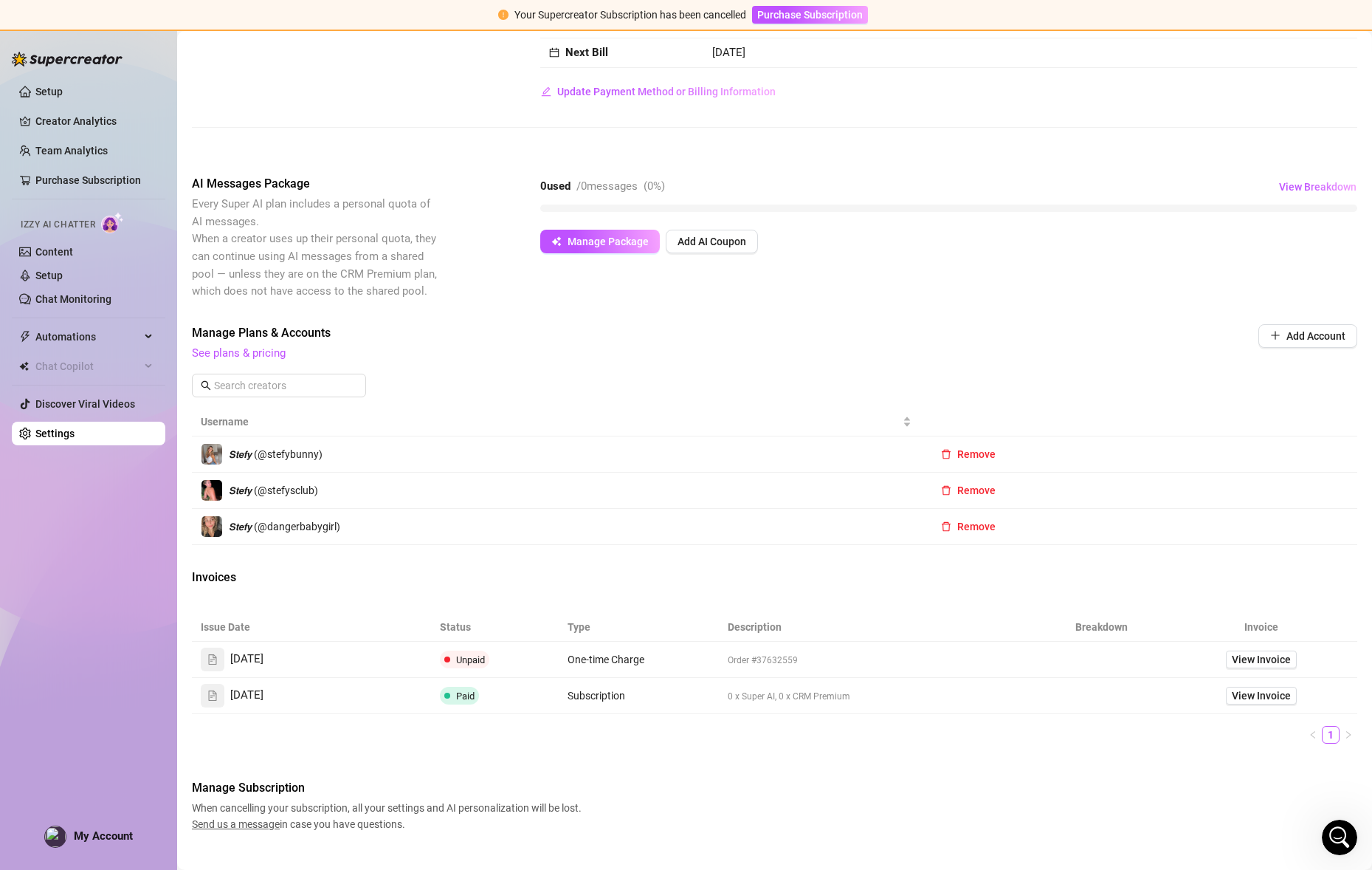
click at [1173, 654] on td "View Invoice" at bounding box center [1261, 660] width 192 height 36
click at [1139, 659] on td at bounding box center [1101, 660] width 128 height 36
drag, startPoint x: 1108, startPoint y: 657, endPoint x: 1154, endPoint y: 683, distance: 52.8
click at [1136, 674] on td at bounding box center [1101, 660] width 128 height 36
click at [1307, 717] on div "Issue Date Status Type Description Breakdown Invoice [DATE] Unpaid One-time Cha…" at bounding box center [774, 678] width 1165 height 131
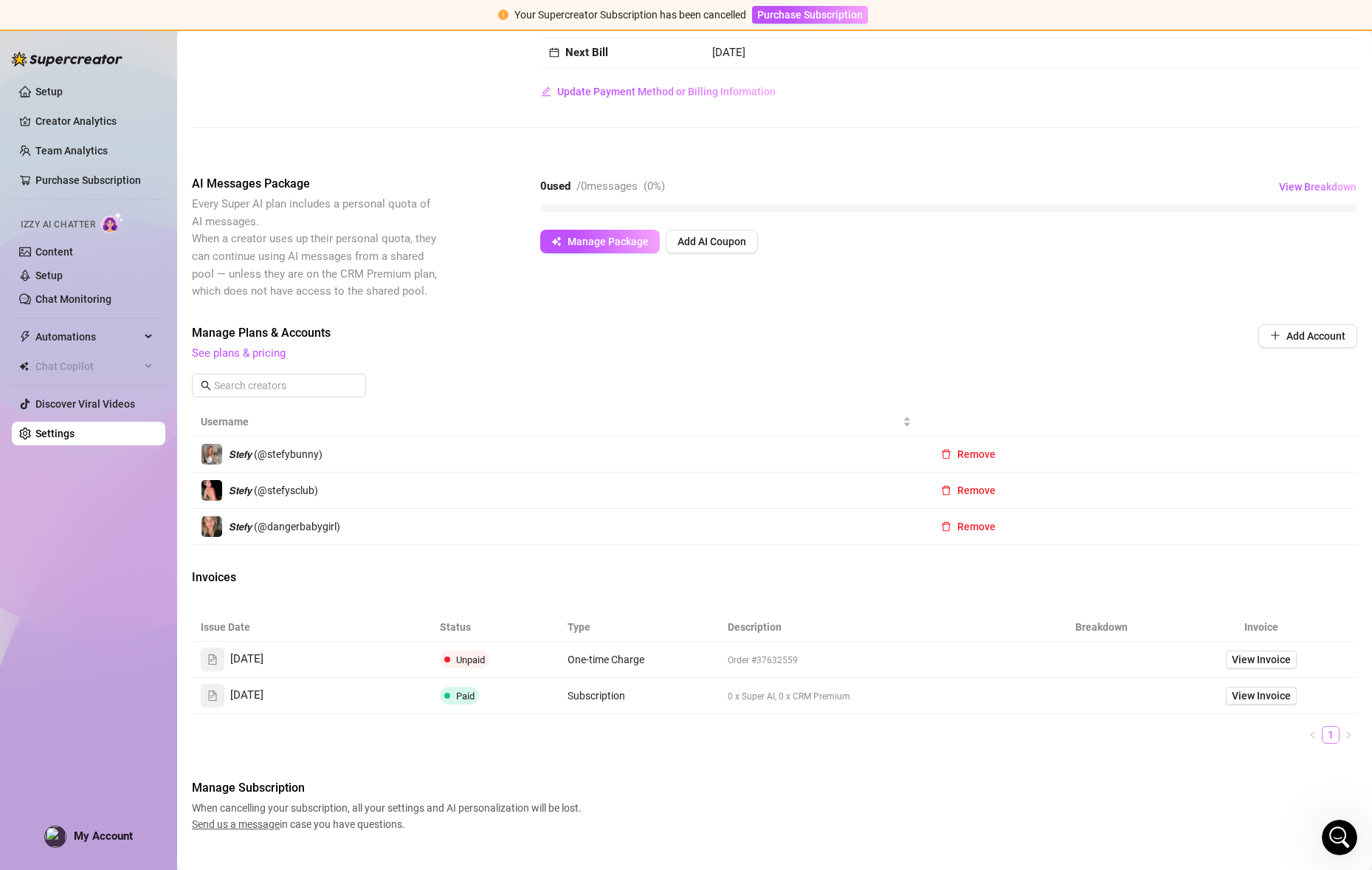
click at [1328, 735] on link "1" at bounding box center [1331, 735] width 17 height 17
click at [478, 582] on div "Invoices" at bounding box center [774, 578] width 1165 height 20
click at [244, 823] on span "Send us a message" at bounding box center [235, 824] width 88 height 12
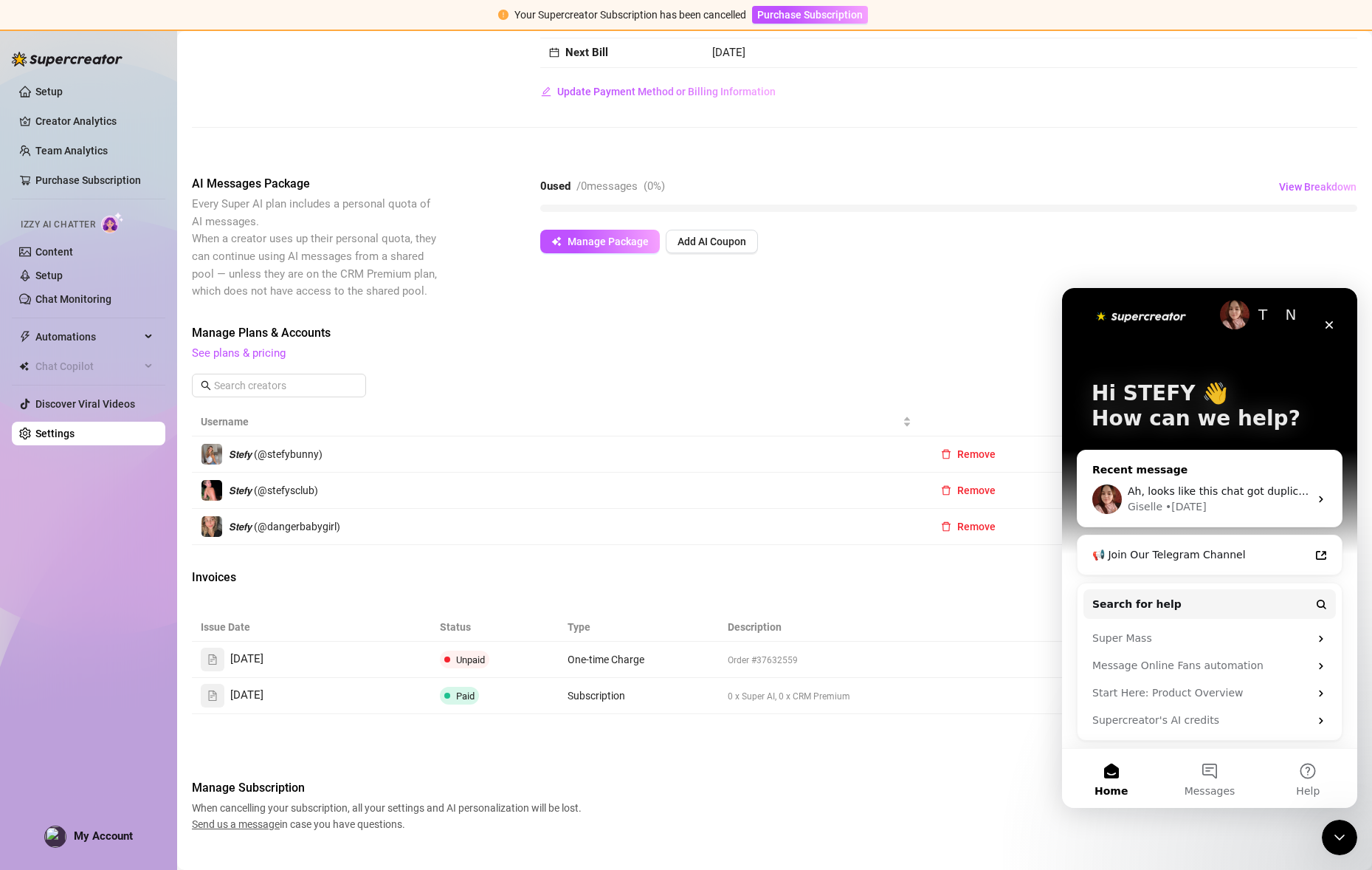
click at [1174, 482] on div "Ah, looks like this chat got duplicated — I’ll go ahead and close this one so w…" at bounding box center [1209, 499] width 264 height 55
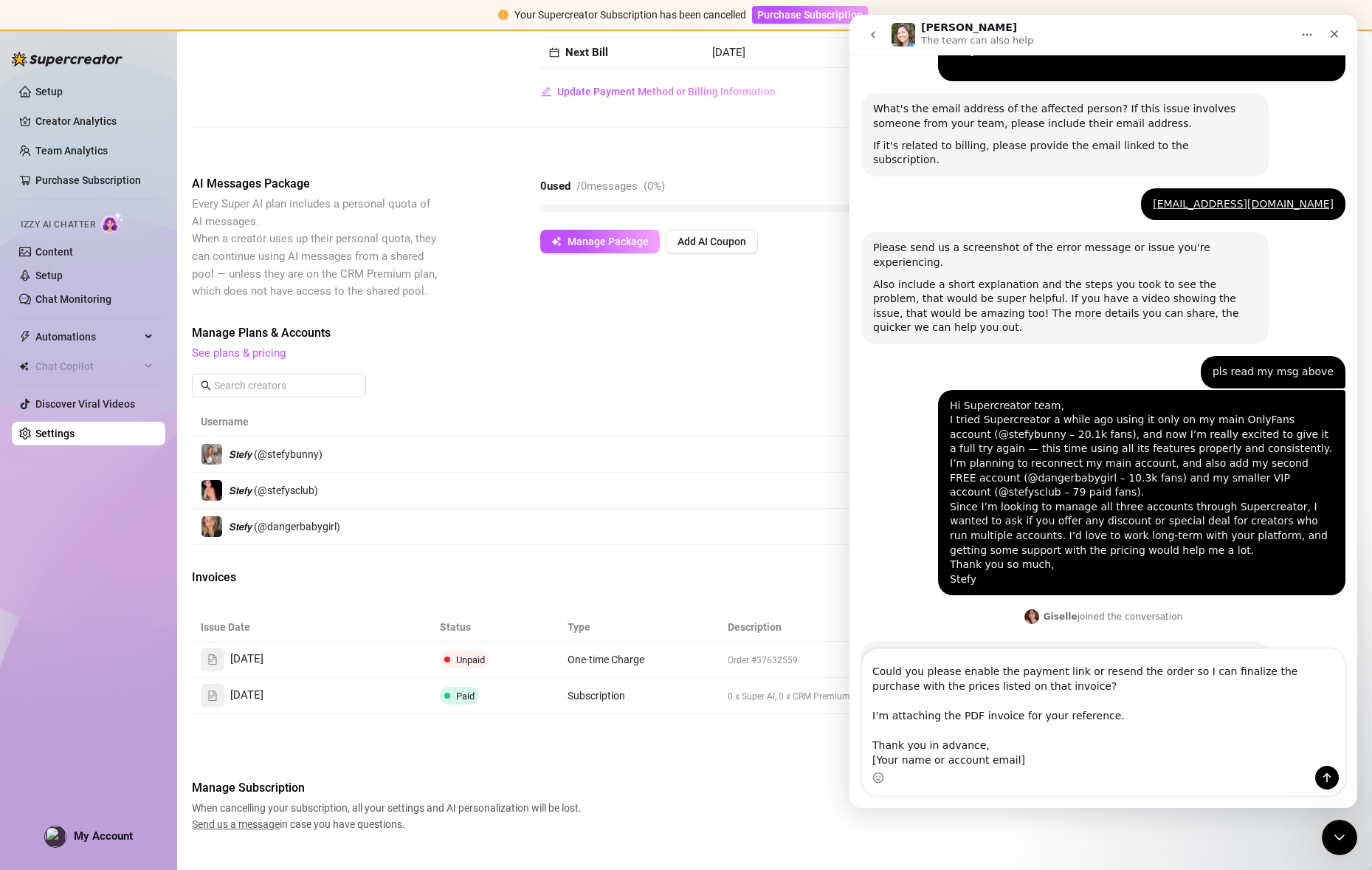
scroll to position [665, 0]
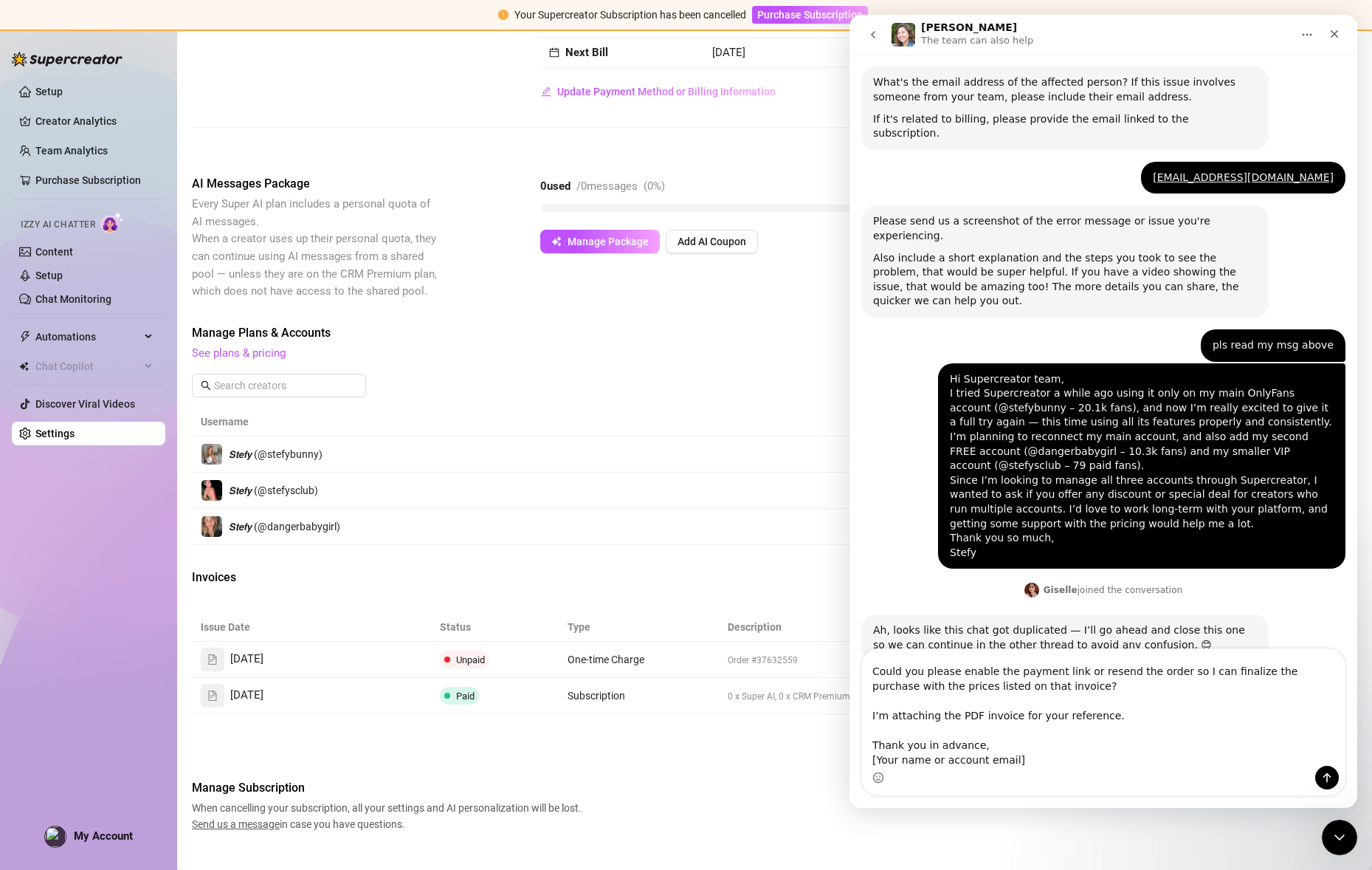
drag, startPoint x: 1035, startPoint y: 764, endPoint x: 782, endPoint y: 754, distance: 253.2
click html "[PERSON_NAME] The team can also help Ask us anything, or share your feedback :)…"
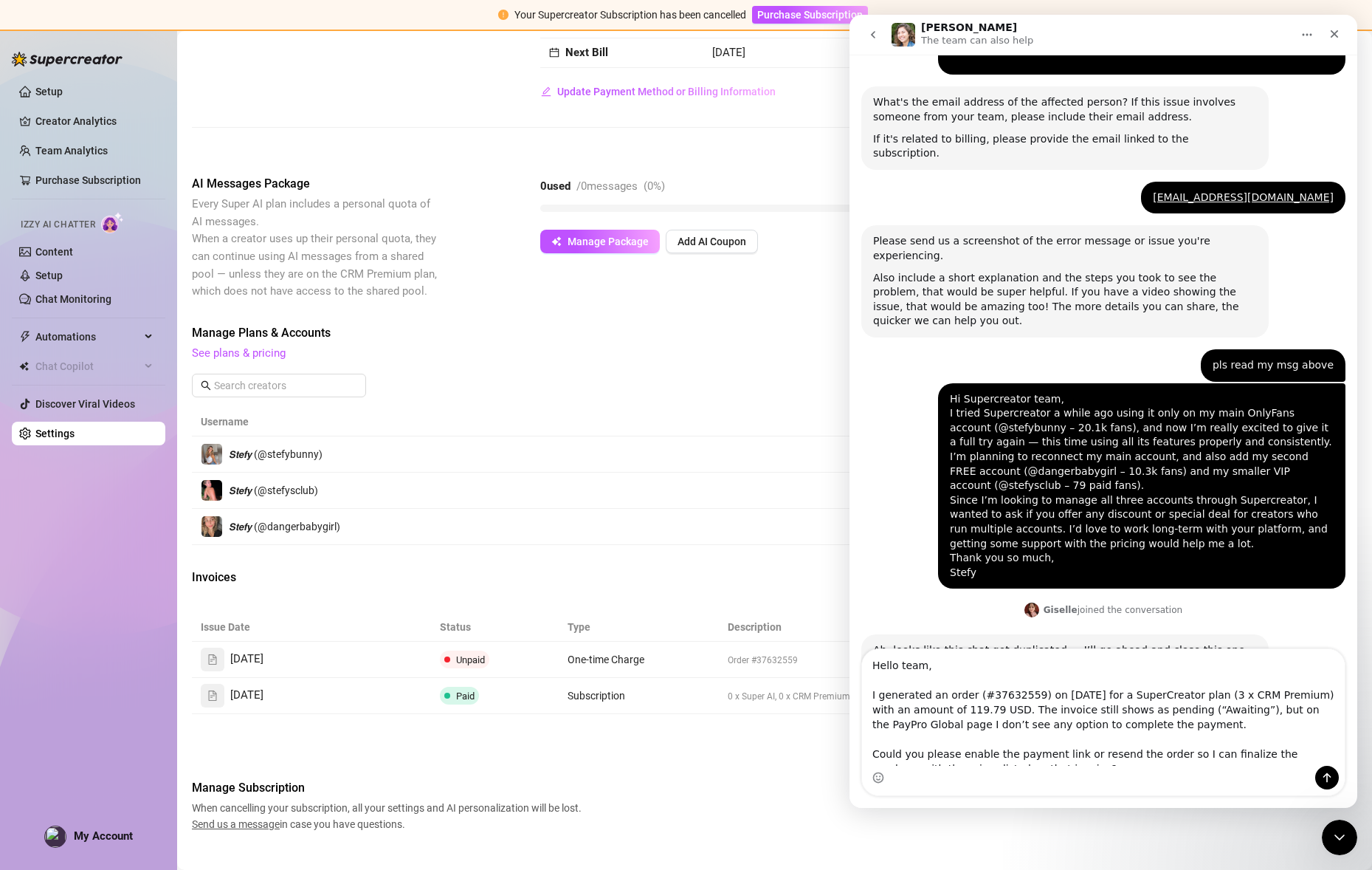
scroll to position [750, 0]
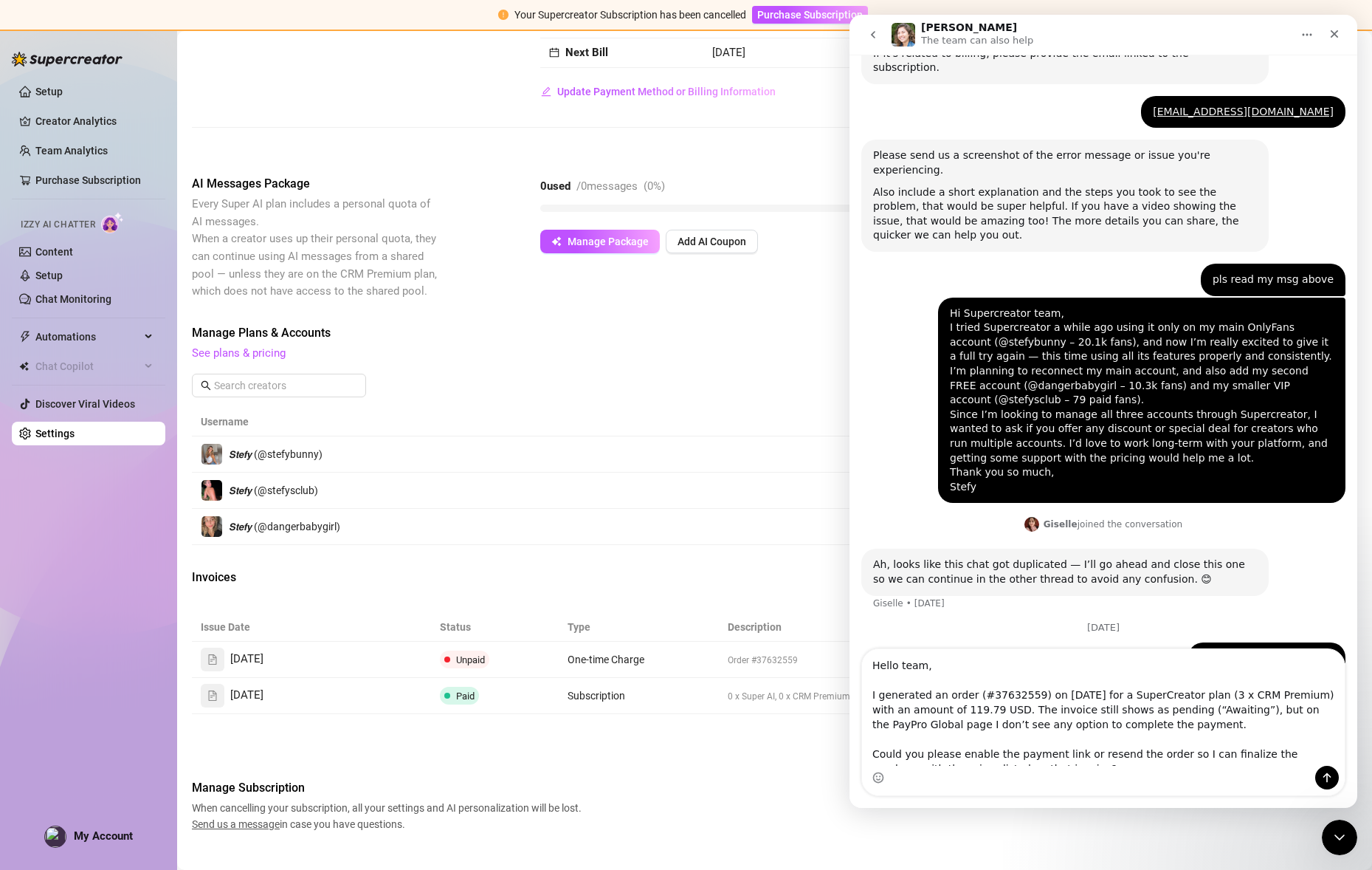
type textarea "Hello team, I generated an order (#37632559) on [DATE] for a SuperCreator plan …"
click at [1310, 784] on div "Intercom messenger" at bounding box center [1103, 777] width 483 height 23
click at [1330, 776] on icon "Send a message…" at bounding box center [1327, 777] width 8 height 10
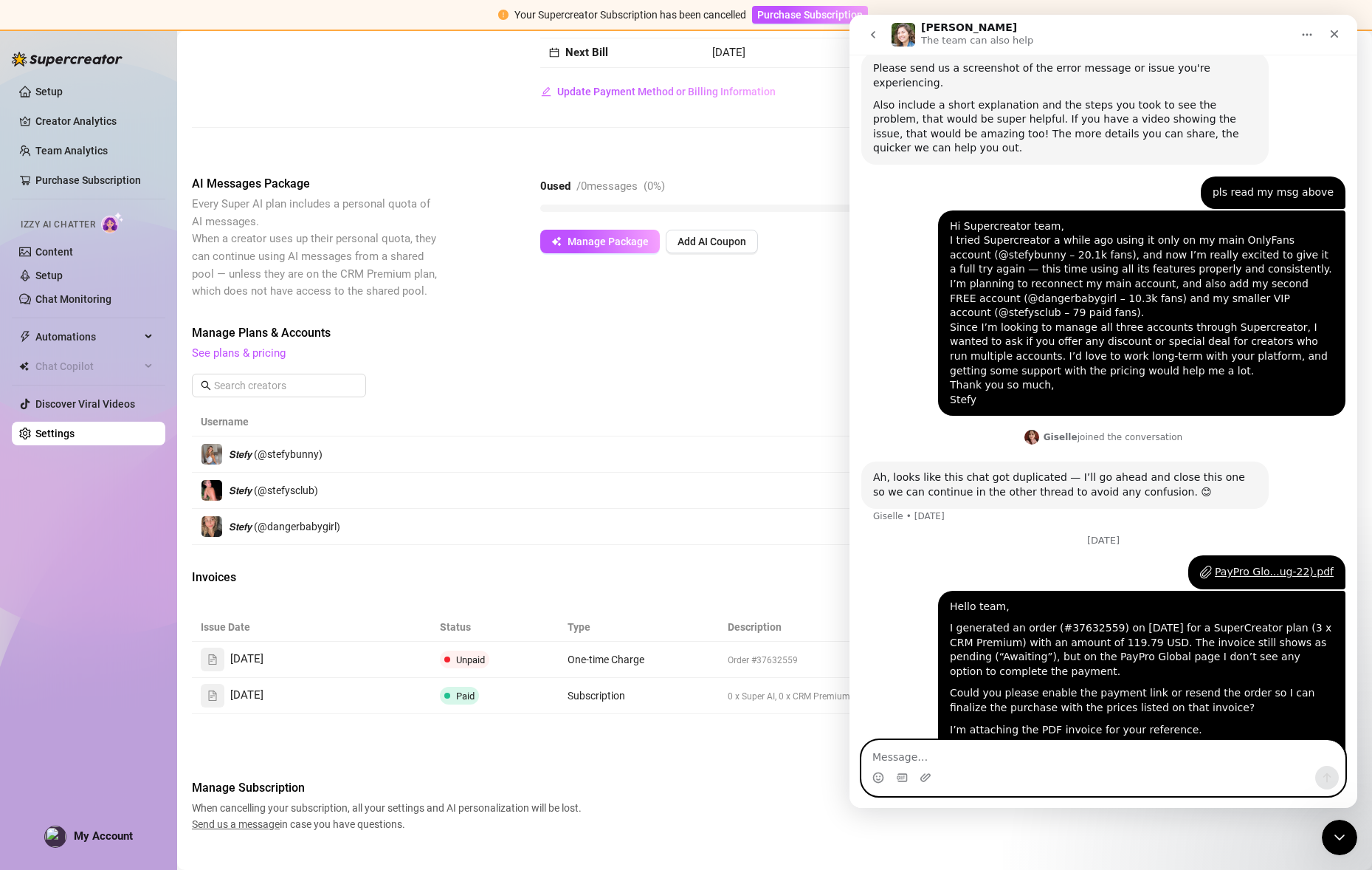
scroll to position [852, 0]
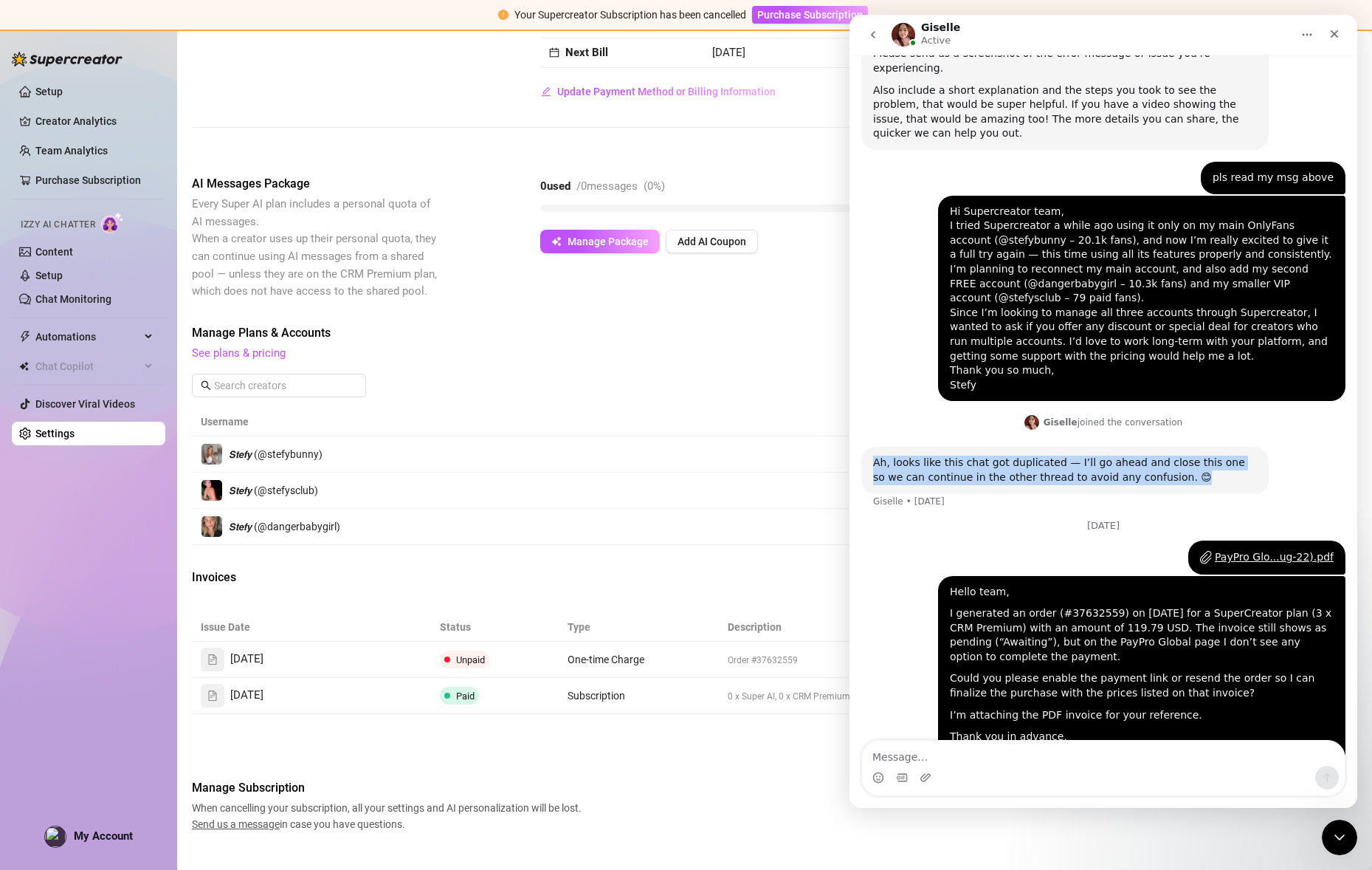
drag, startPoint x: 1078, startPoint y: 421, endPoint x: 876, endPoint y: 421, distance: 202.0
click at [876, 455] on div "Ah, looks like this chat got duplicated — I’ll go ahead and close this one so w…" at bounding box center [1065, 470] width 384 height 29
copy div "Ah, looks like this chat got duplicated — I’ll go ahead and close this one so w…"
